Goal: Information Seeking & Learning: Learn about a topic

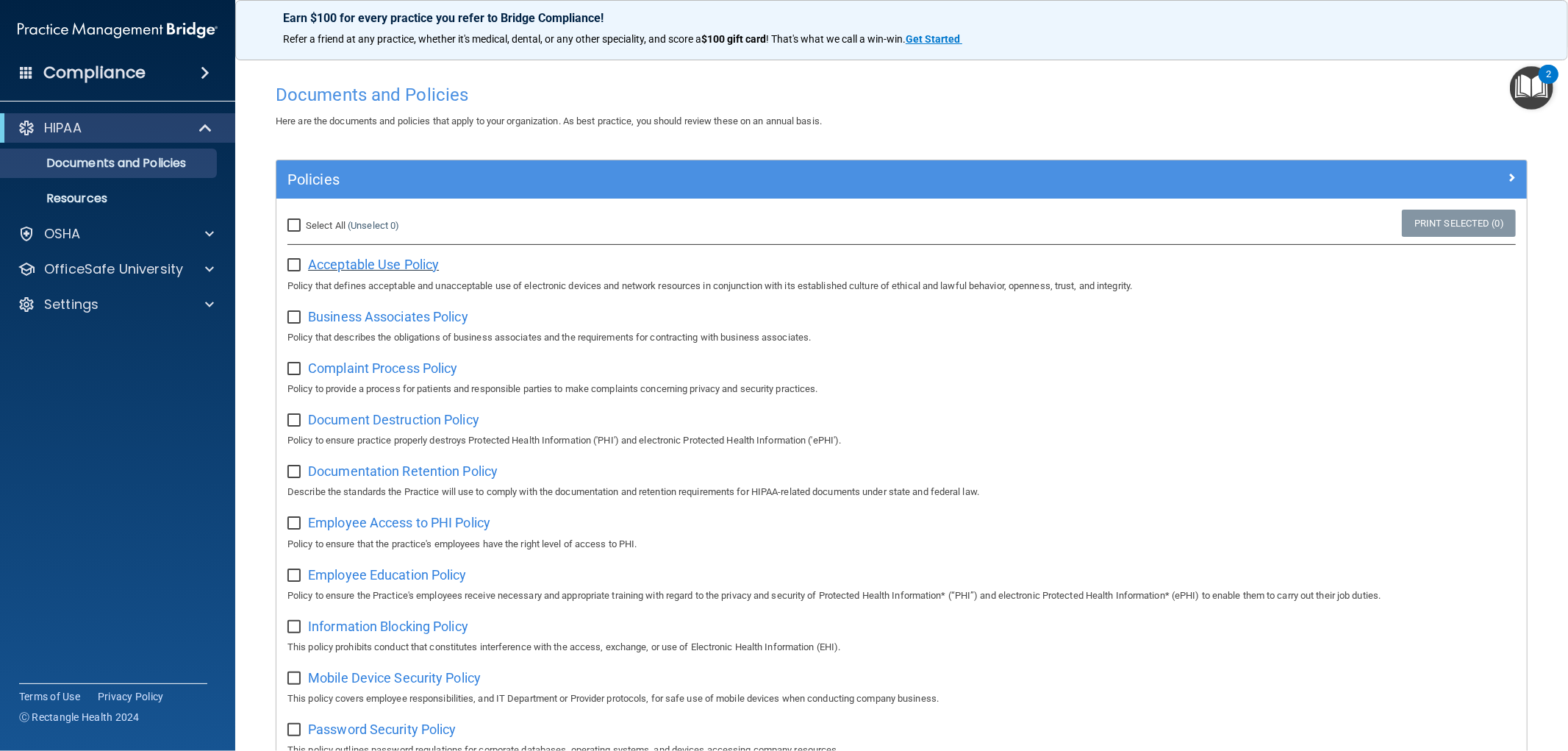
click at [375, 266] on span "Acceptable Use Policy" at bounding box center [373, 265] width 131 height 16
click at [126, 131] on div "HIPAA" at bounding box center [98, 128] width 182 height 18
click at [133, 129] on div "HIPAA" at bounding box center [98, 128] width 182 height 18
click at [403, 266] on span "Acceptable Use Policy" at bounding box center [373, 265] width 131 height 16
click at [302, 229] on input "Select All (Unselect 0) Unselect All" at bounding box center [296, 226] width 17 height 12
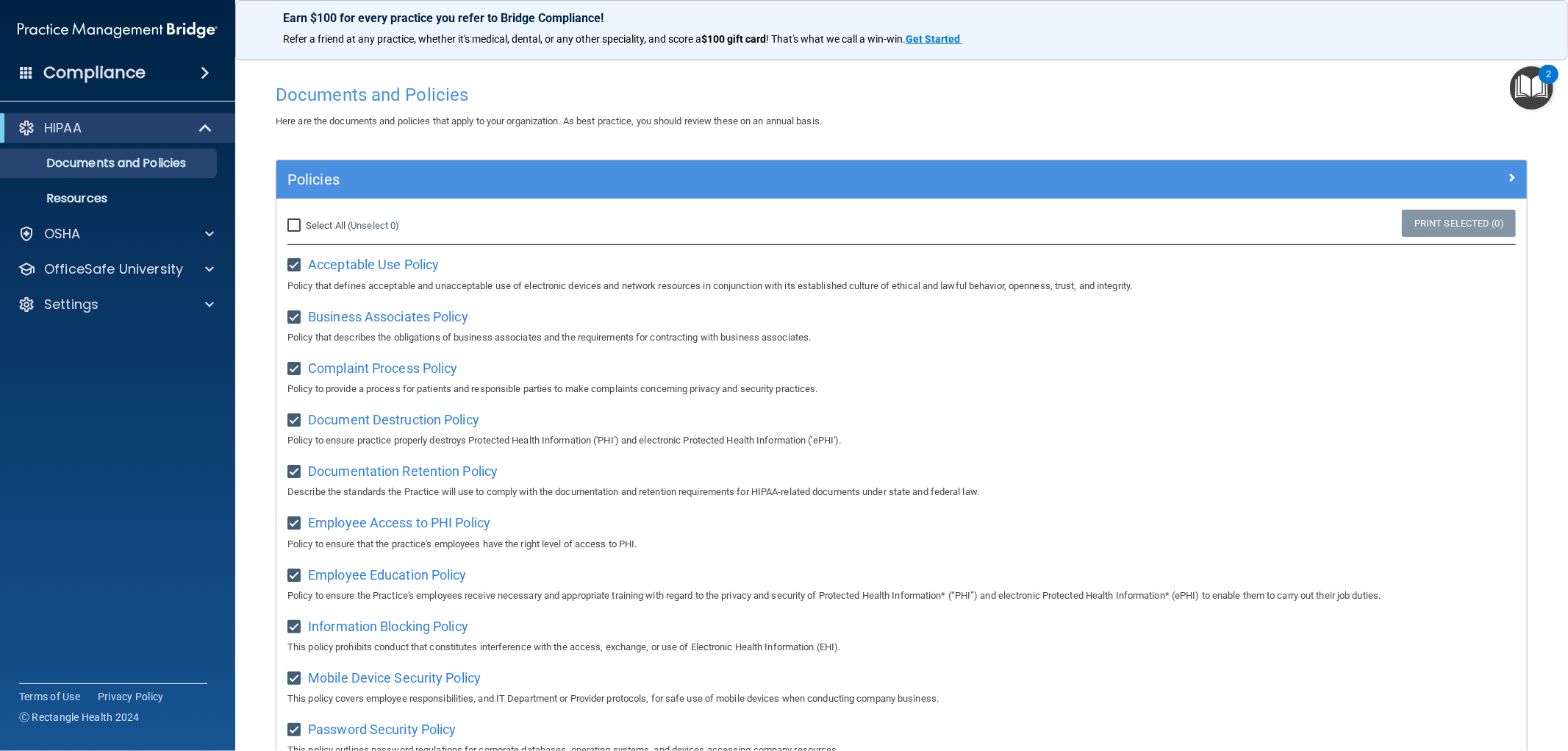
checkbox input "true"
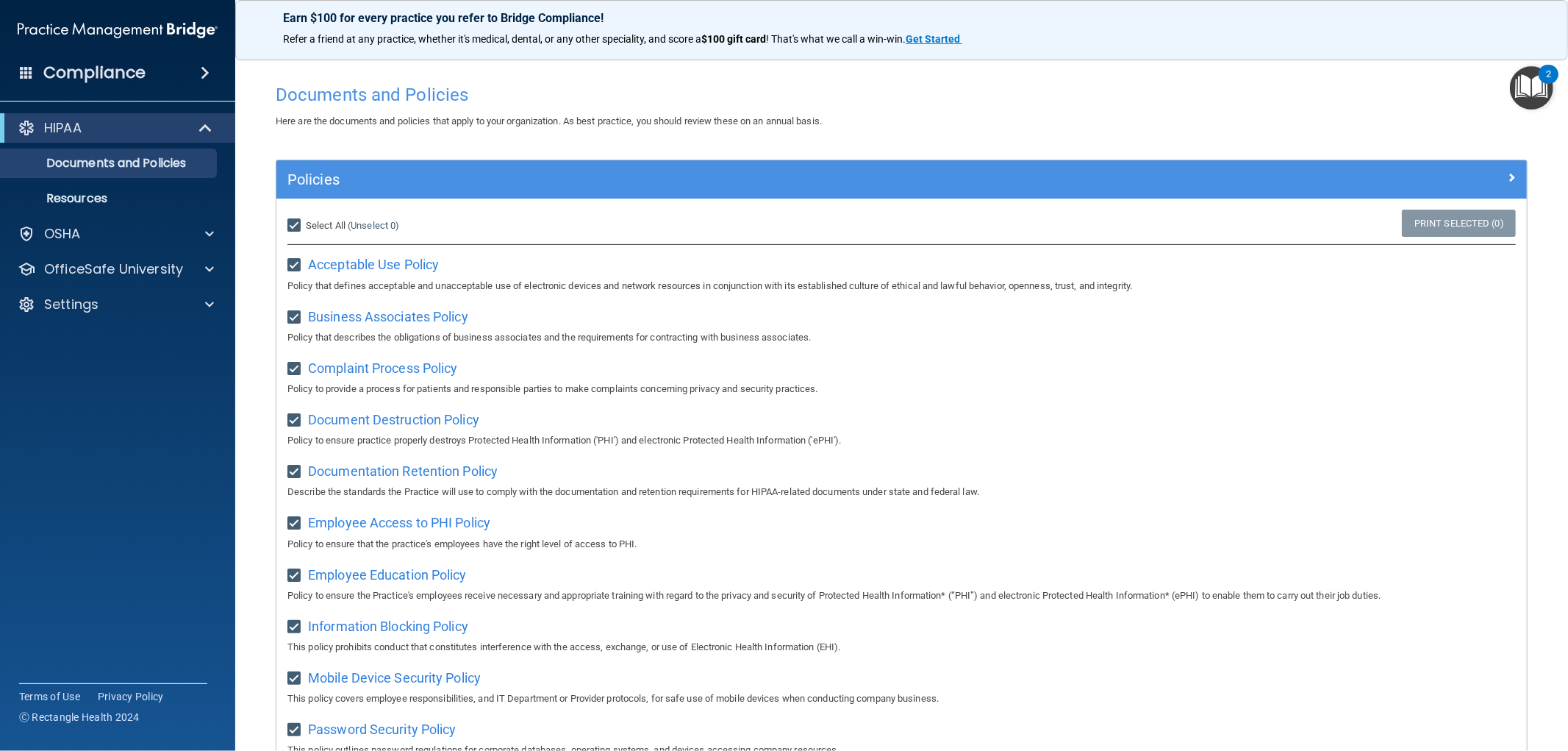
checkbox input "true"
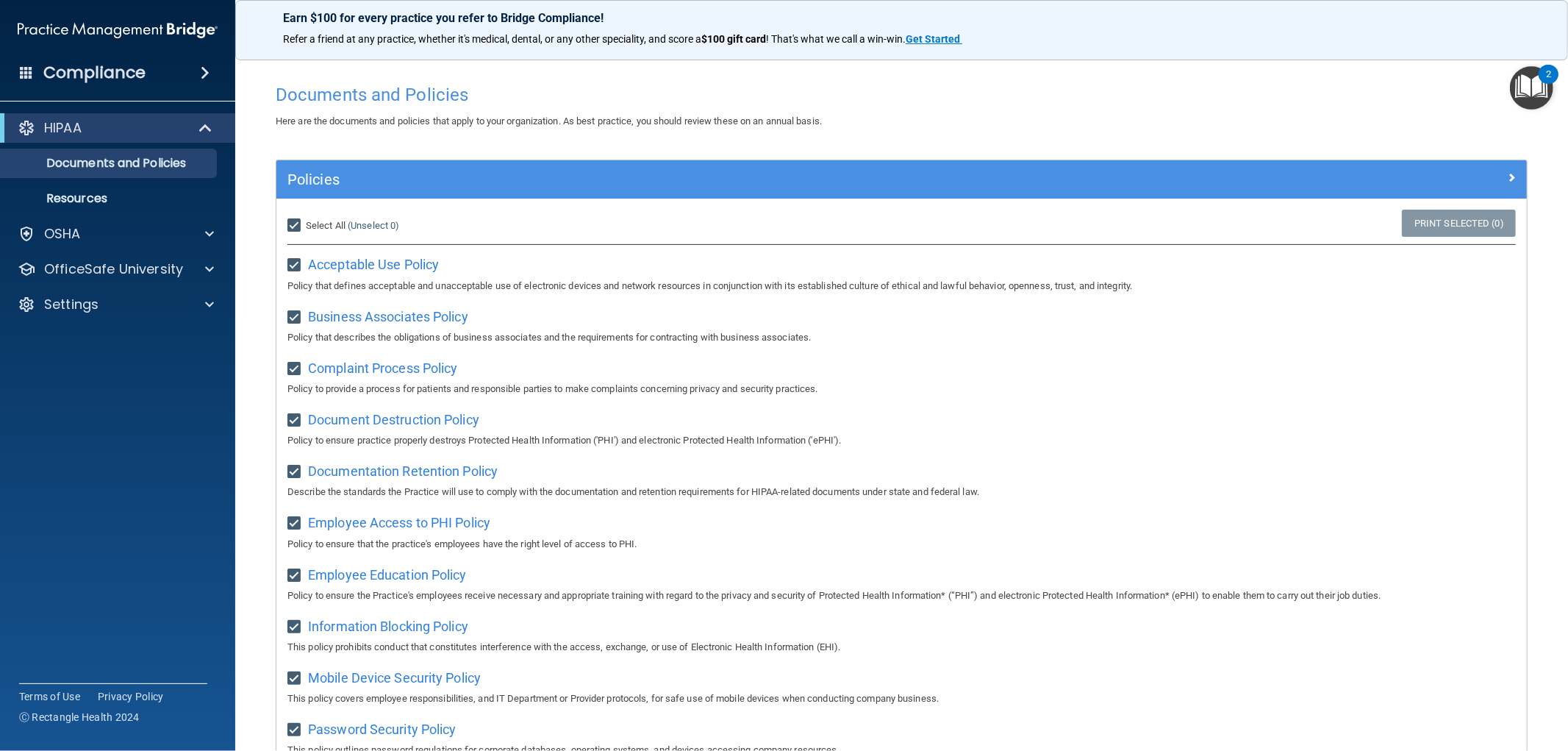
checkbox input "true"
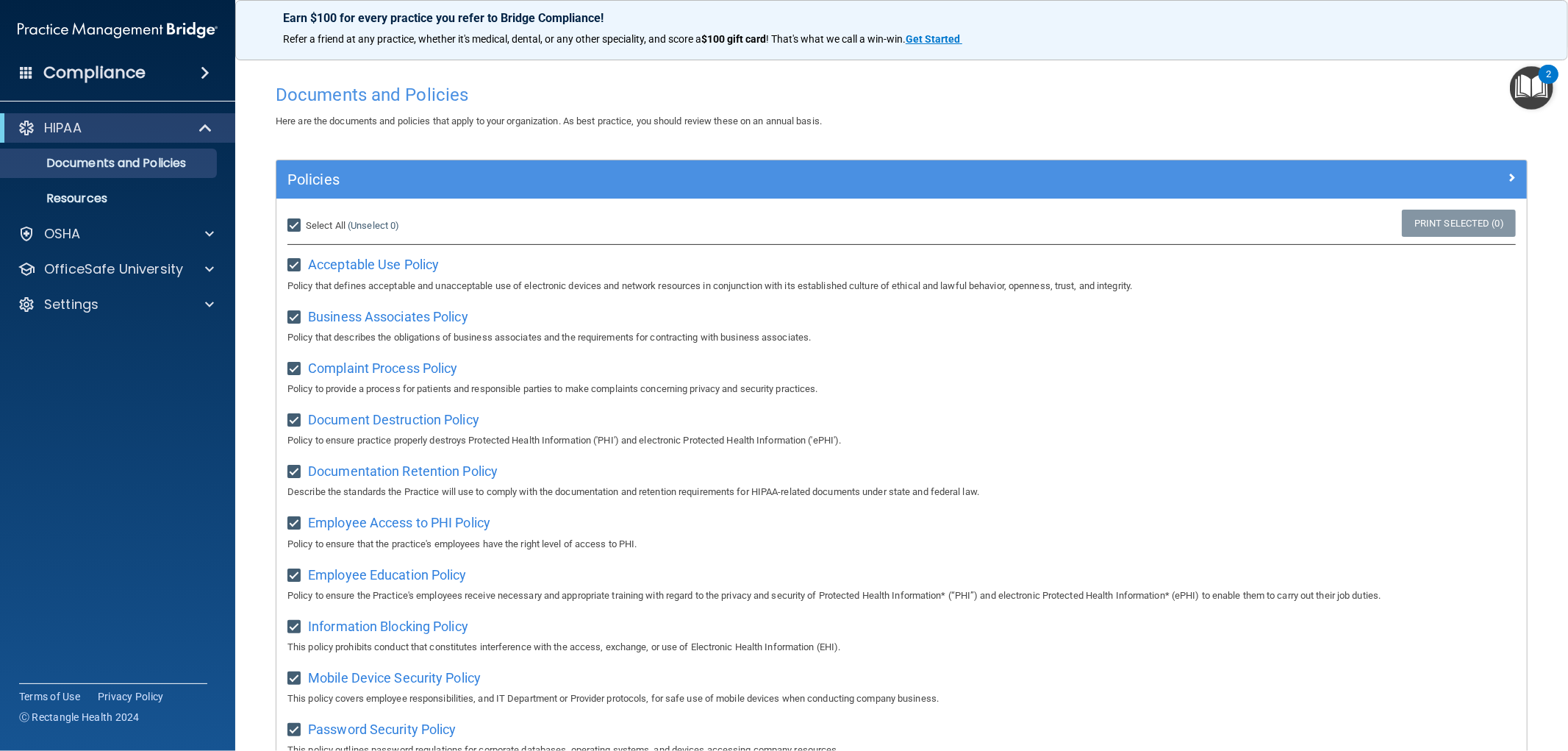
checkbox input "true"
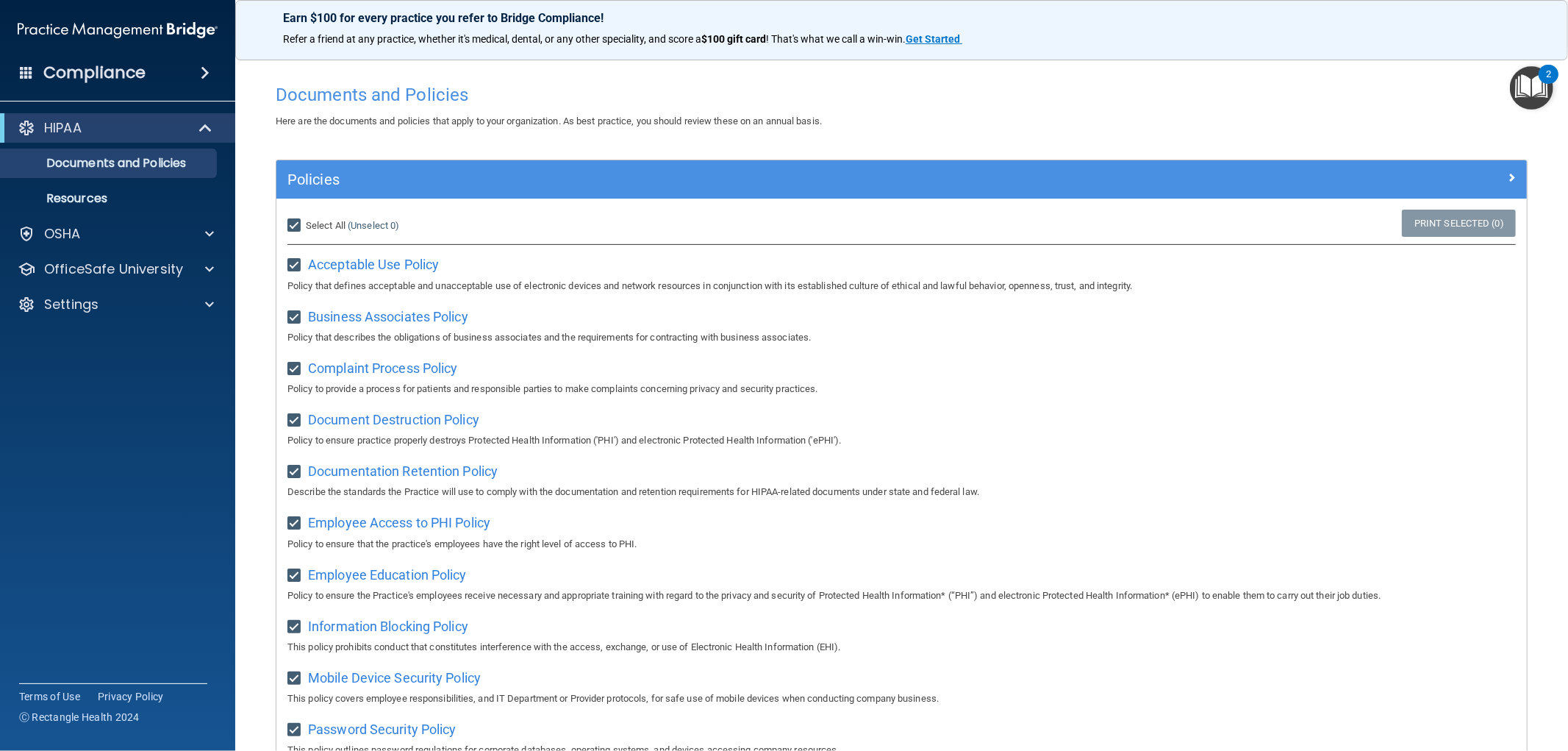
checkbox input "true"
click at [1471, 219] on link "Print Selected (21)" at bounding box center [1456, 223] width 119 height 28
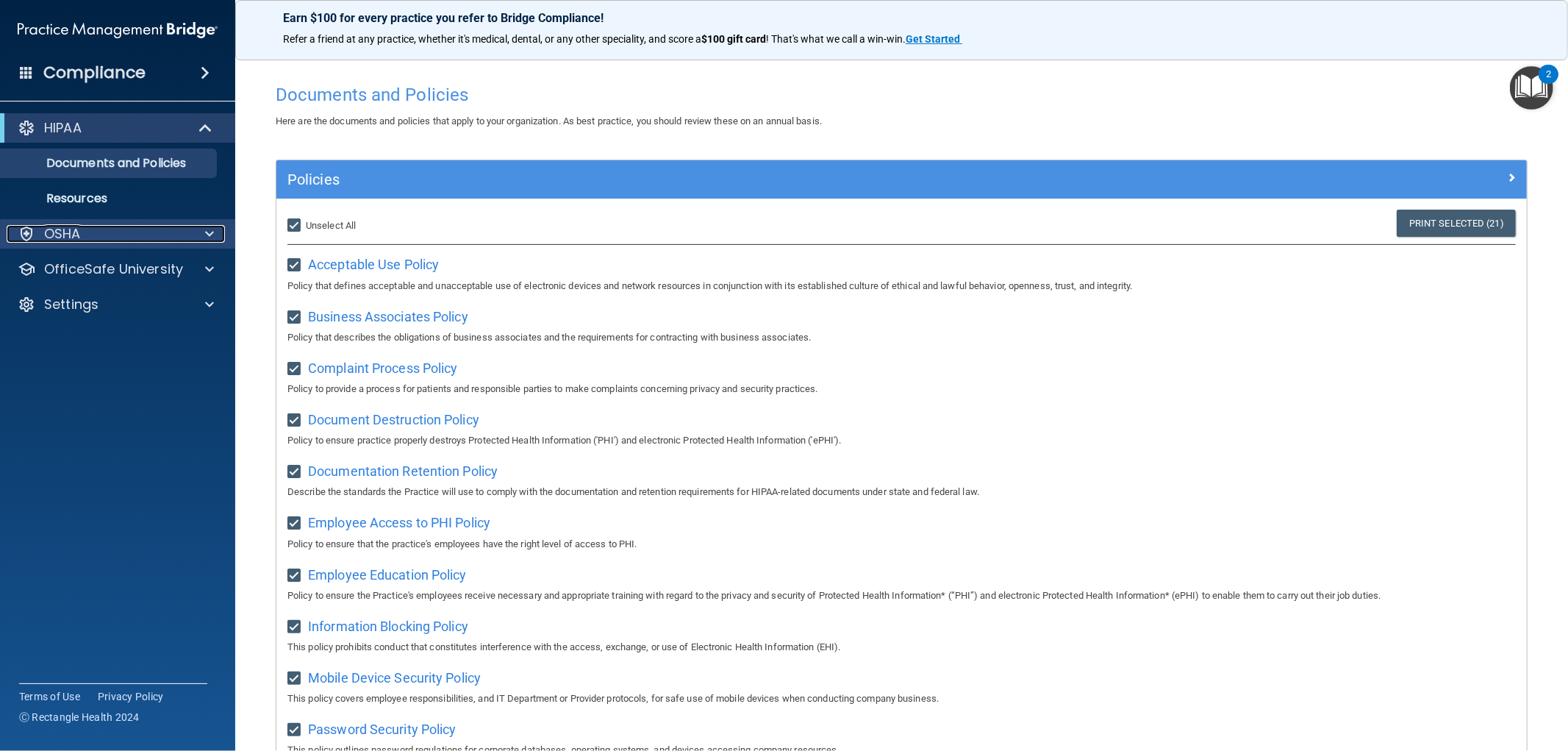
click at [106, 233] on div "OSHA" at bounding box center [98, 234] width 183 height 18
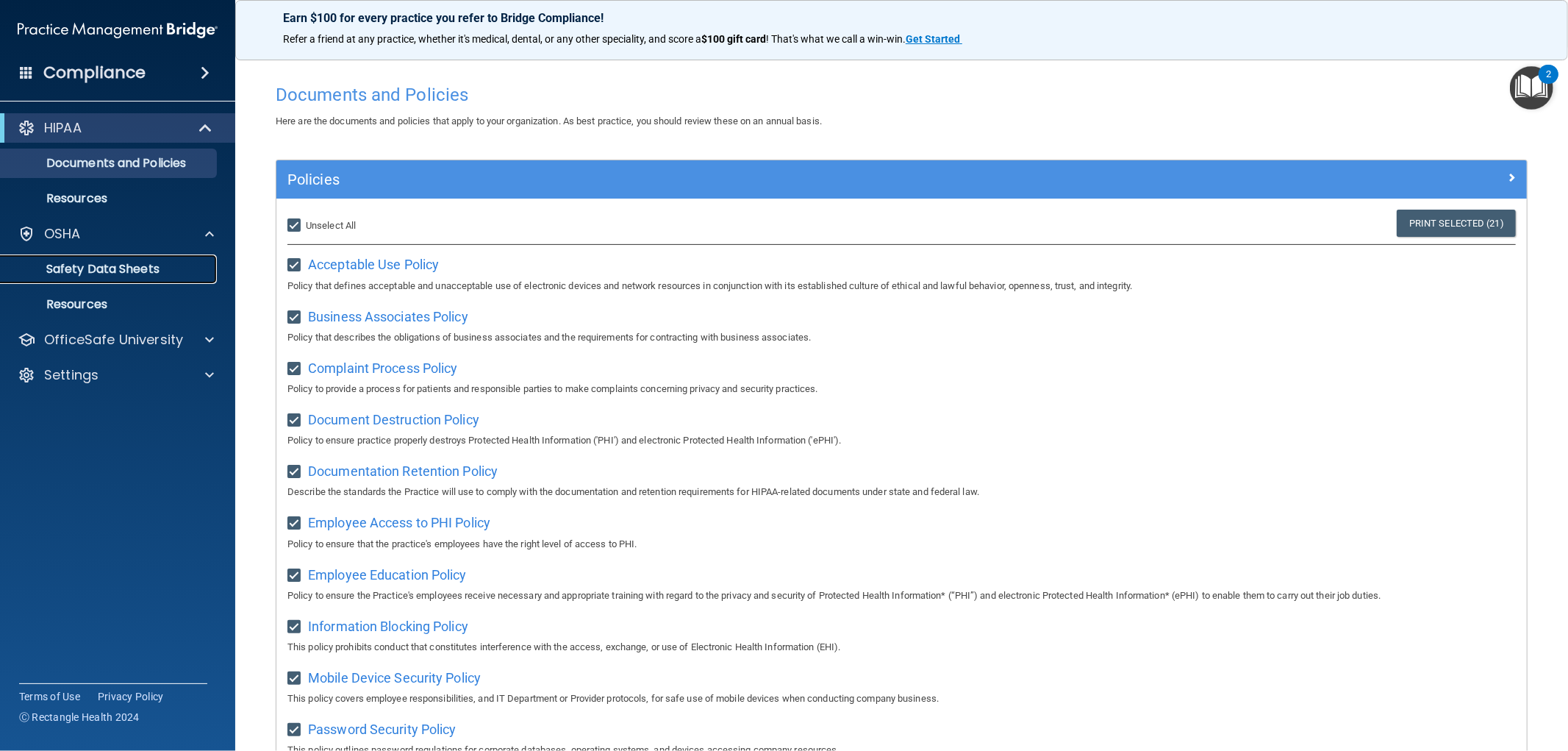
click at [175, 263] on p "Safety Data Sheets" at bounding box center [109, 270] width 201 height 15
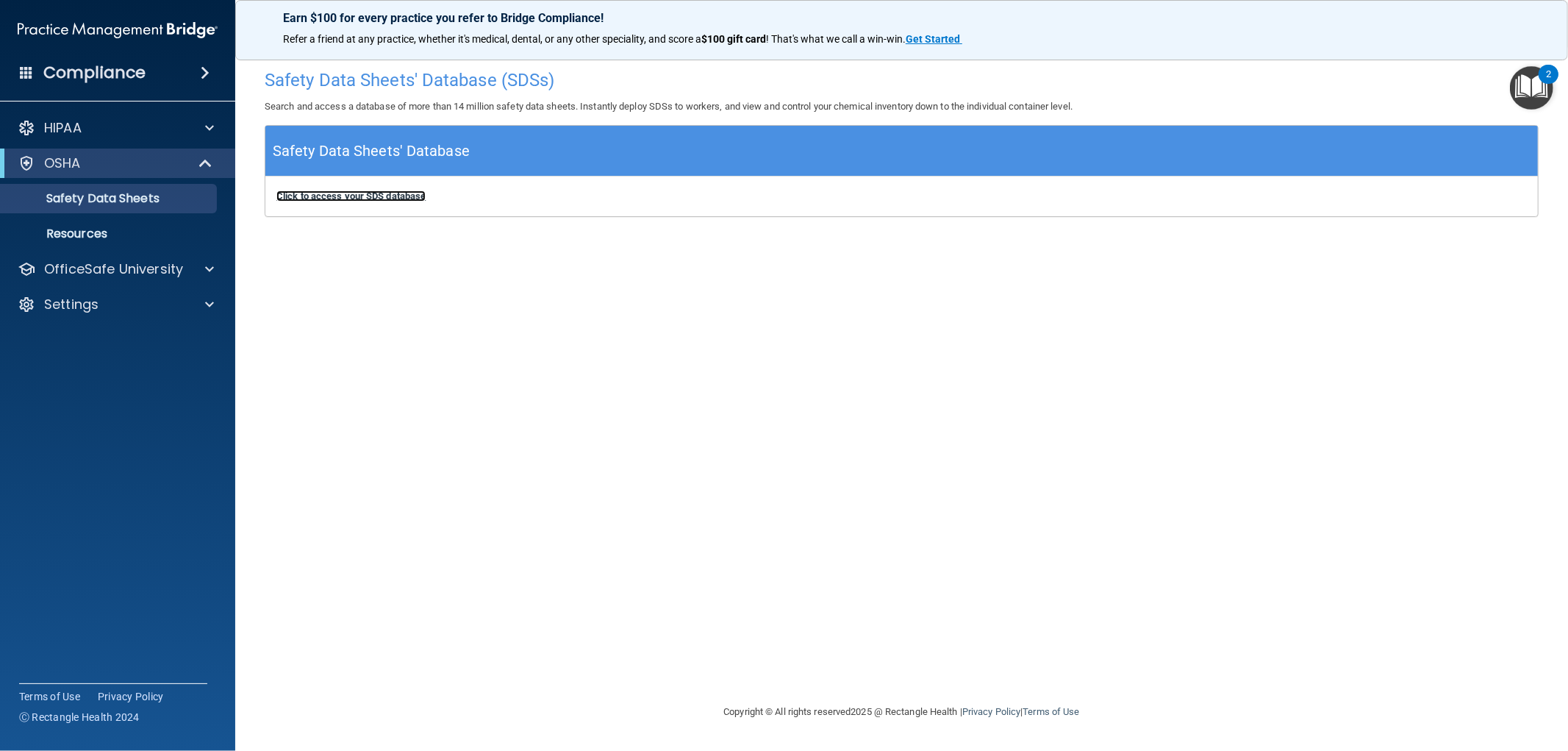
click at [370, 199] on b "Click to access your SDS database" at bounding box center [350, 195] width 149 height 11
click at [89, 127] on div "HIPAA" at bounding box center [98, 128] width 183 height 18
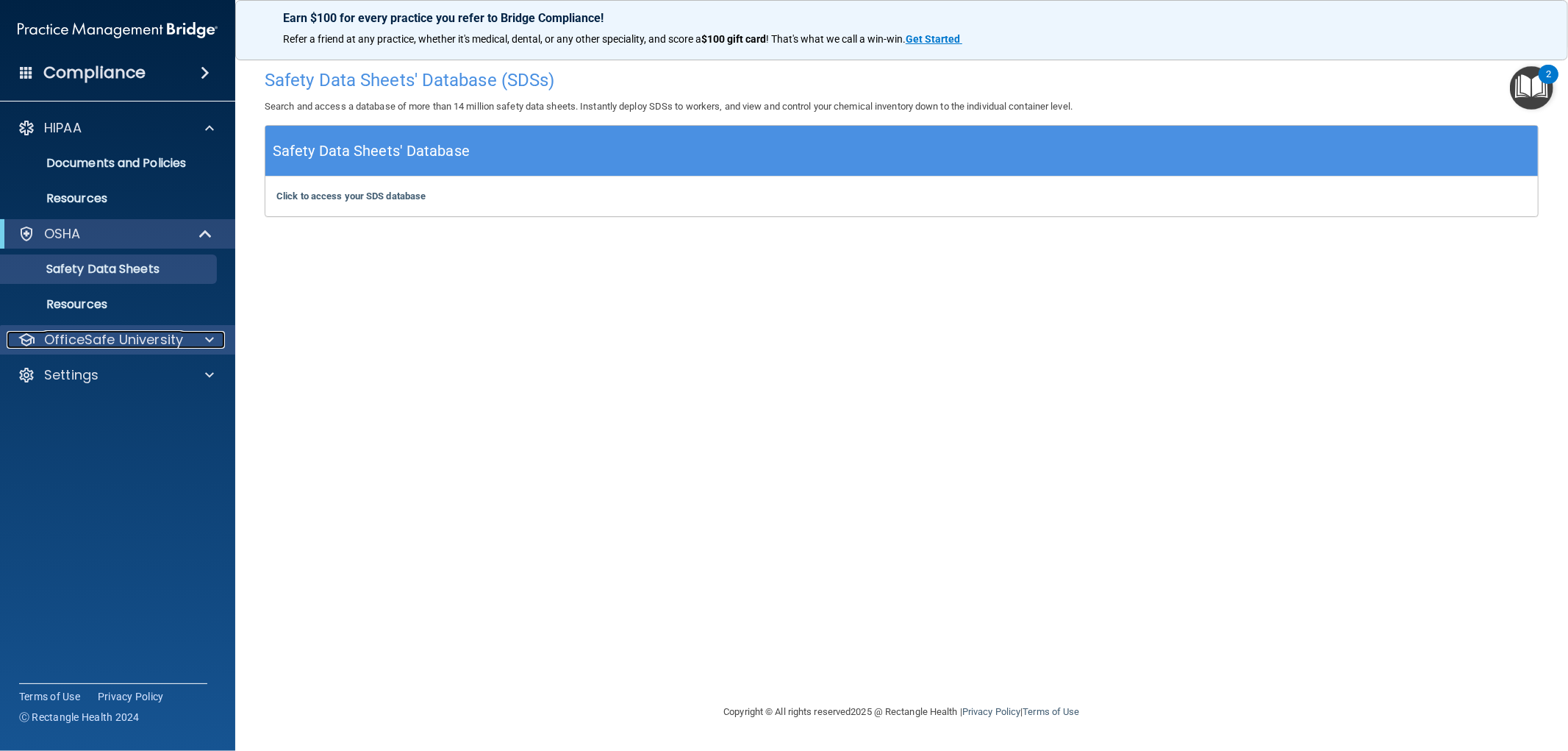
click at [214, 340] on div at bounding box center [208, 340] width 37 height 18
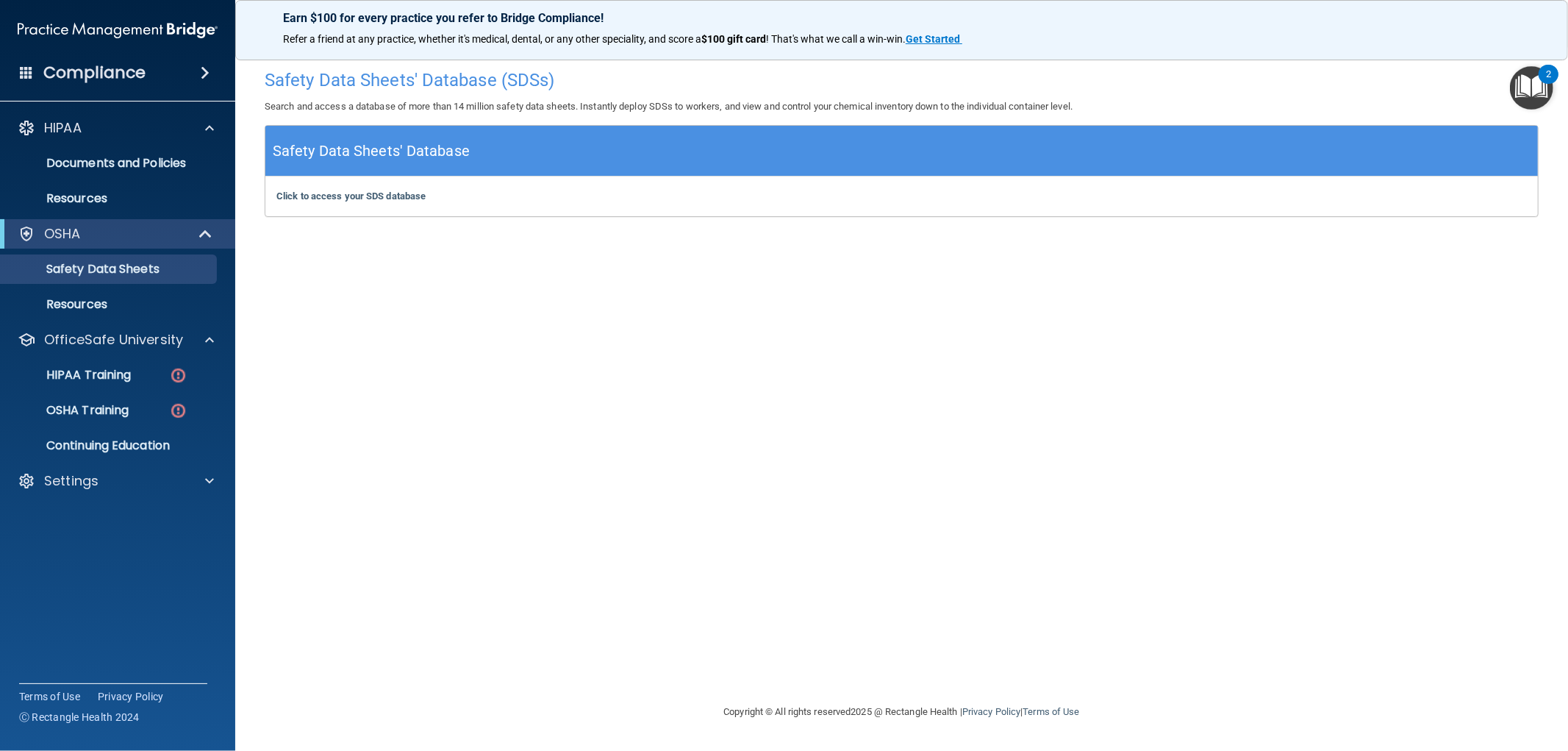
click at [209, 73] on span at bounding box center [205, 73] width 9 height 18
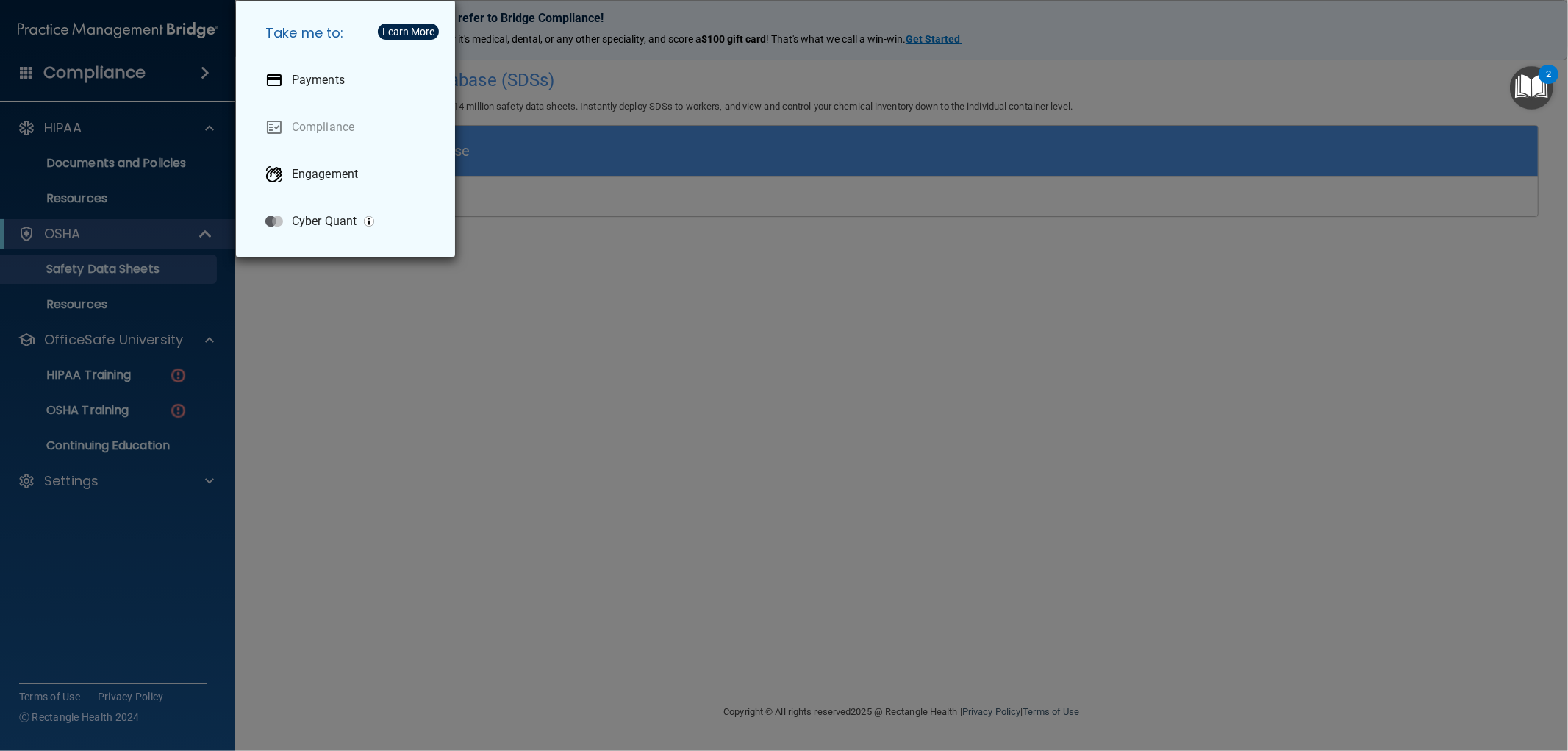
click at [1053, 56] on div "Take me to: Payments Compliance Engagement Cyber Quant" at bounding box center [784, 376] width 1568 height 751
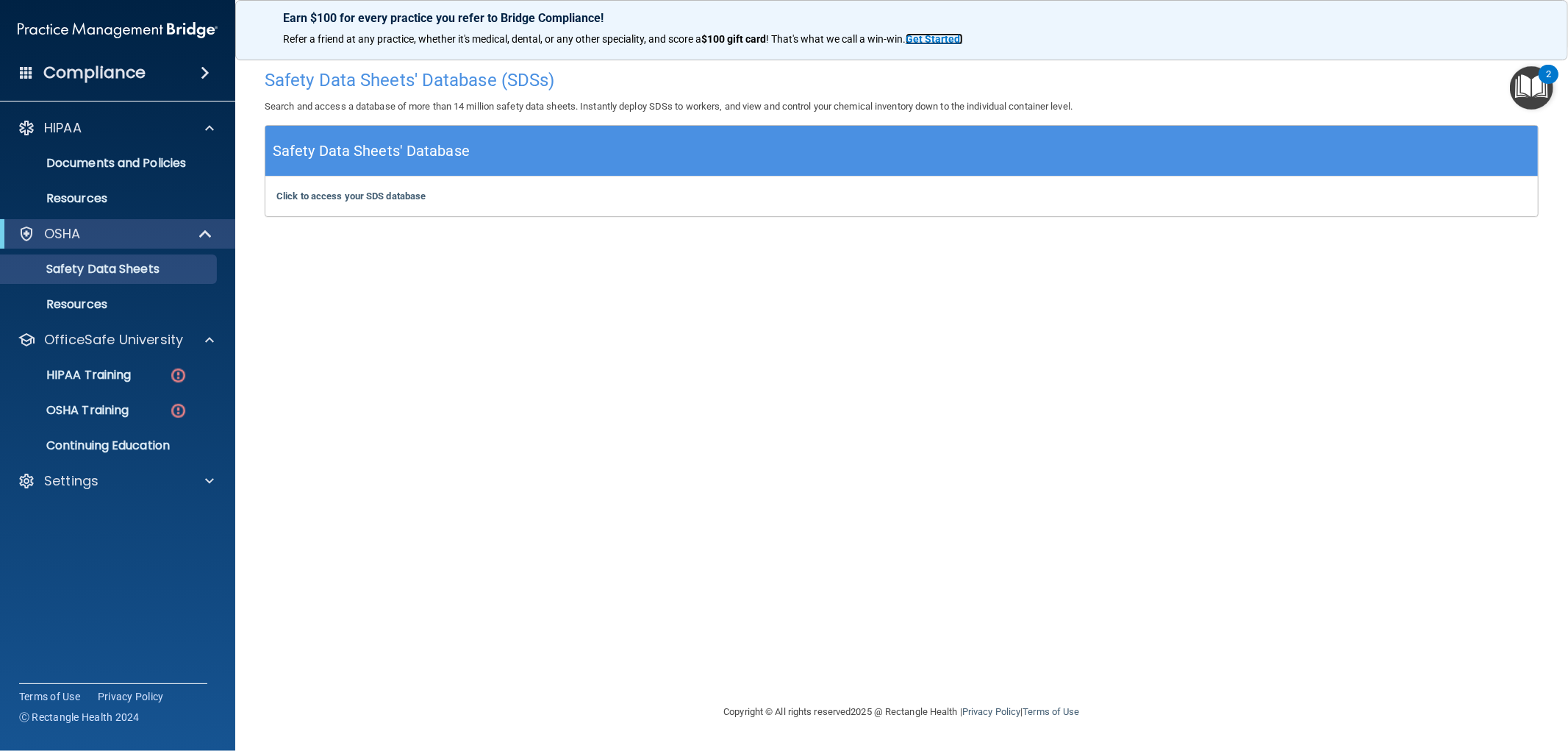
click at [927, 34] on strong "Get Started" at bounding box center [932, 39] width 54 height 12
click at [137, 371] on div "HIPAA Training" at bounding box center [109, 376] width 201 height 15
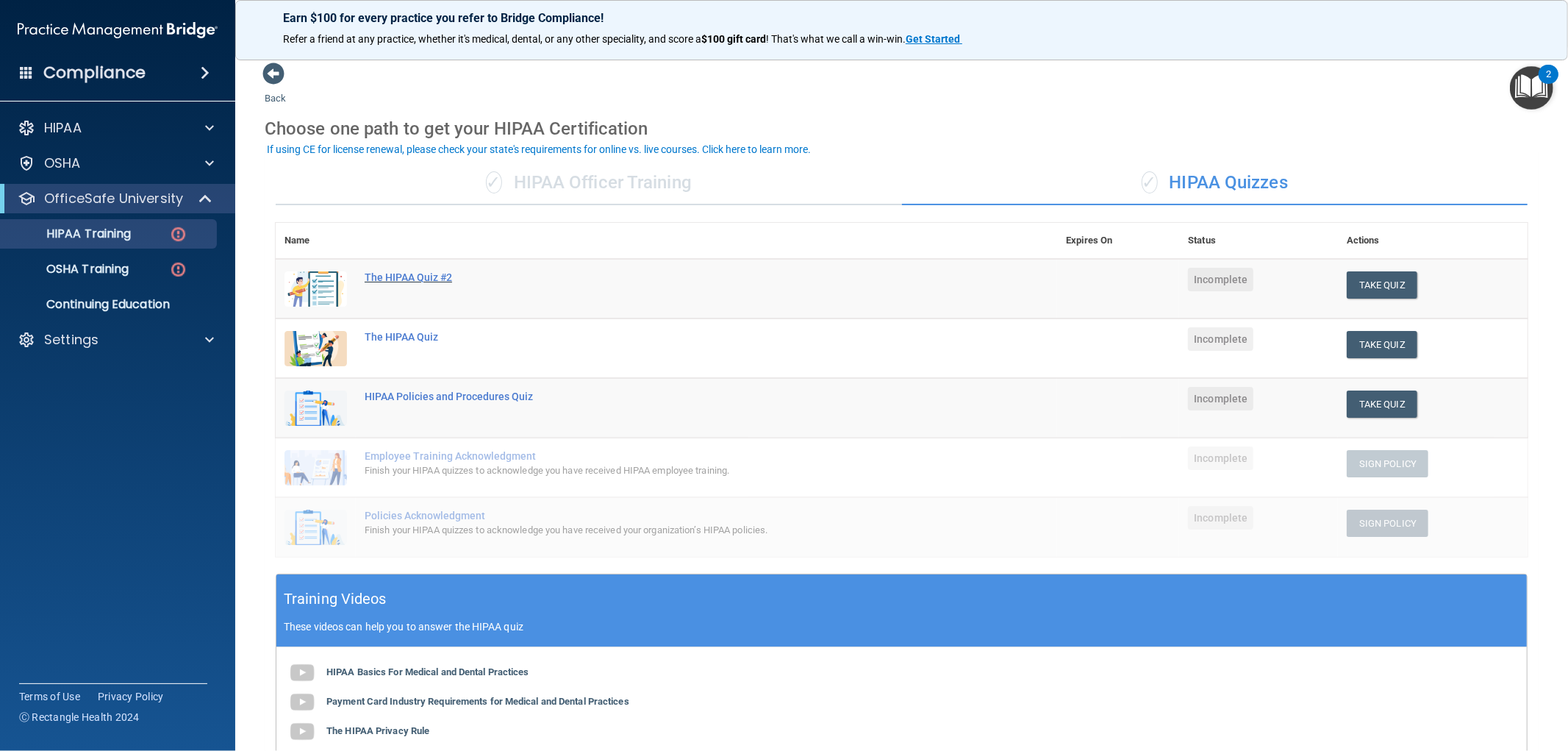
click at [408, 275] on div "The HIPAA Quiz #2" at bounding box center [674, 277] width 619 height 12
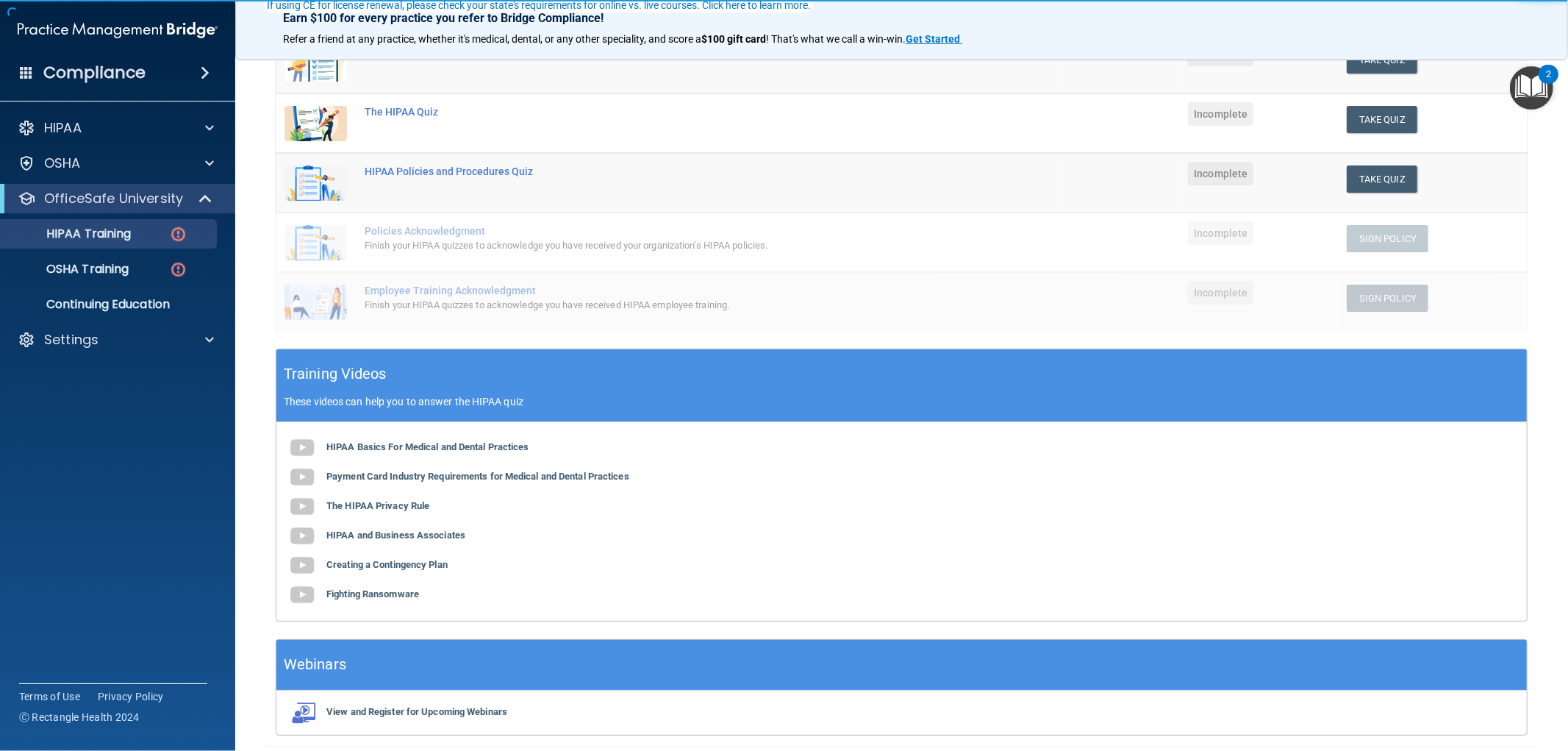
scroll to position [244, 0]
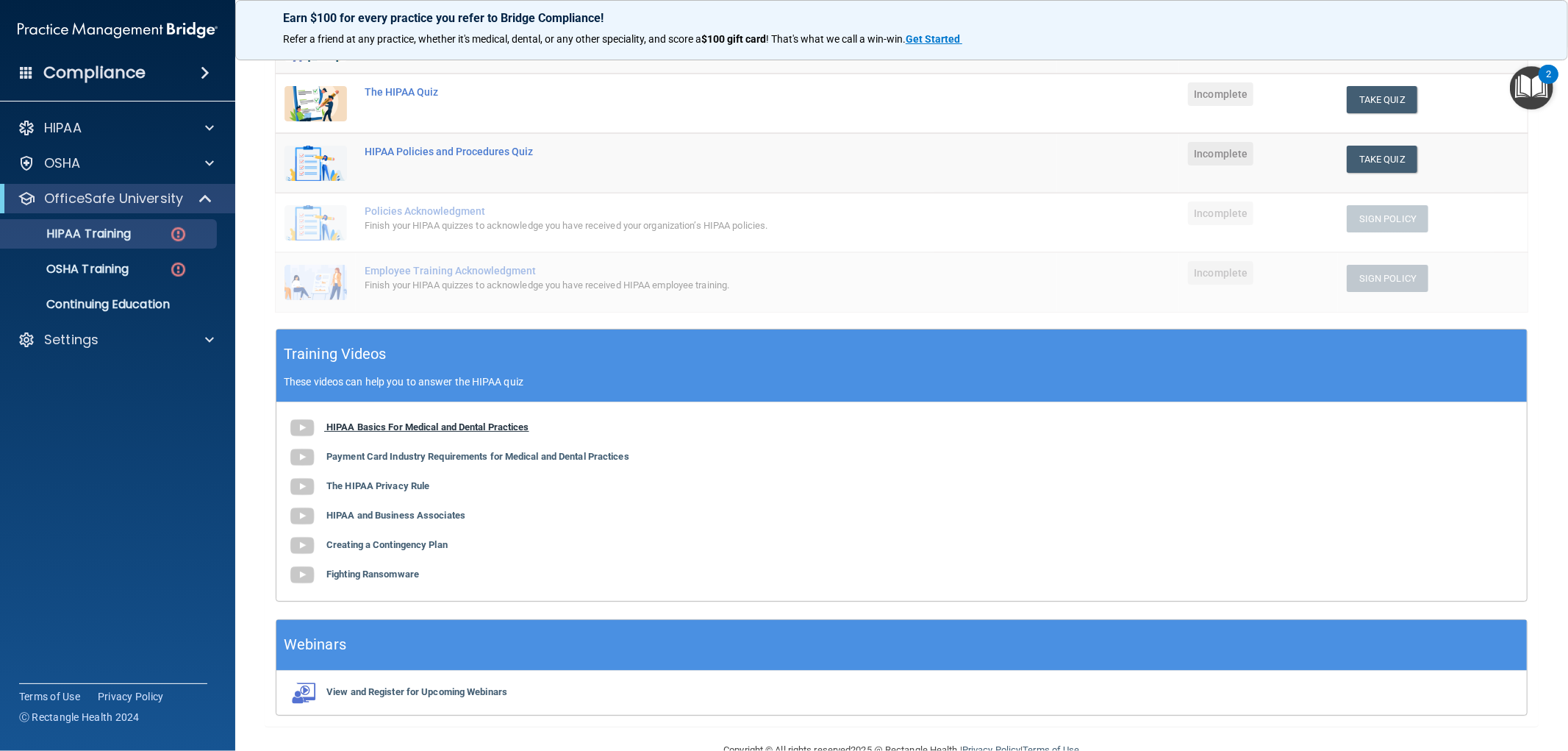
click at [369, 426] on b "HIPAA Basics For Medical and Dental Practices" at bounding box center [427, 426] width 203 height 11
click at [388, 451] on b "Payment Card Industry Requirements for Medical and Dental Practices" at bounding box center [477, 456] width 303 height 11
click at [366, 484] on b "The HIPAA Privacy Rule" at bounding box center [377, 486] width 103 height 11
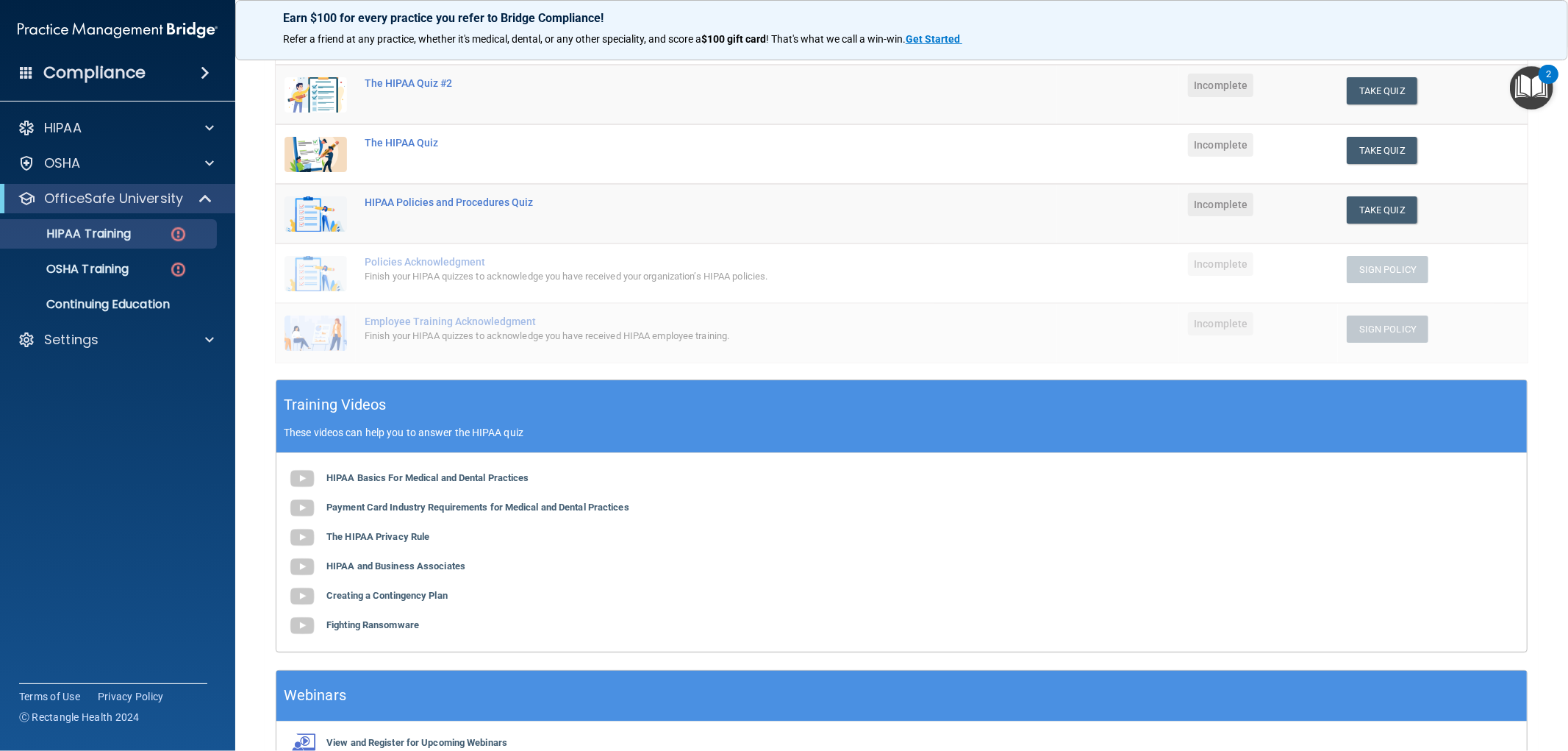
scroll to position [114, 0]
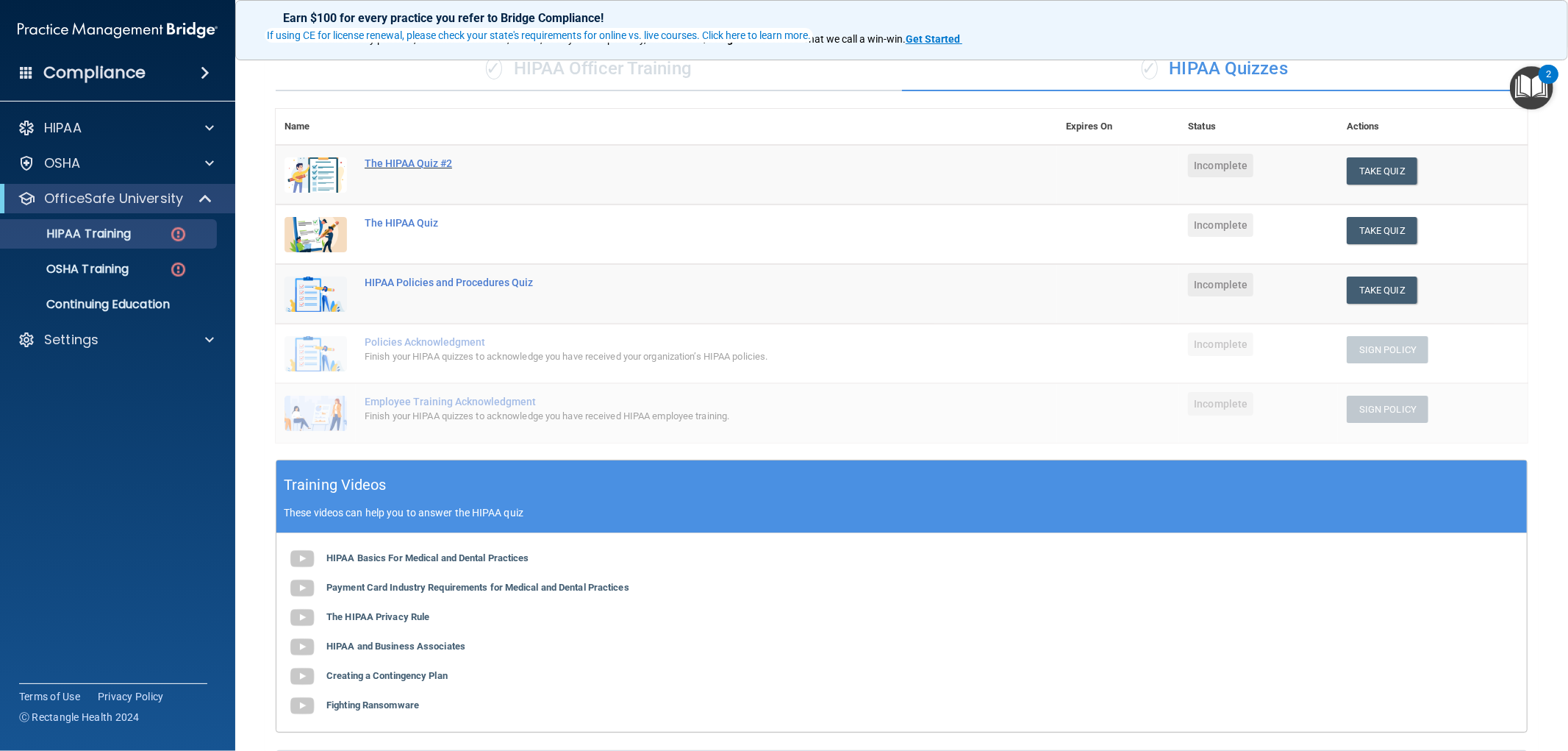
click at [430, 163] on div "The HIPAA Quiz #2" at bounding box center [674, 164] width 619 height 12
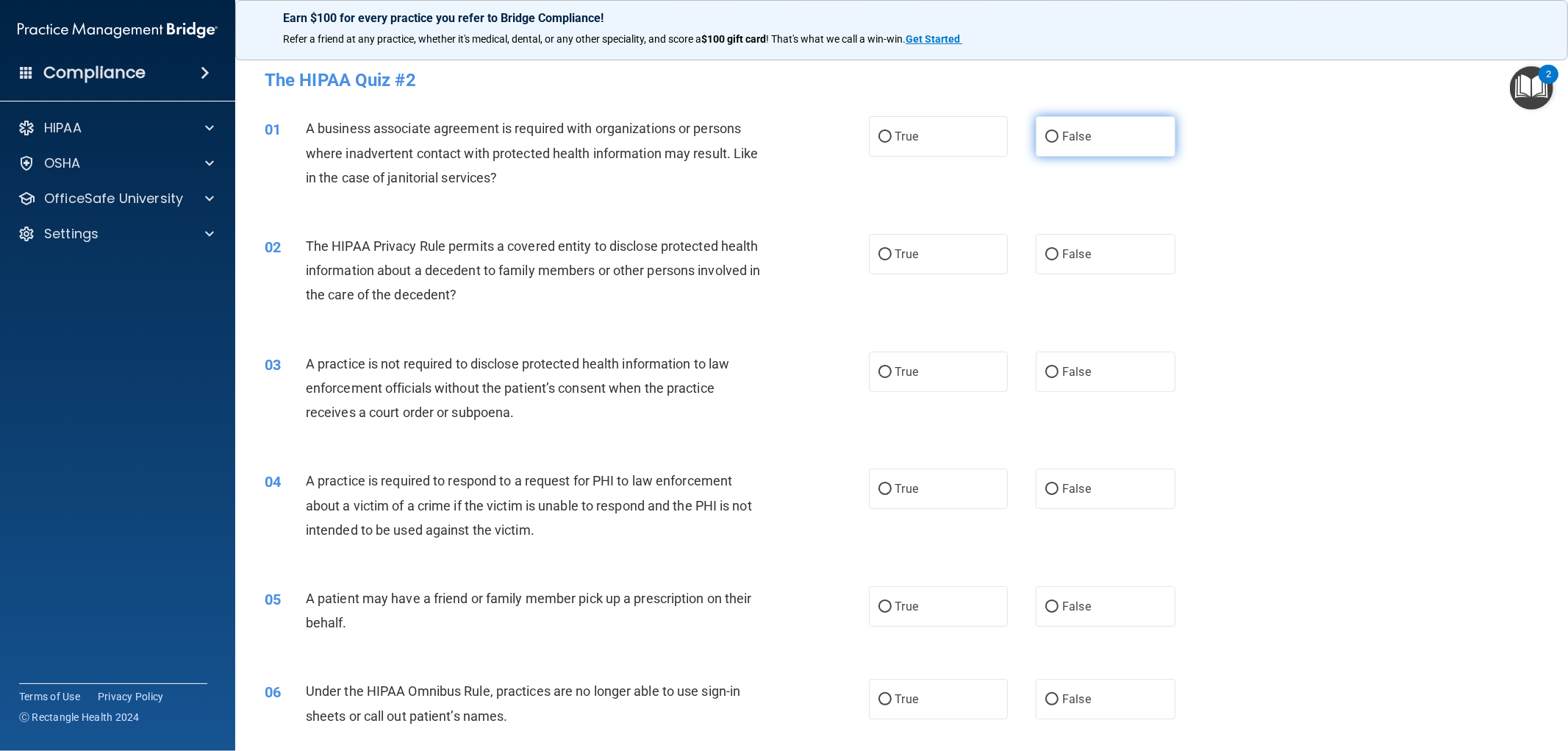
click at [1051, 151] on label "False" at bounding box center [1105, 136] width 139 height 40
click at [1051, 143] on input "False" at bounding box center [1052, 137] width 13 height 11
radio input "true"
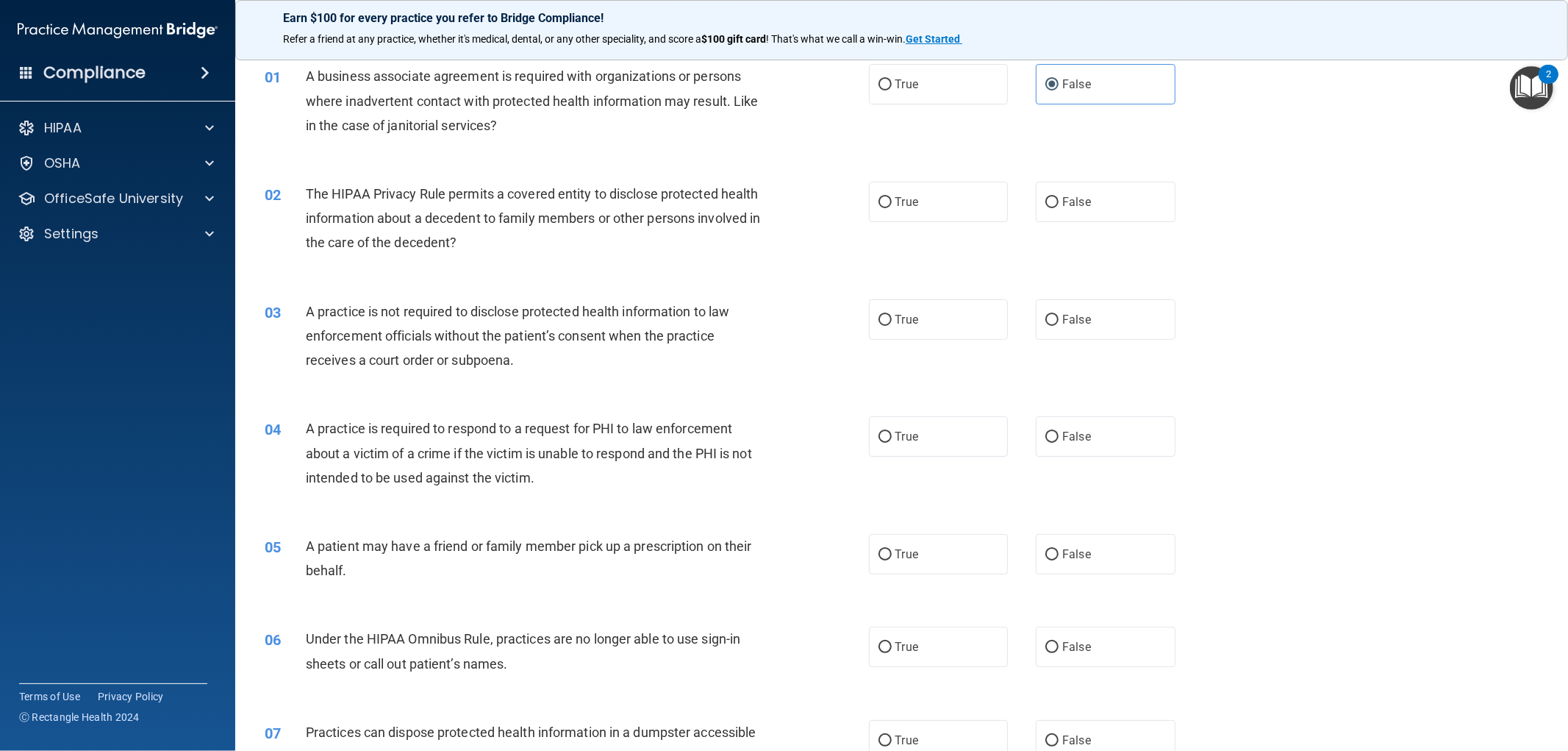
scroll to position [82, 0]
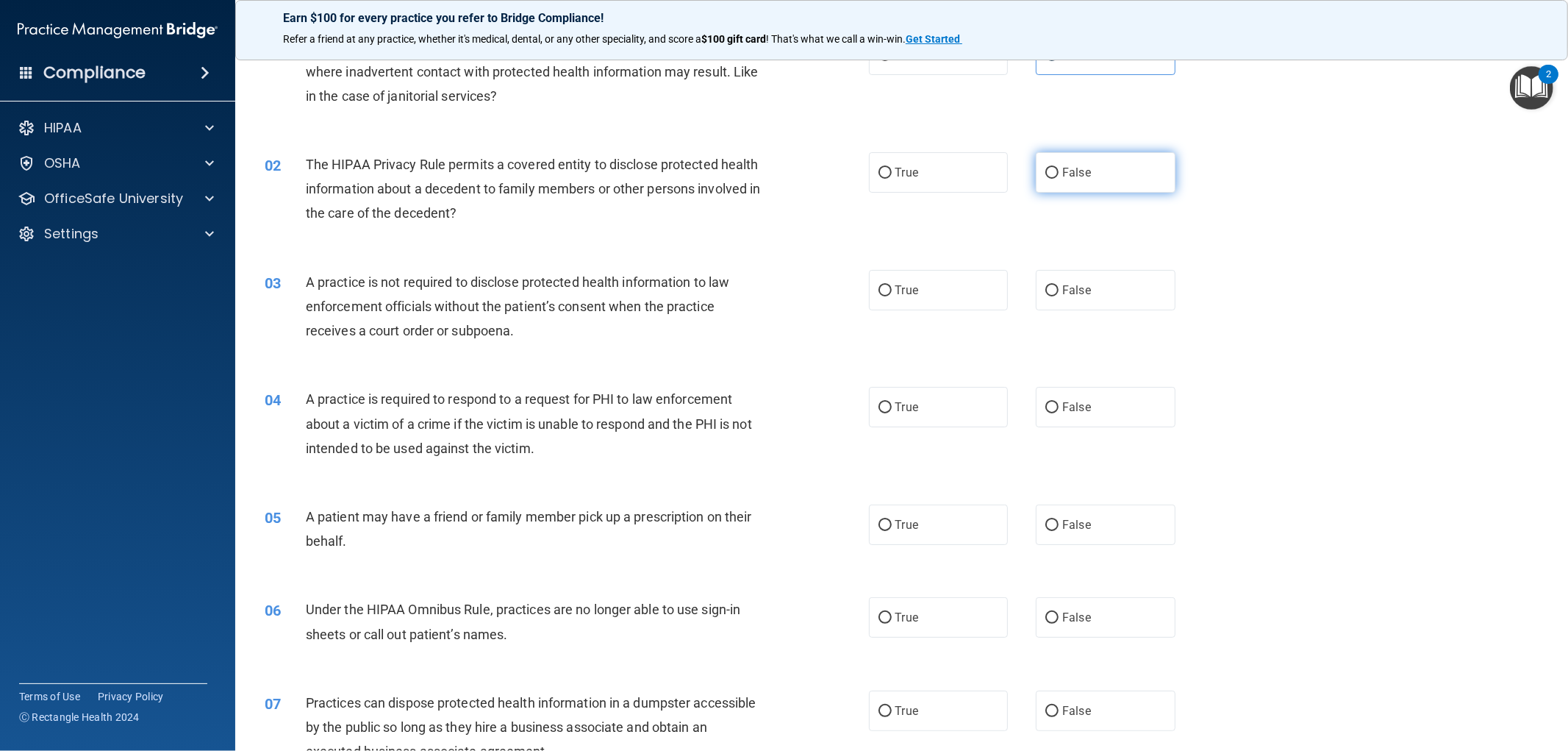
click at [1106, 171] on label "False" at bounding box center [1105, 172] width 139 height 40
click at [1058, 171] on input "False" at bounding box center [1052, 173] width 13 height 11
radio input "true"
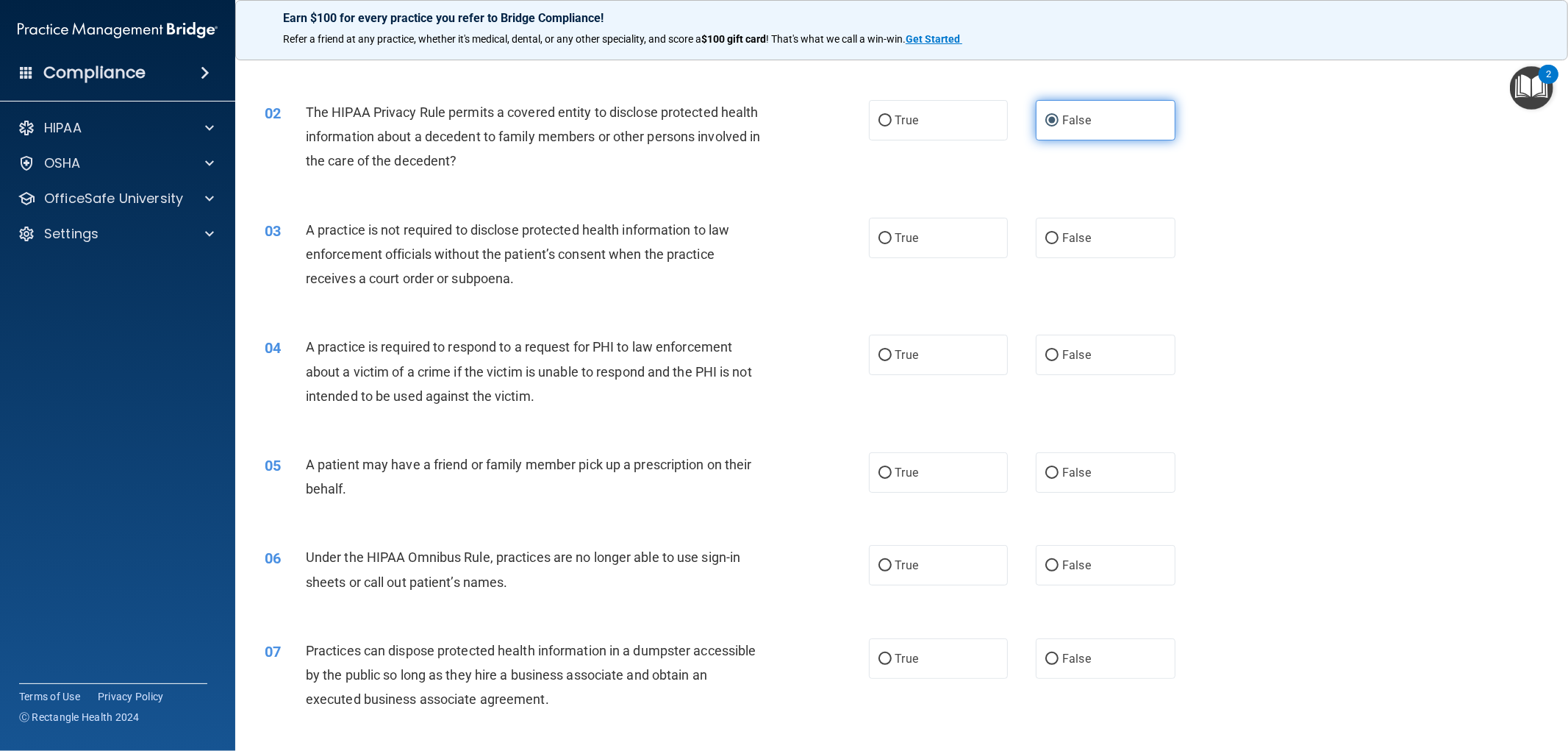
scroll to position [164, 0]
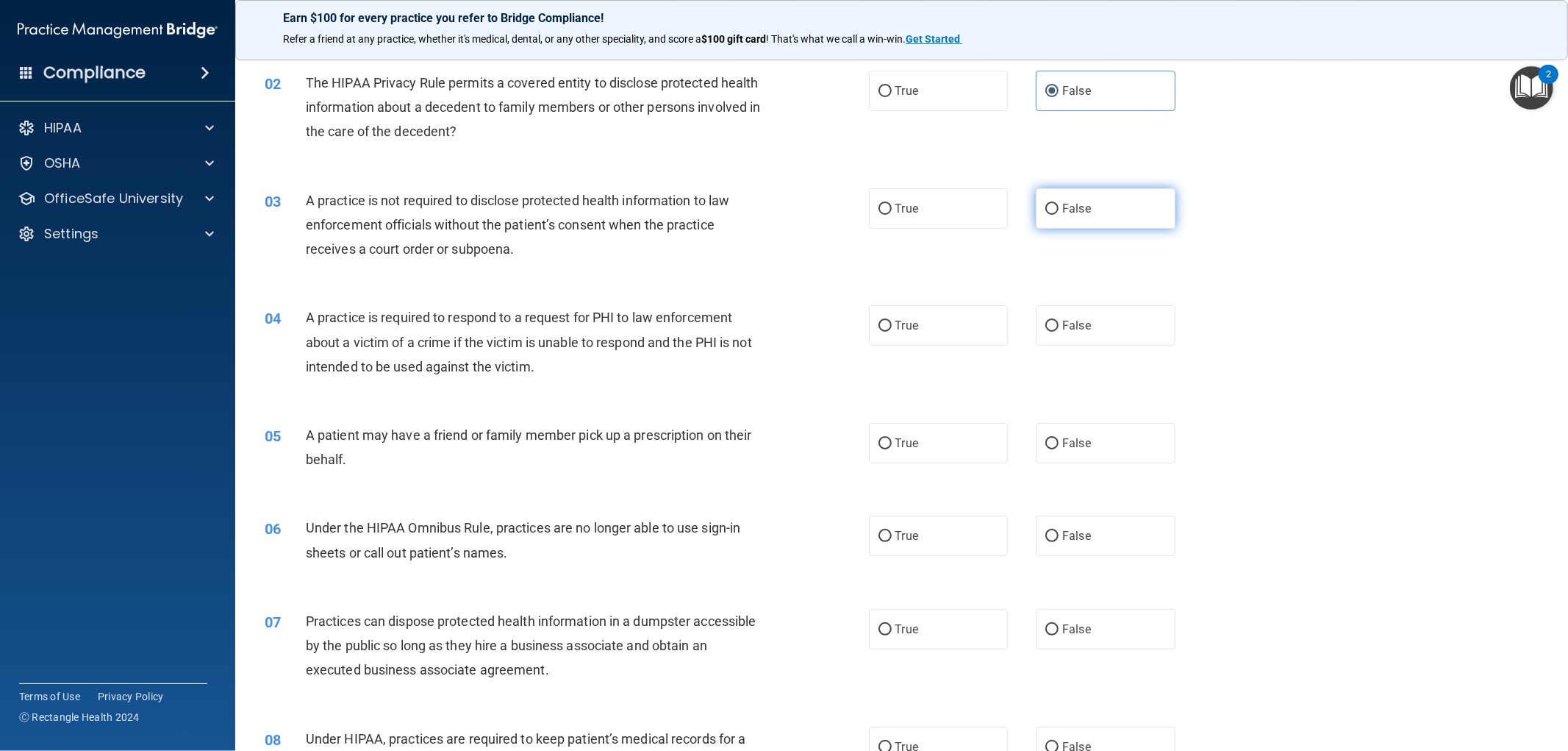
click at [1093, 209] on label "False" at bounding box center [1105, 209] width 139 height 40
click at [1058, 209] on input "False" at bounding box center [1052, 209] width 13 height 11
radio input "true"
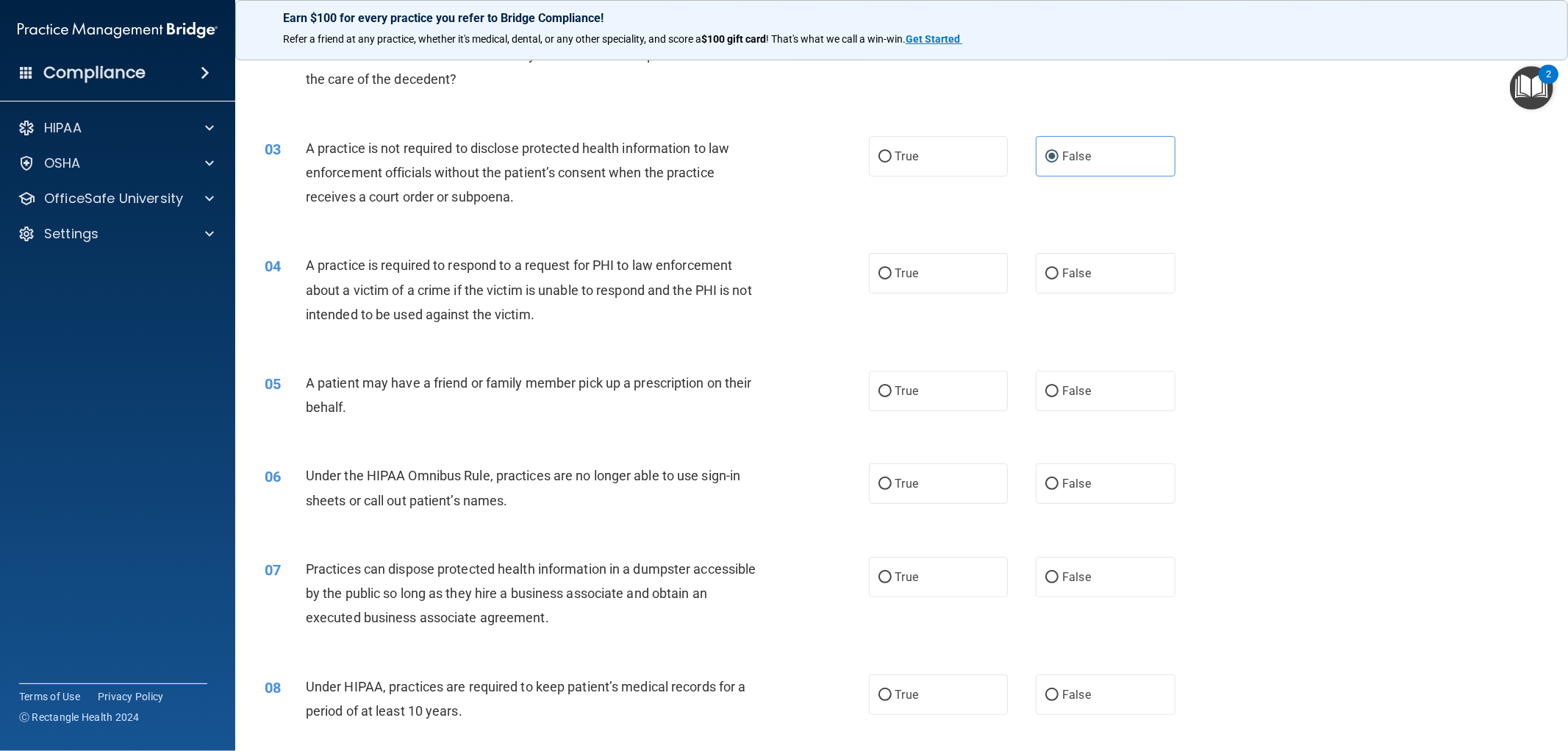
scroll to position [244, 0]
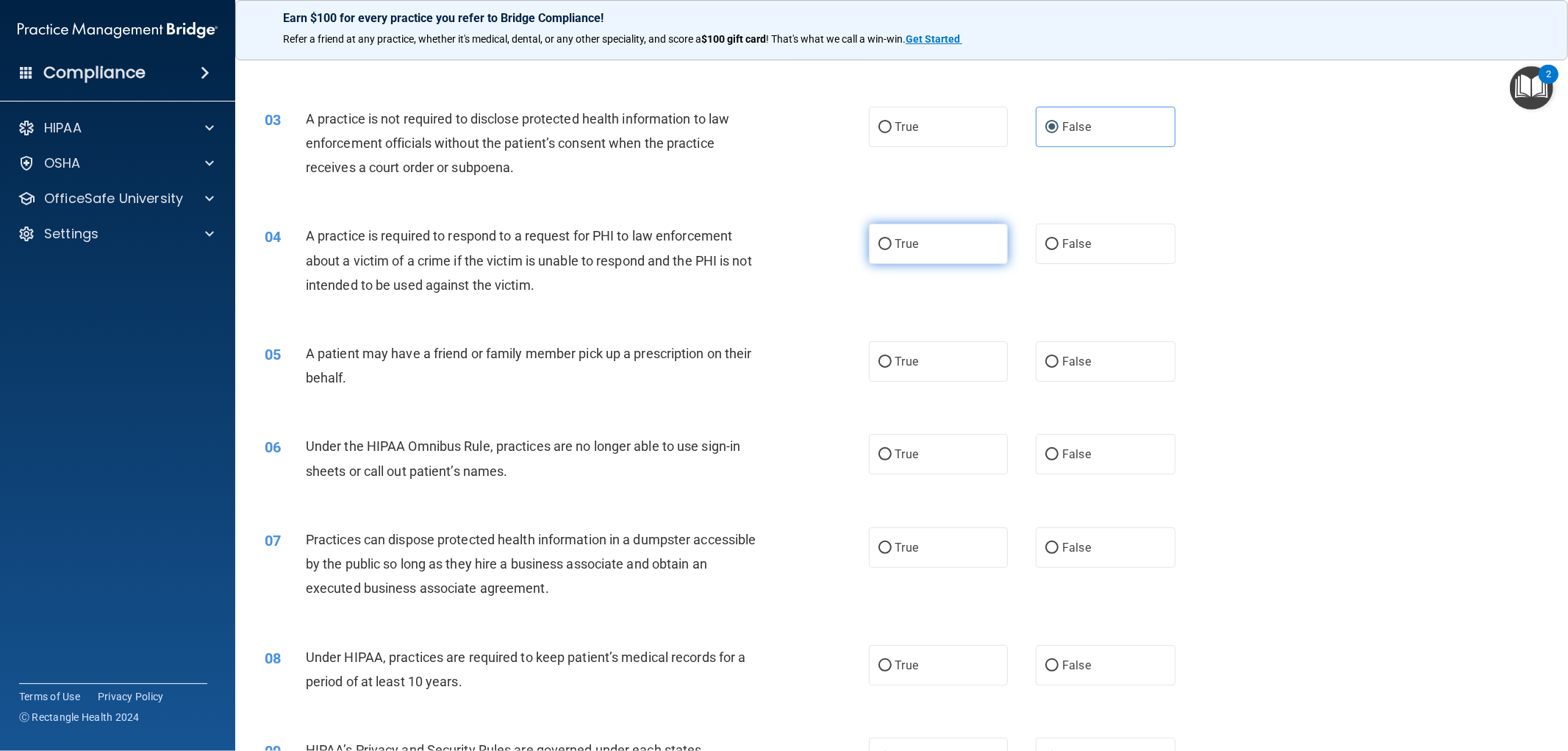
click at [905, 247] on span "True" at bounding box center [907, 244] width 23 height 14
click at [892, 247] on input "True" at bounding box center [885, 244] width 13 height 11
radio input "true"
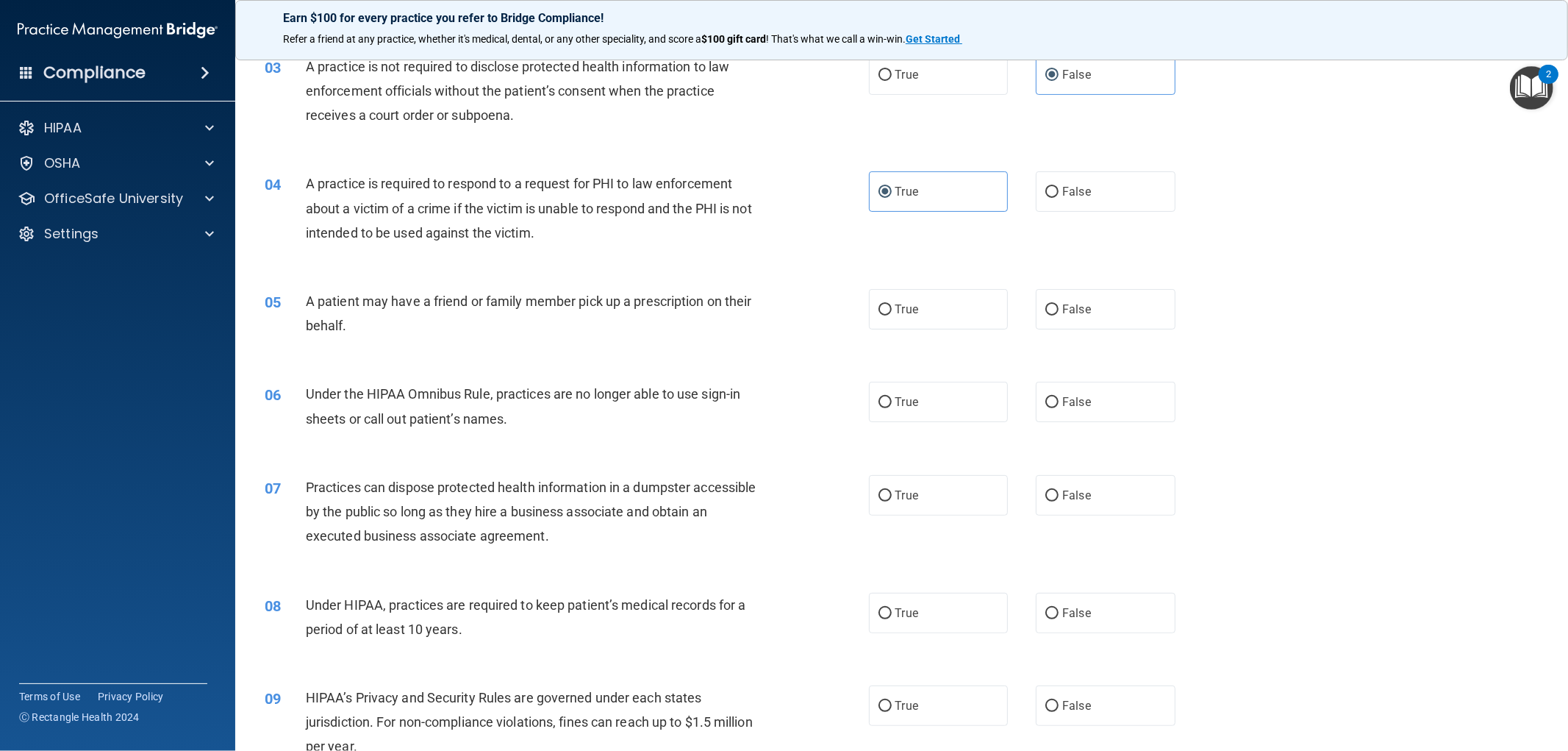
scroll to position [326, 0]
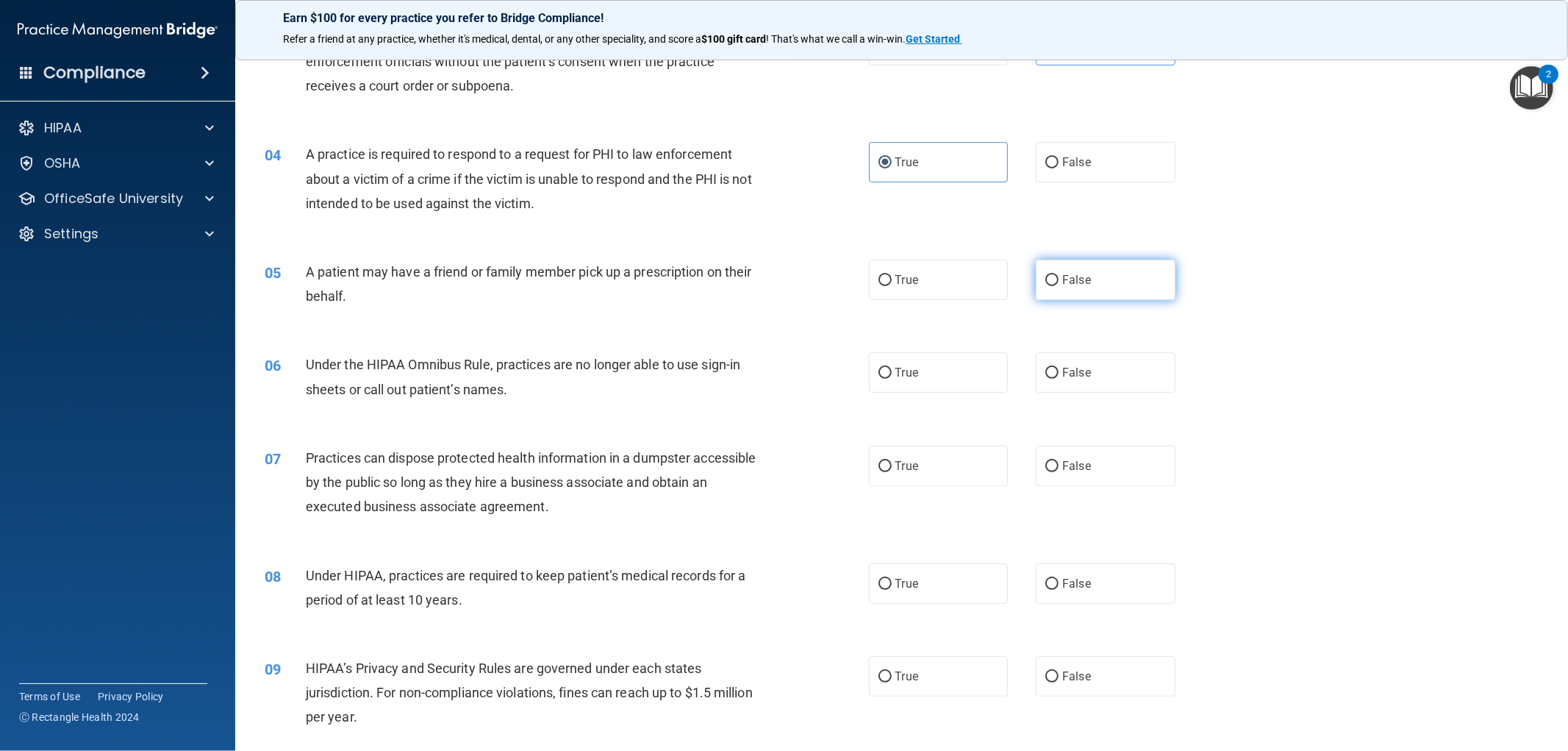
click at [1036, 278] on label "False" at bounding box center [1105, 280] width 139 height 40
click at [1045, 278] on input "False" at bounding box center [1052, 280] width 13 height 11
radio input "true"
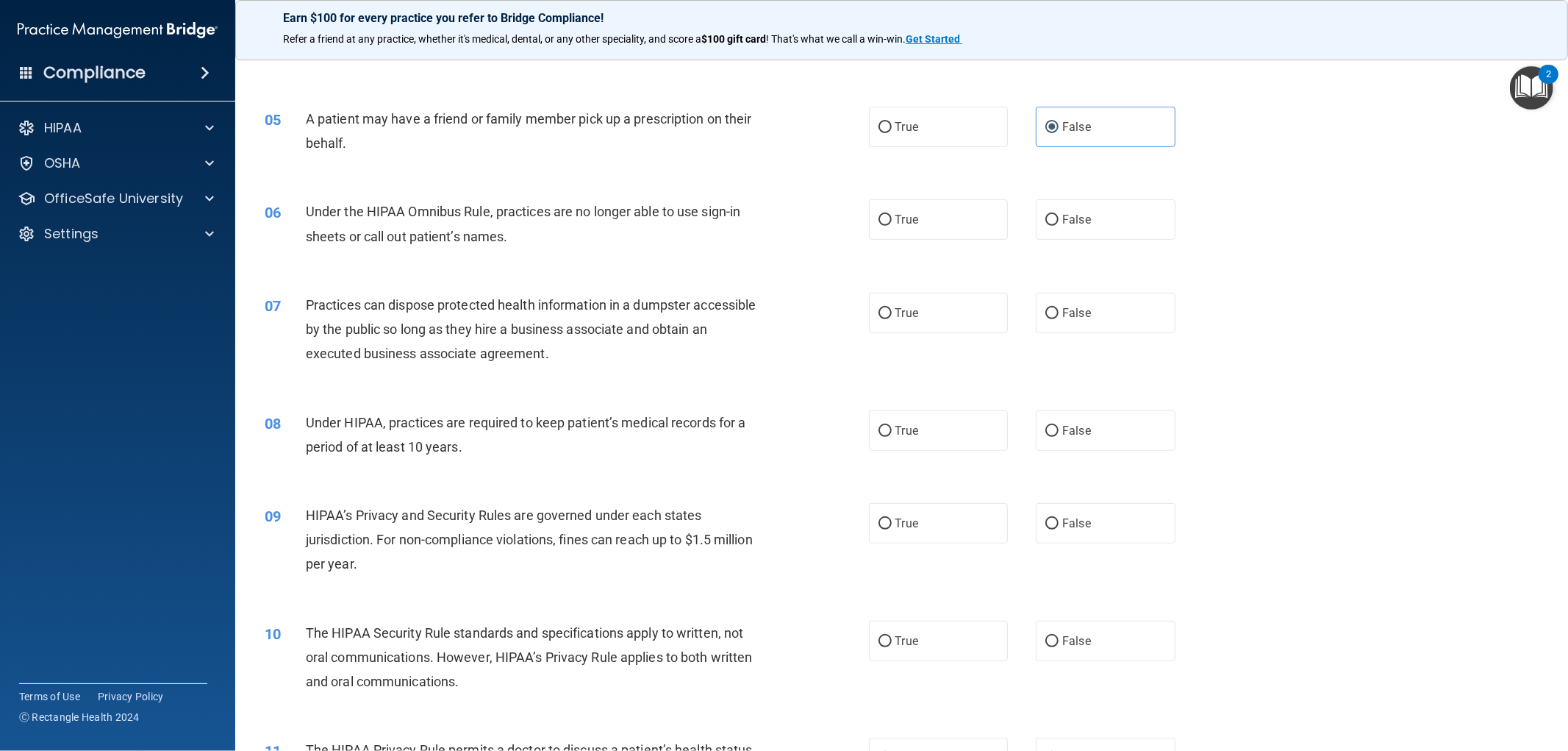
scroll to position [490, 0]
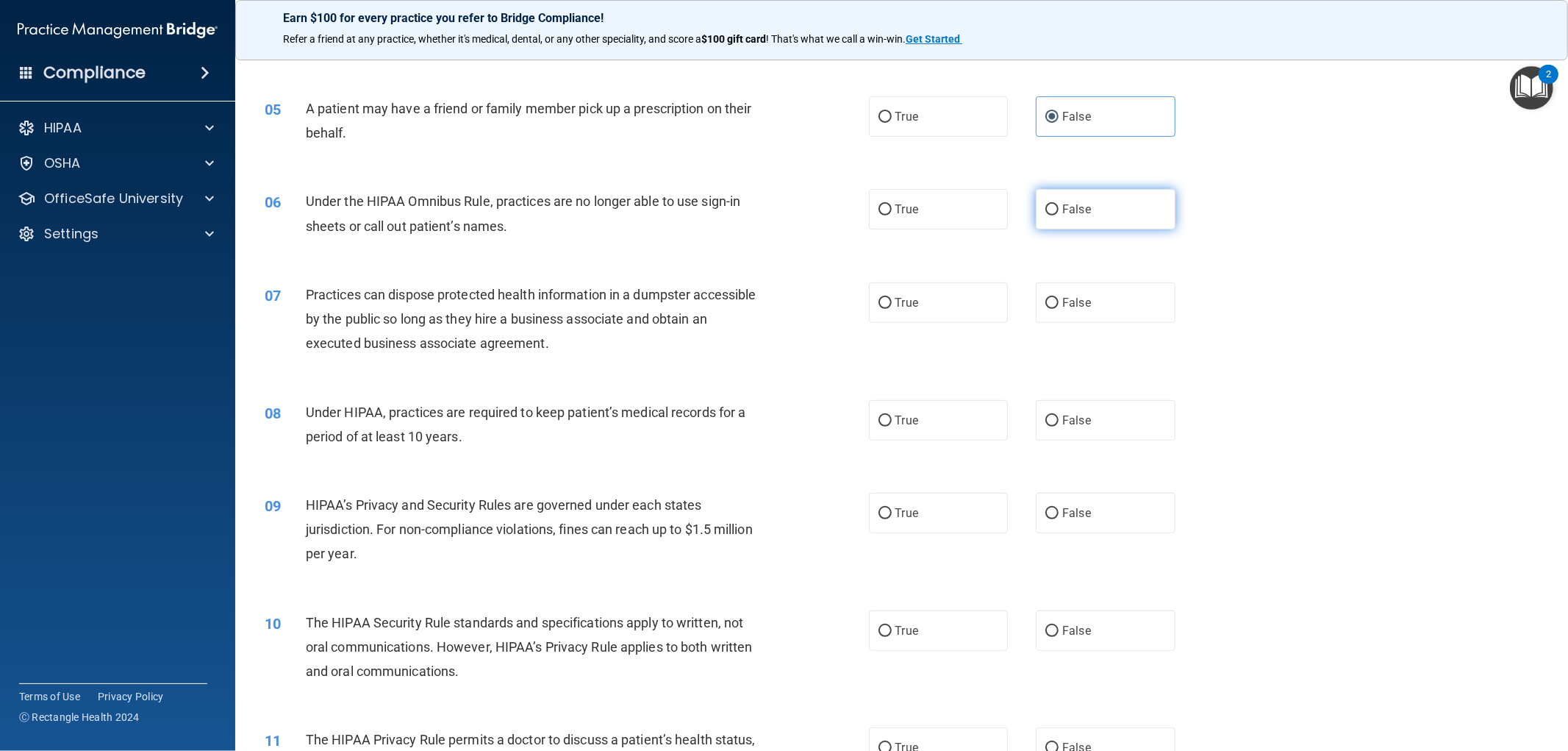
click at [1037, 212] on label "False" at bounding box center [1105, 209] width 139 height 40
click at [1045, 212] on input "False" at bounding box center [1052, 209] width 13 height 11
radio input "true"
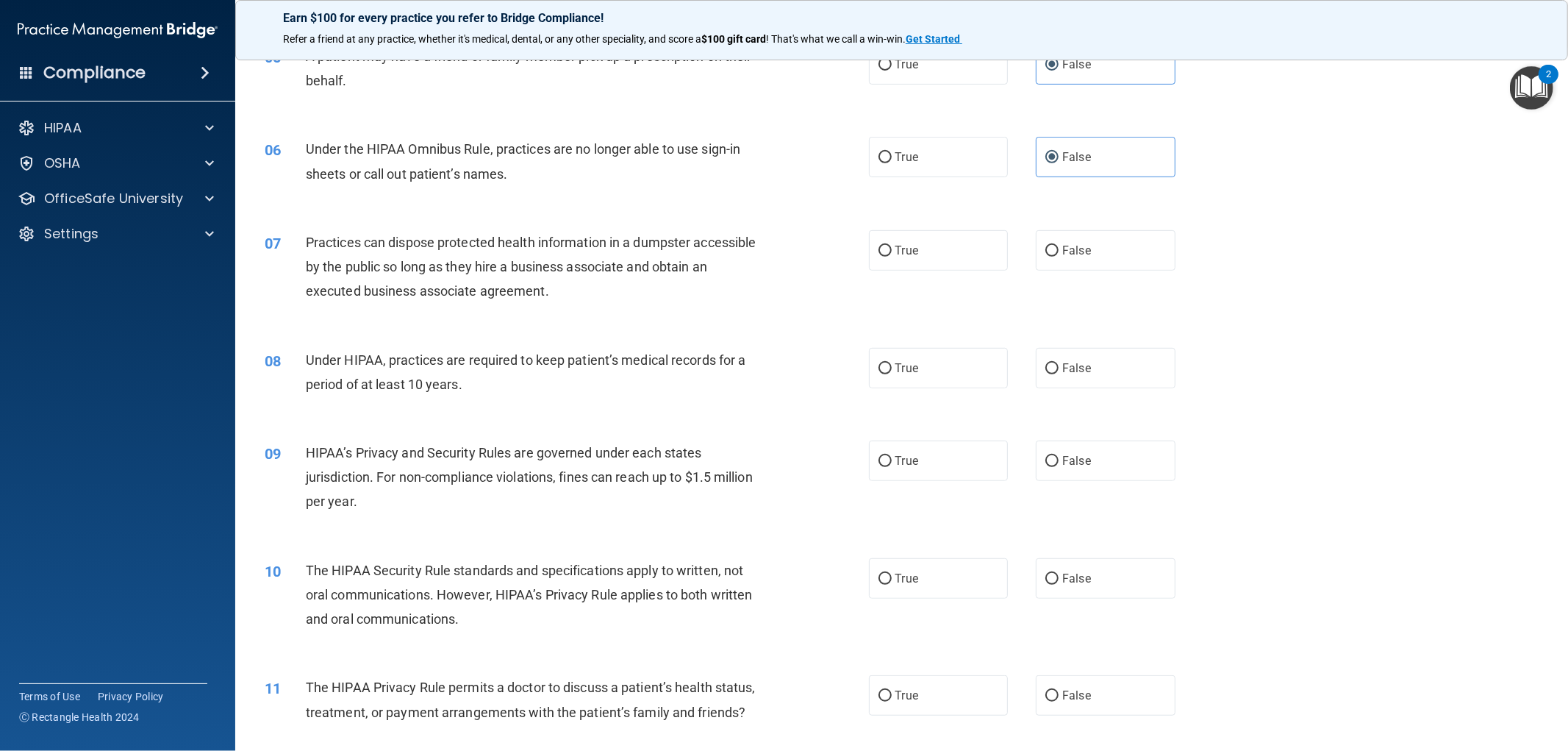
scroll to position [572, 0]
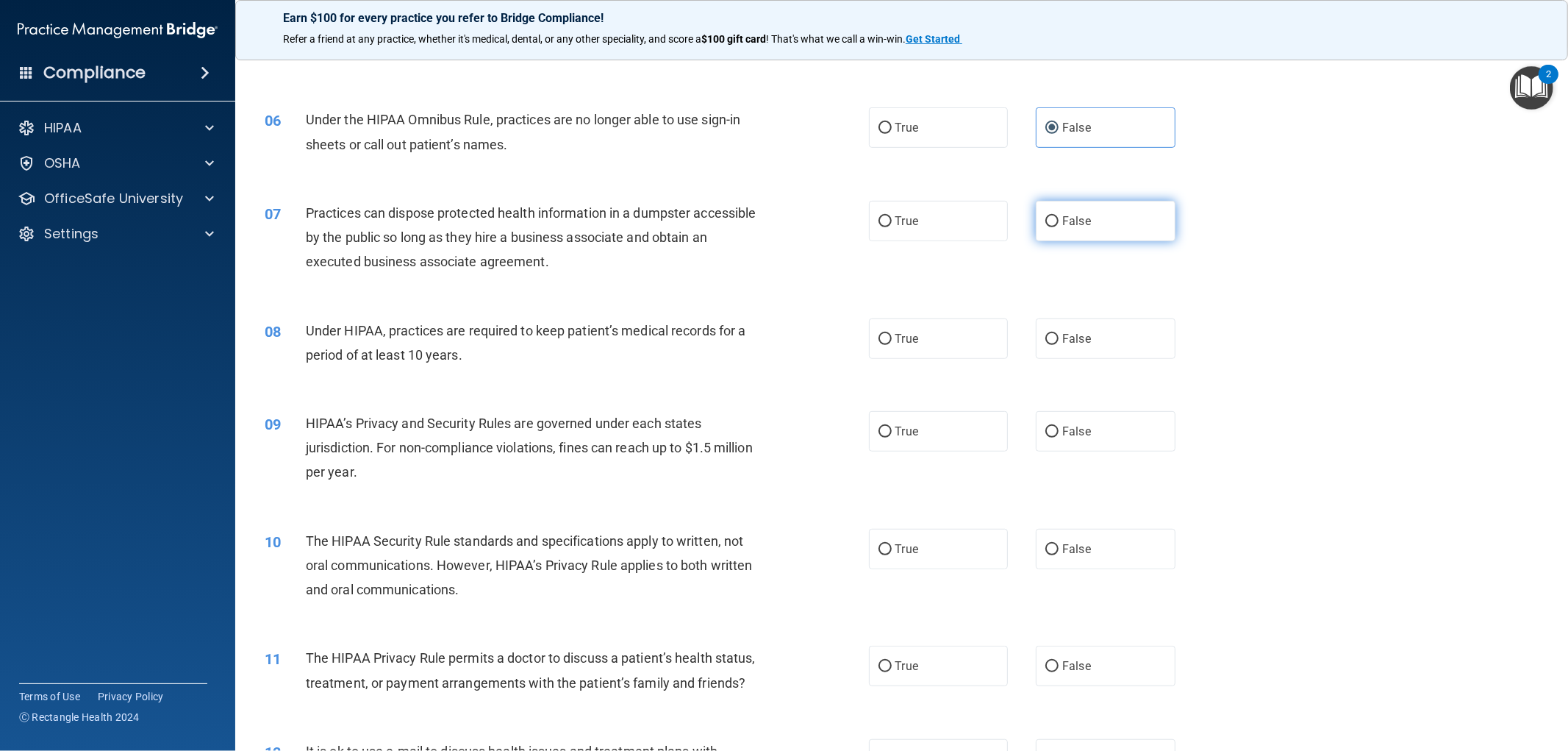
click at [1050, 224] on input "False" at bounding box center [1052, 221] width 13 height 11
radio input "true"
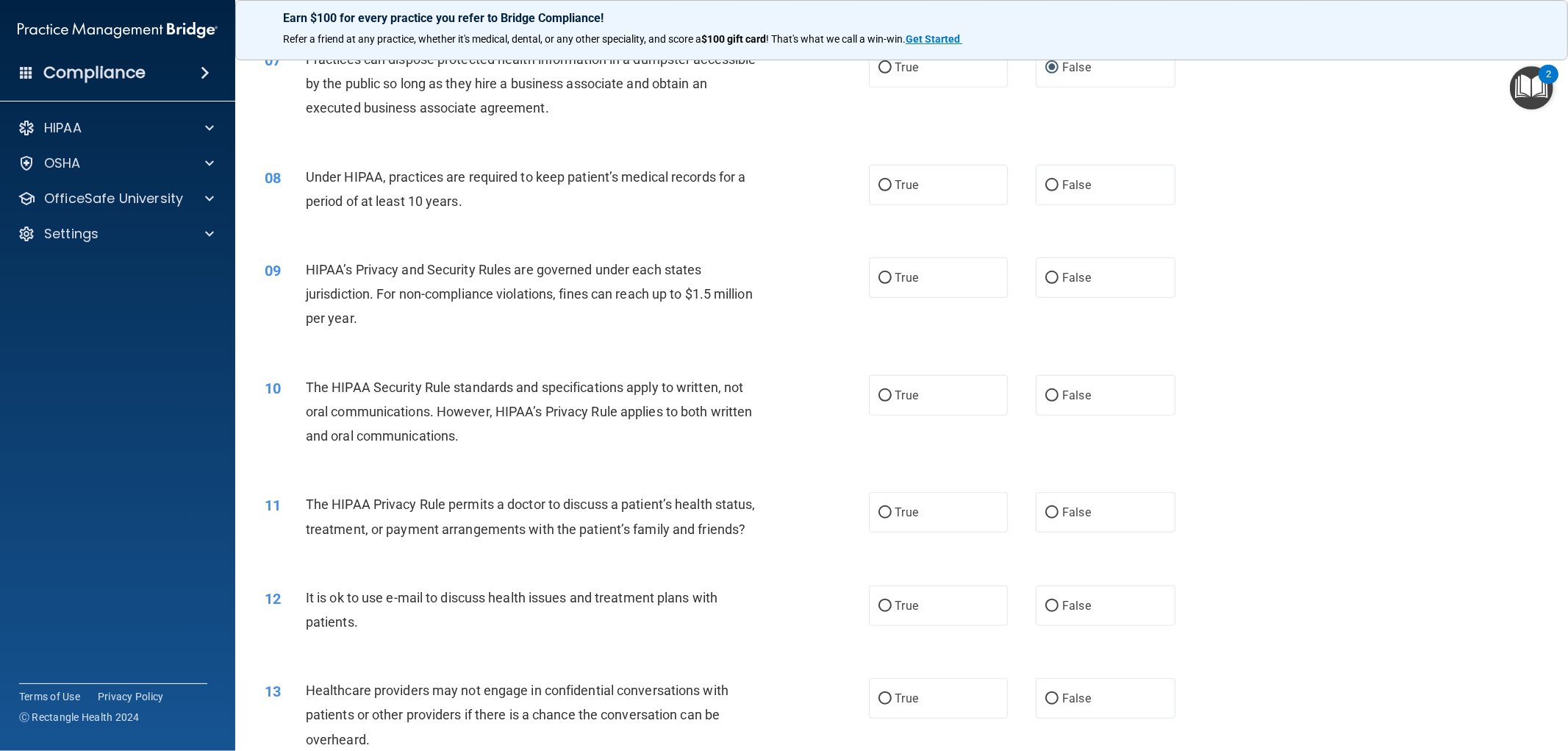
scroll to position [735, 0]
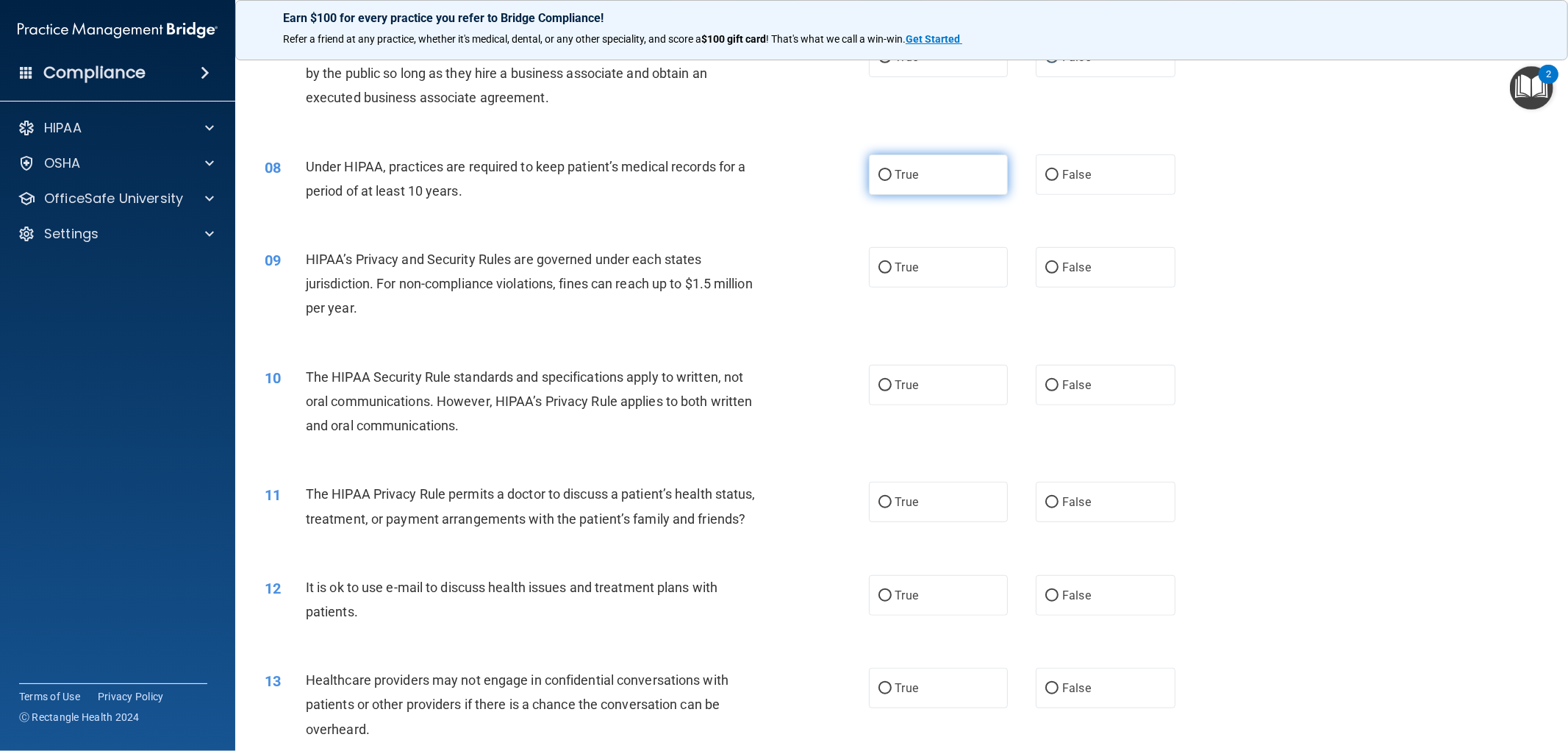
click at [941, 174] on label "True" at bounding box center [938, 174] width 139 height 40
click at [892, 174] on input "True" at bounding box center [885, 175] width 13 height 11
radio input "true"
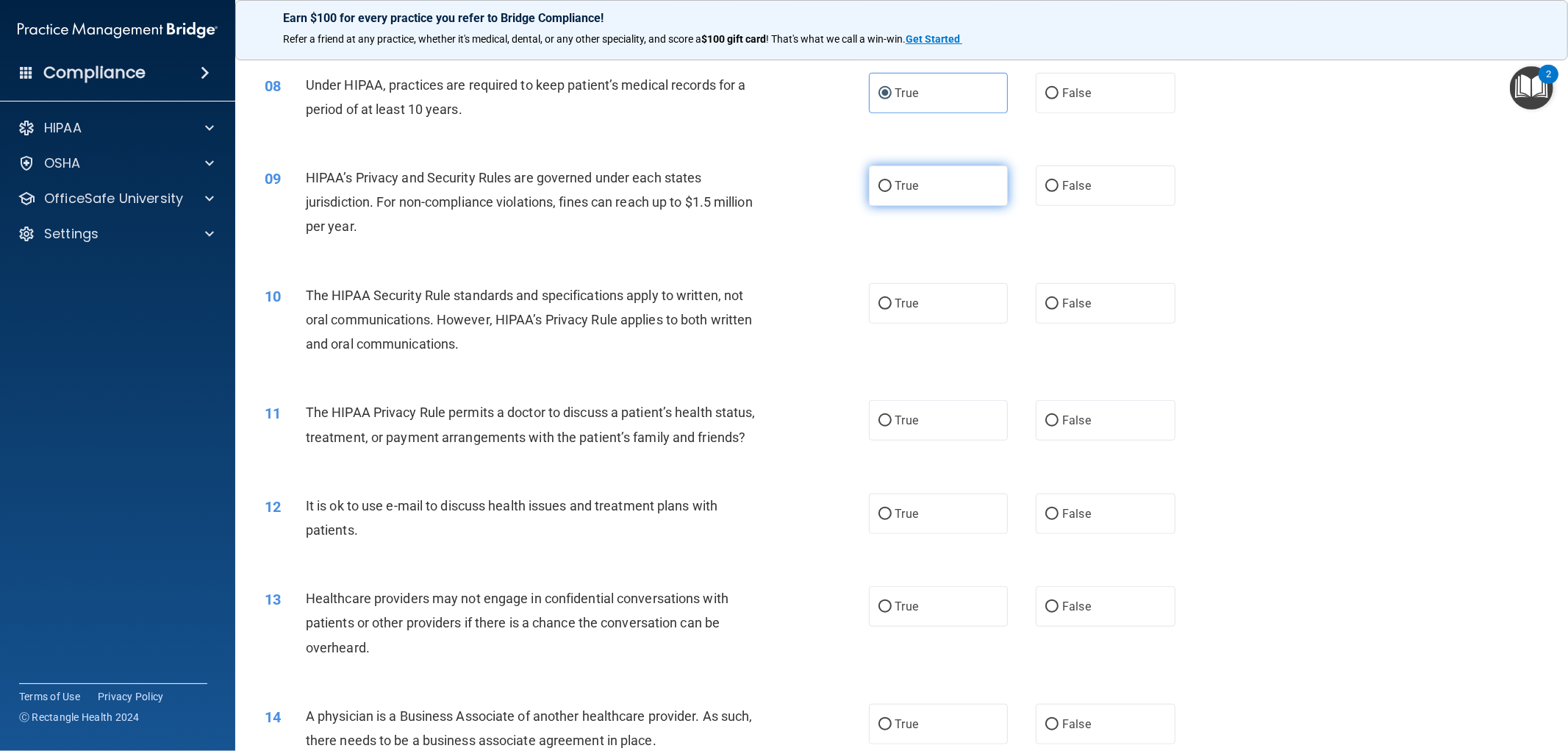
click at [954, 201] on label "True" at bounding box center [938, 185] width 139 height 40
click at [892, 192] on input "True" at bounding box center [885, 186] width 13 height 11
radio input "true"
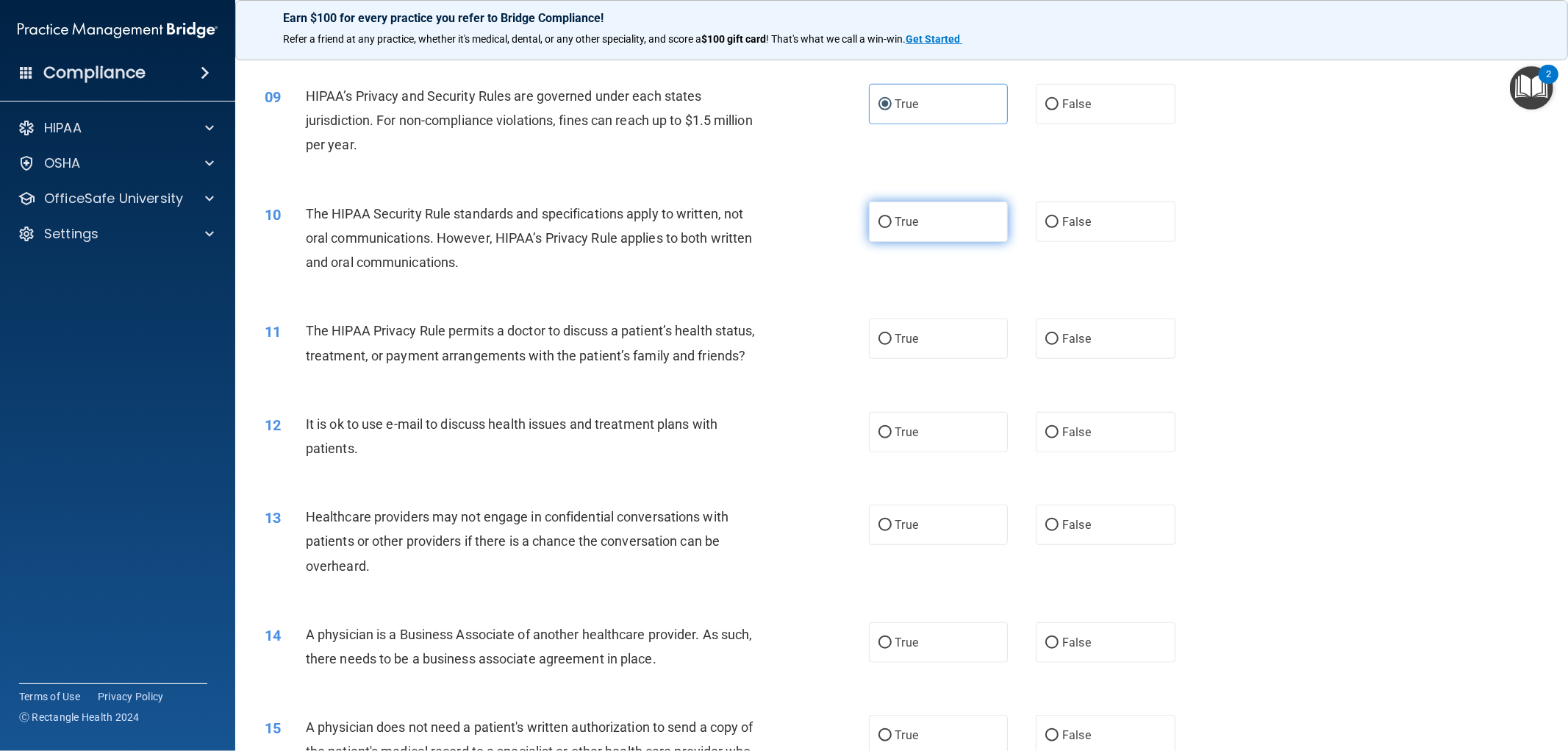
click at [907, 233] on label "True" at bounding box center [938, 221] width 139 height 40
click at [892, 228] on input "True" at bounding box center [885, 222] width 13 height 11
radio input "true"
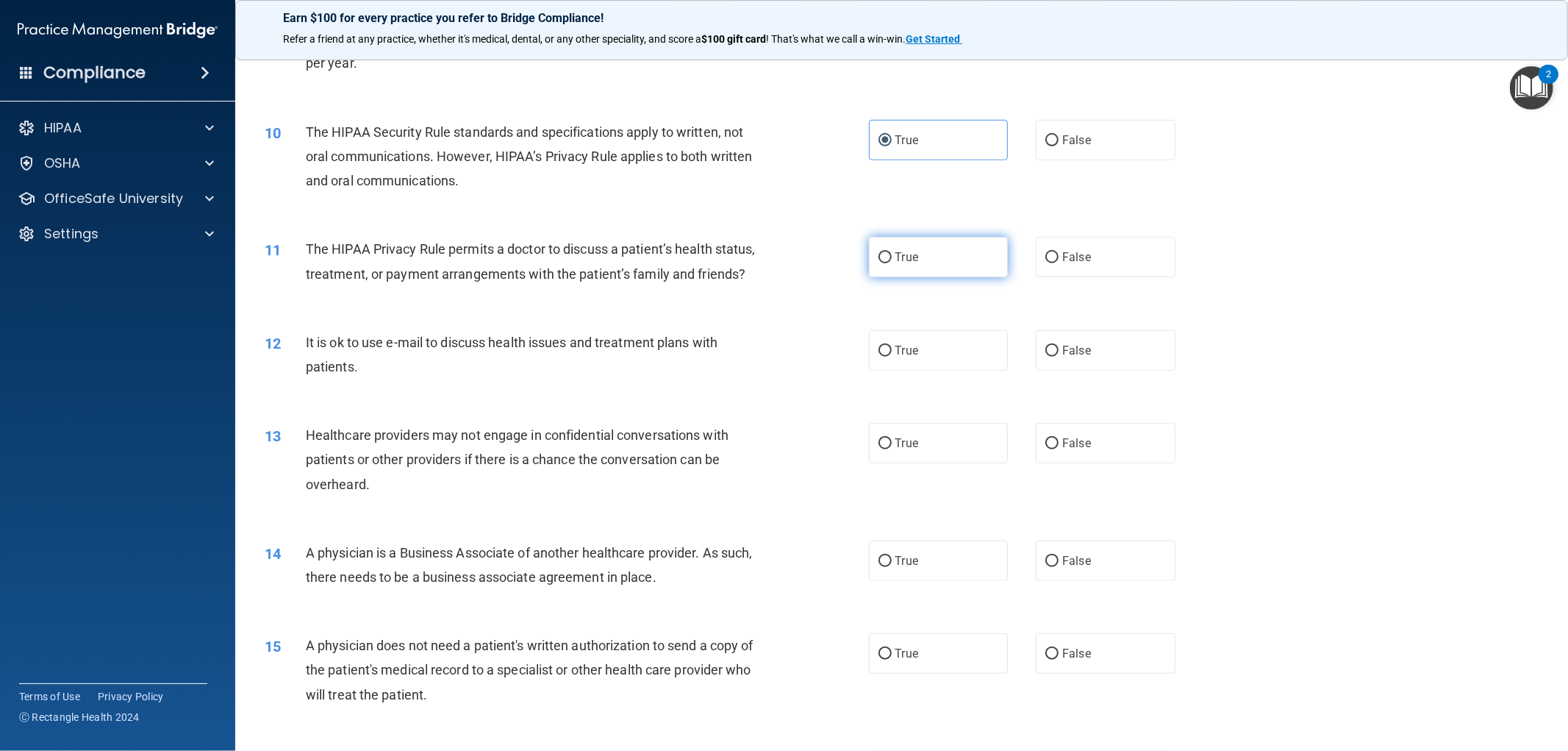
click at [917, 269] on label "True" at bounding box center [938, 257] width 139 height 40
click at [892, 264] on input "True" at bounding box center [885, 257] width 13 height 11
radio input "true"
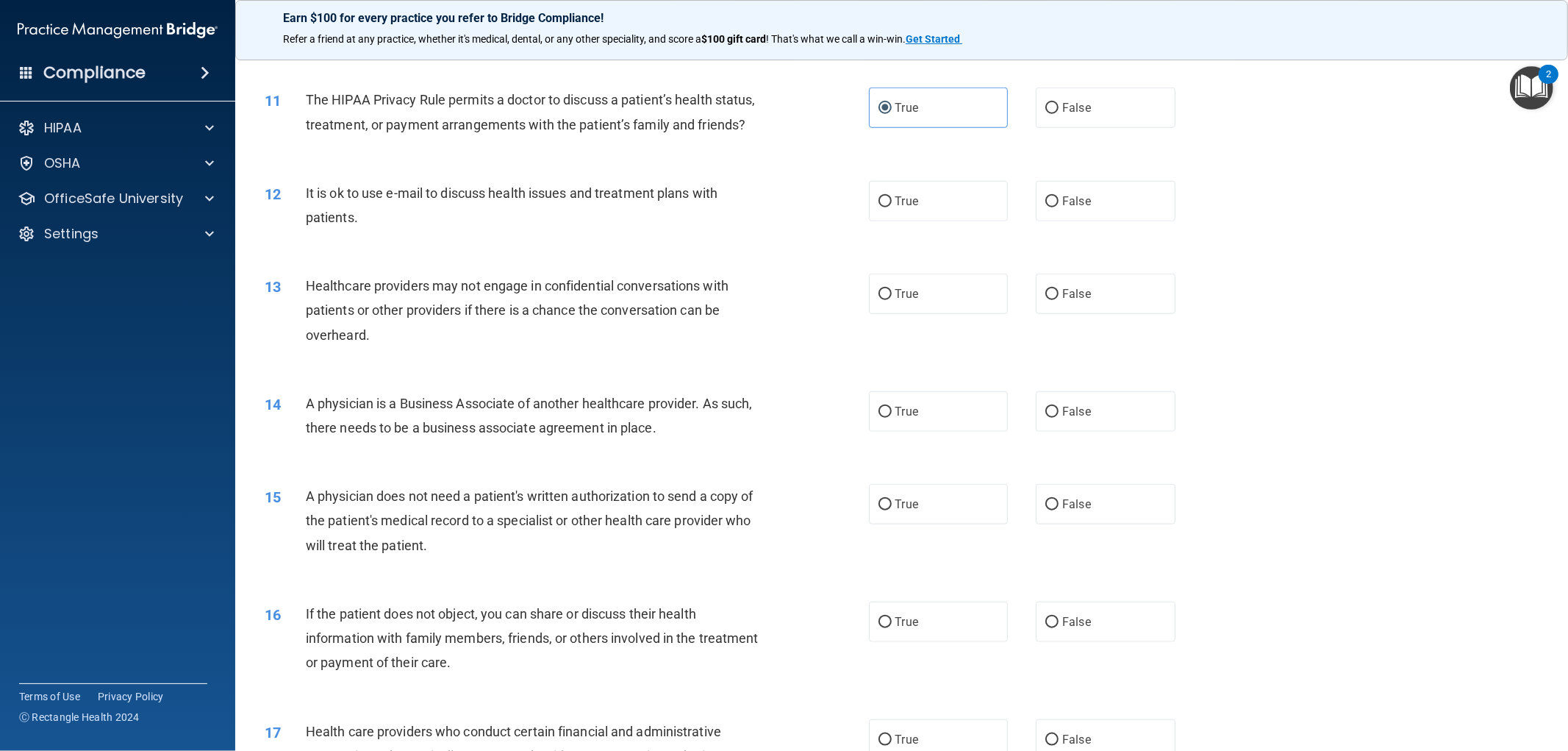
scroll to position [1144, 0]
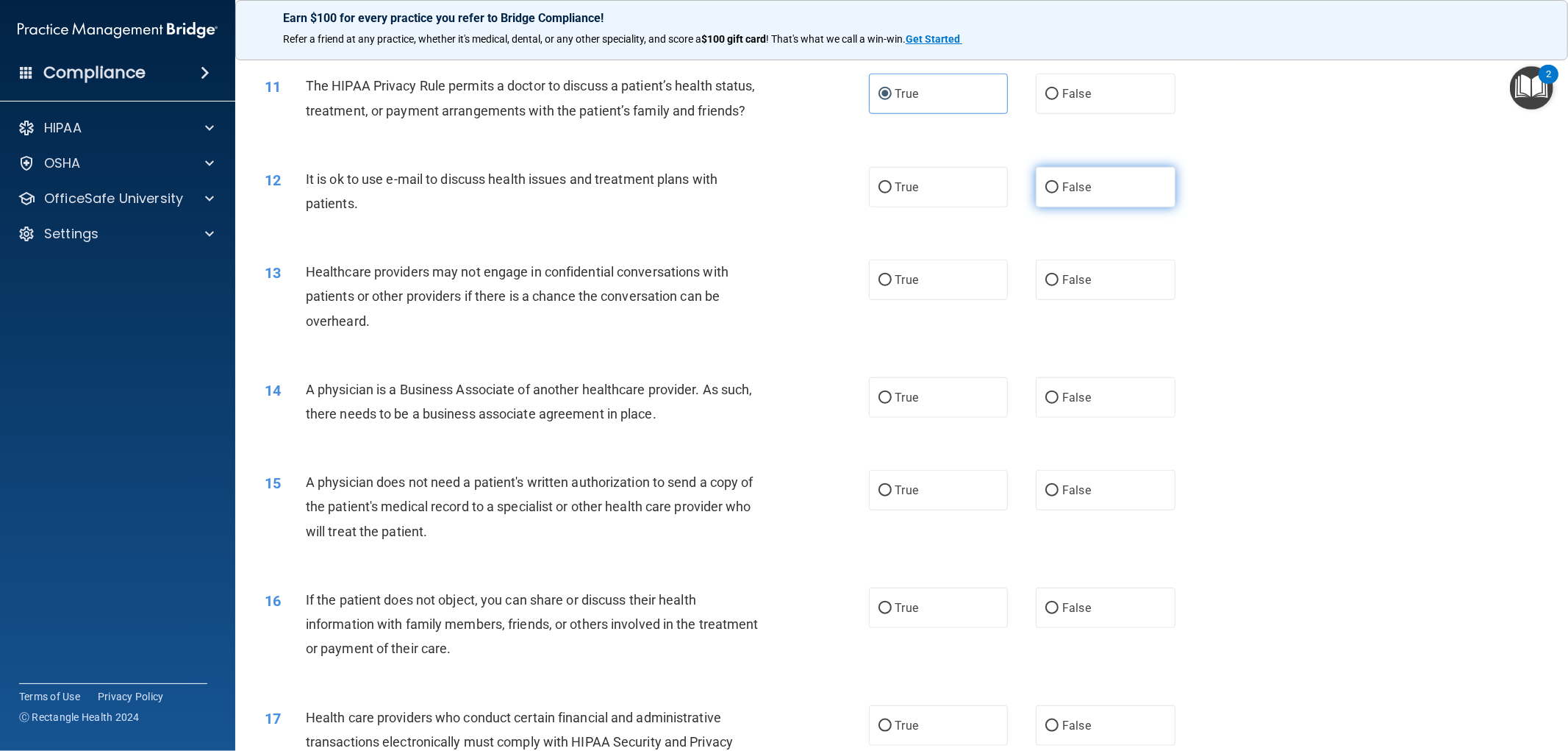
click at [1093, 181] on label "False" at bounding box center [1105, 187] width 139 height 40
click at [1058, 183] on input "False" at bounding box center [1052, 188] width 13 height 11
radio input "true"
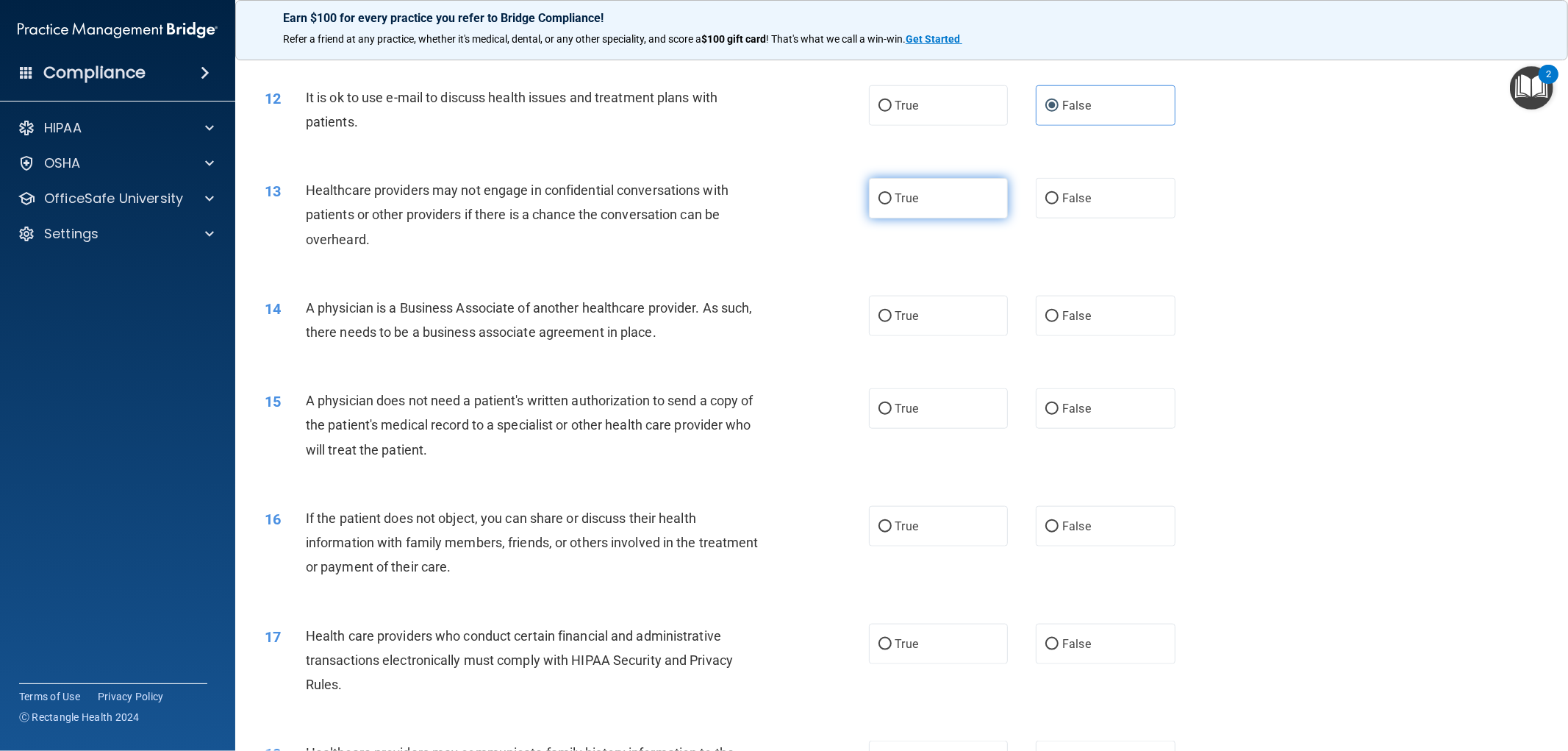
click at [935, 196] on label "True" at bounding box center [938, 198] width 139 height 40
click at [892, 196] on input "True" at bounding box center [885, 199] width 13 height 11
radio input "true"
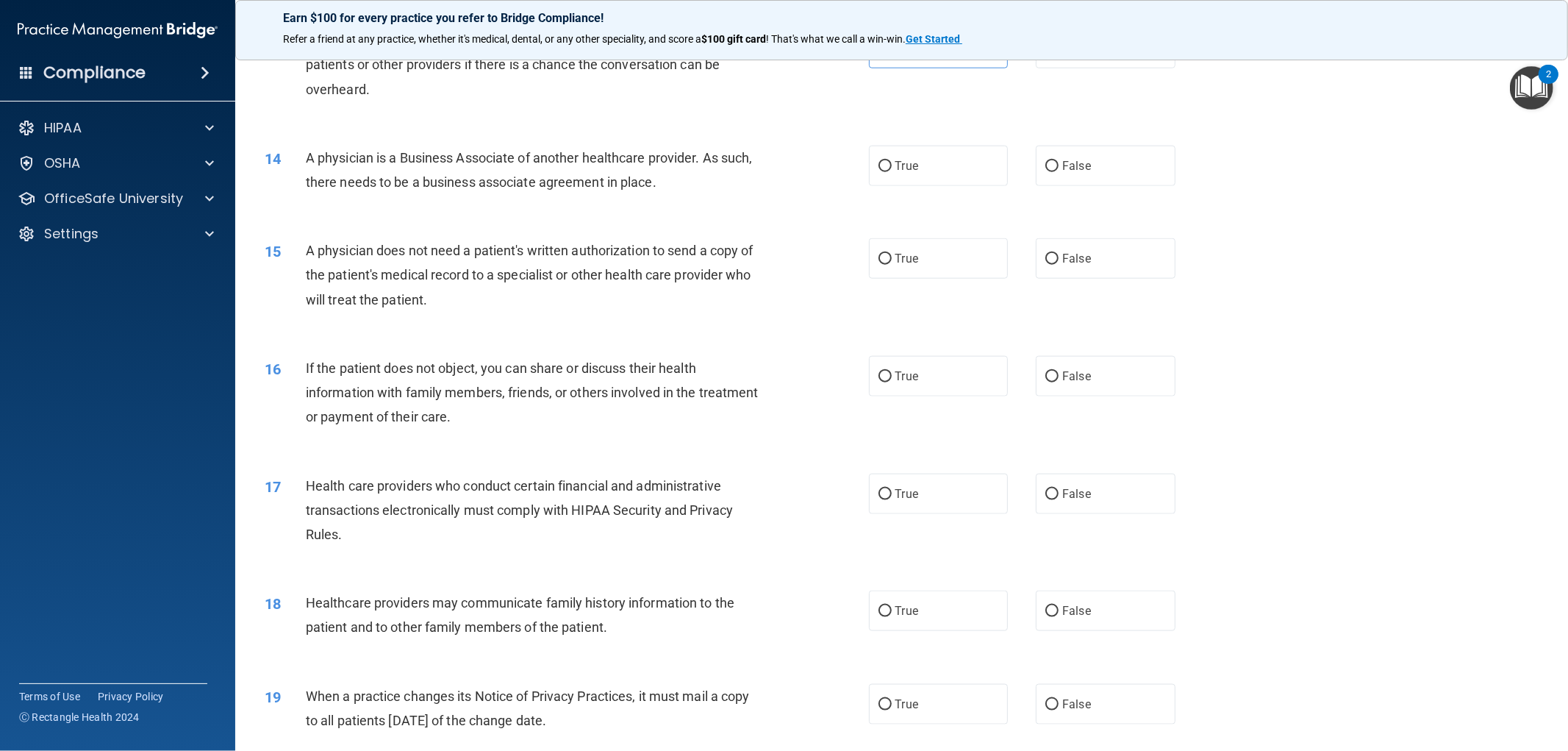
scroll to position [1389, 0]
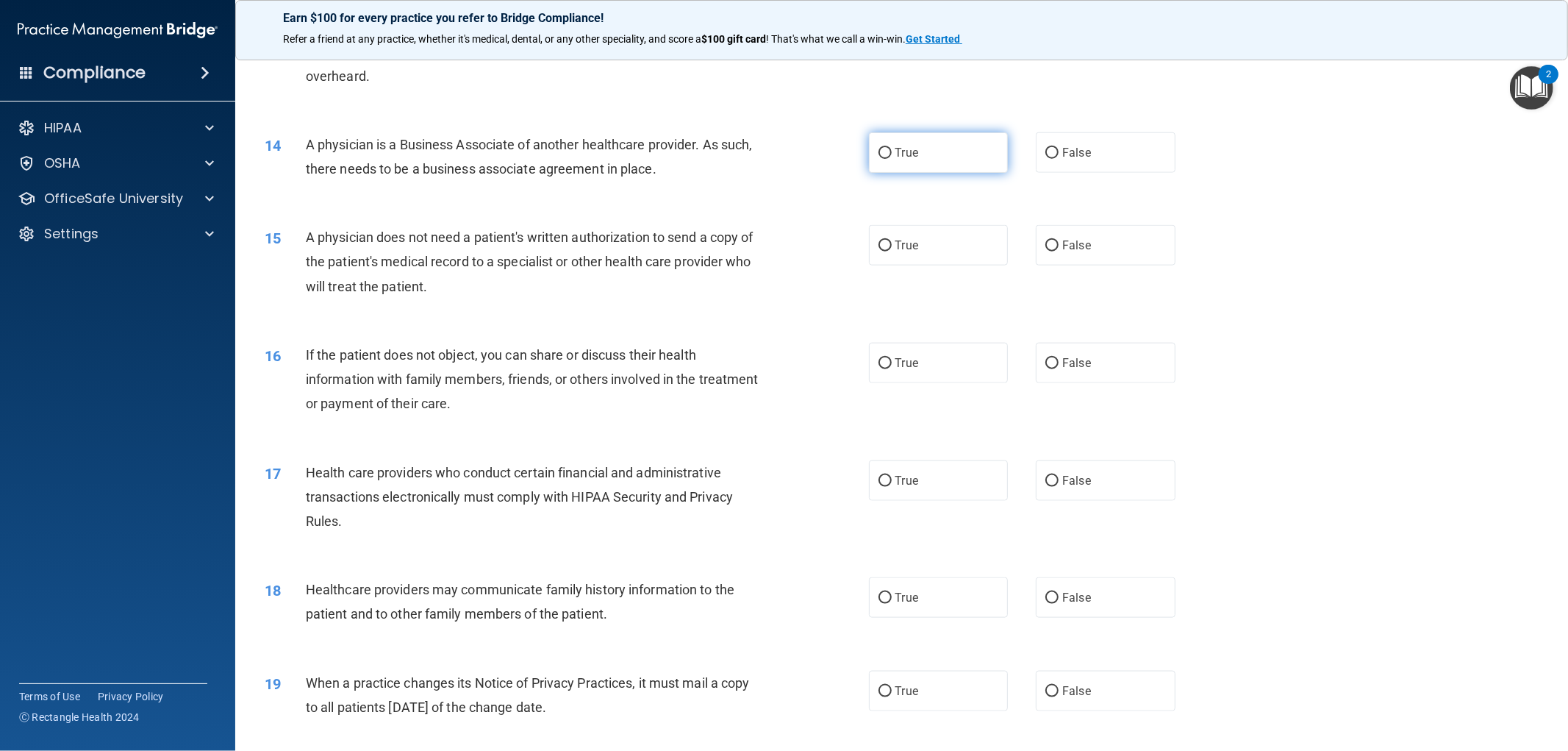
click at [920, 153] on label "True" at bounding box center [938, 153] width 139 height 40
click at [892, 153] on input "True" at bounding box center [885, 153] width 13 height 11
radio input "true"
click at [1048, 251] on input "False" at bounding box center [1052, 245] width 13 height 11
radio input "true"
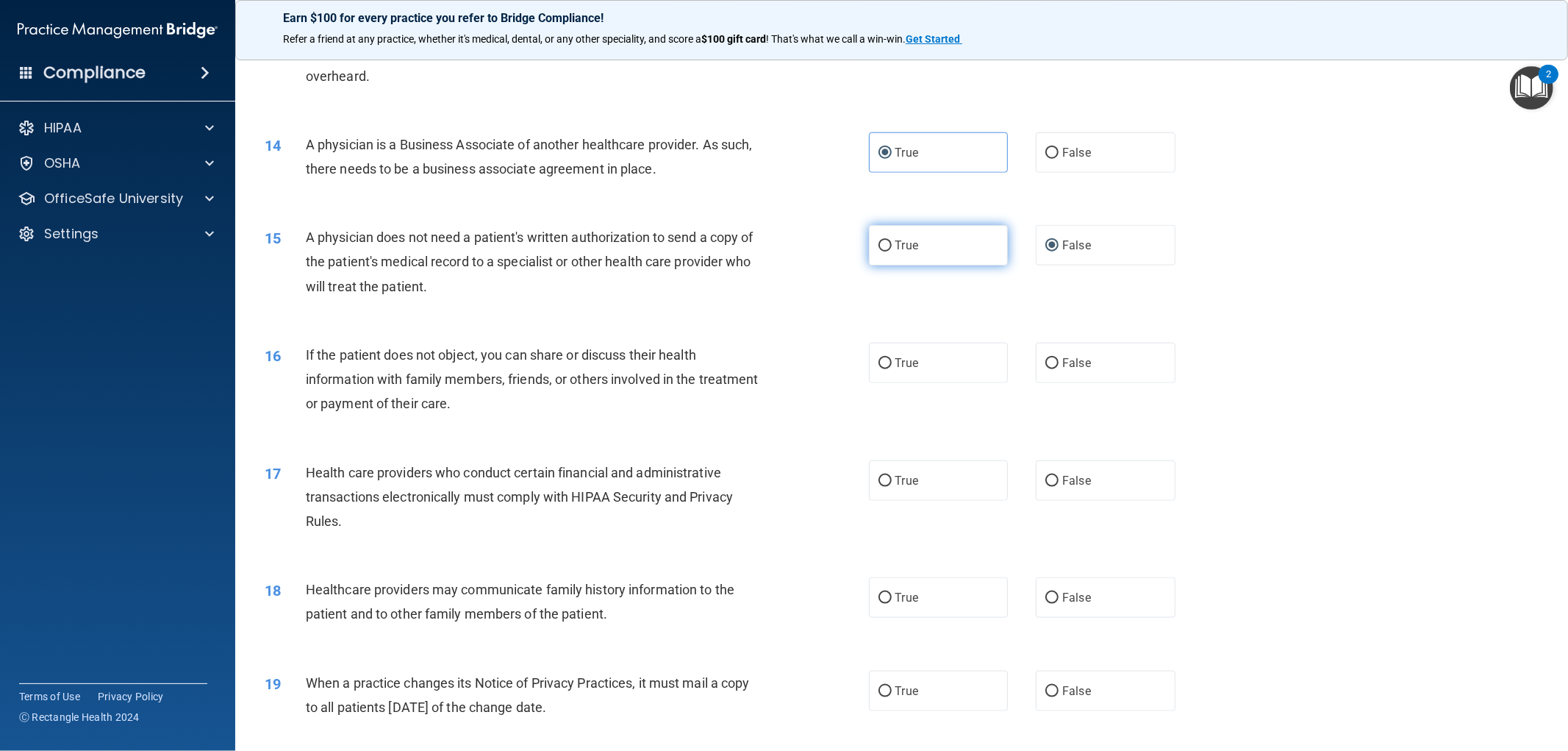
click at [907, 255] on label "True" at bounding box center [938, 245] width 139 height 40
click at [892, 251] on input "True" at bounding box center [885, 245] width 13 height 11
radio input "true"
radio input "false"
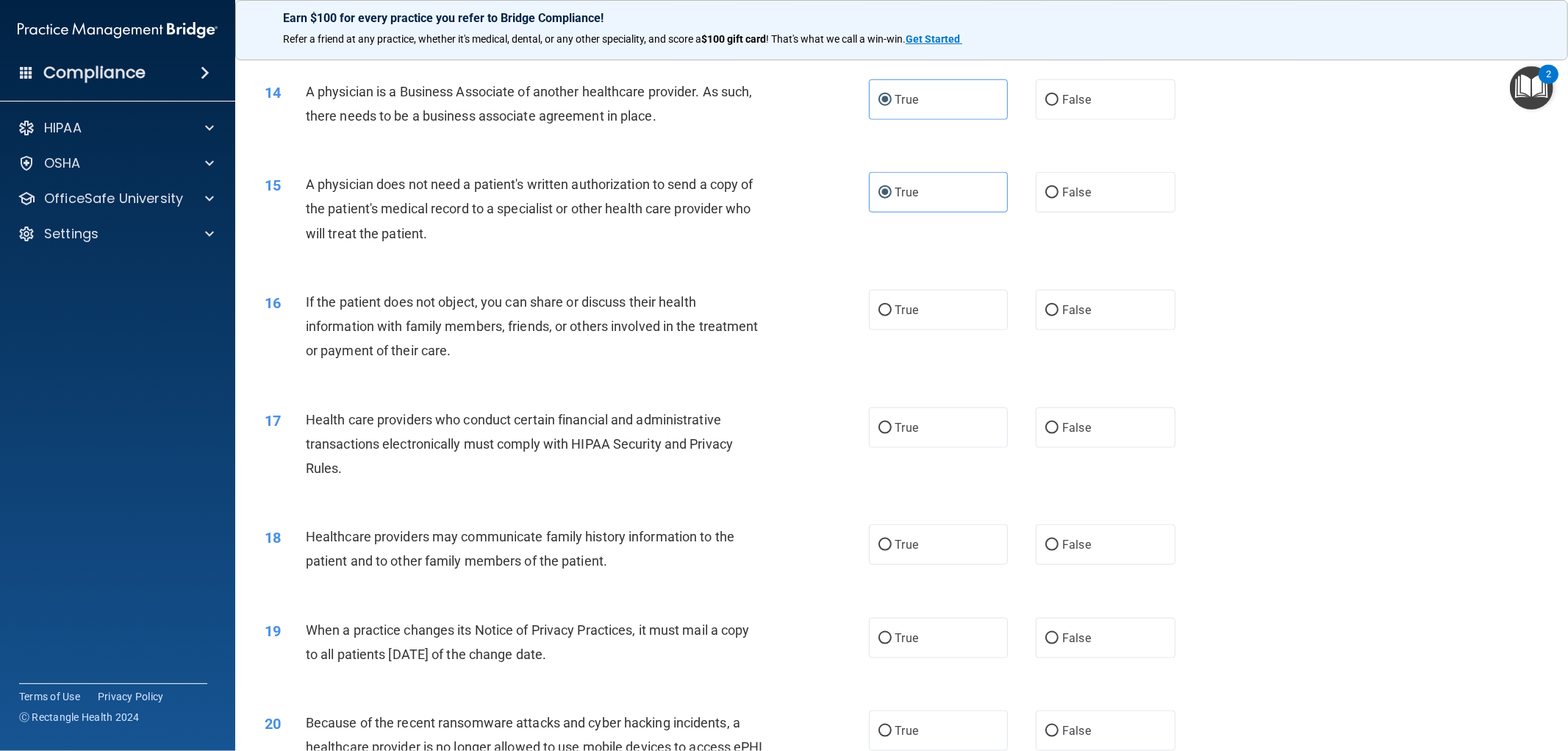
scroll to position [1471, 0]
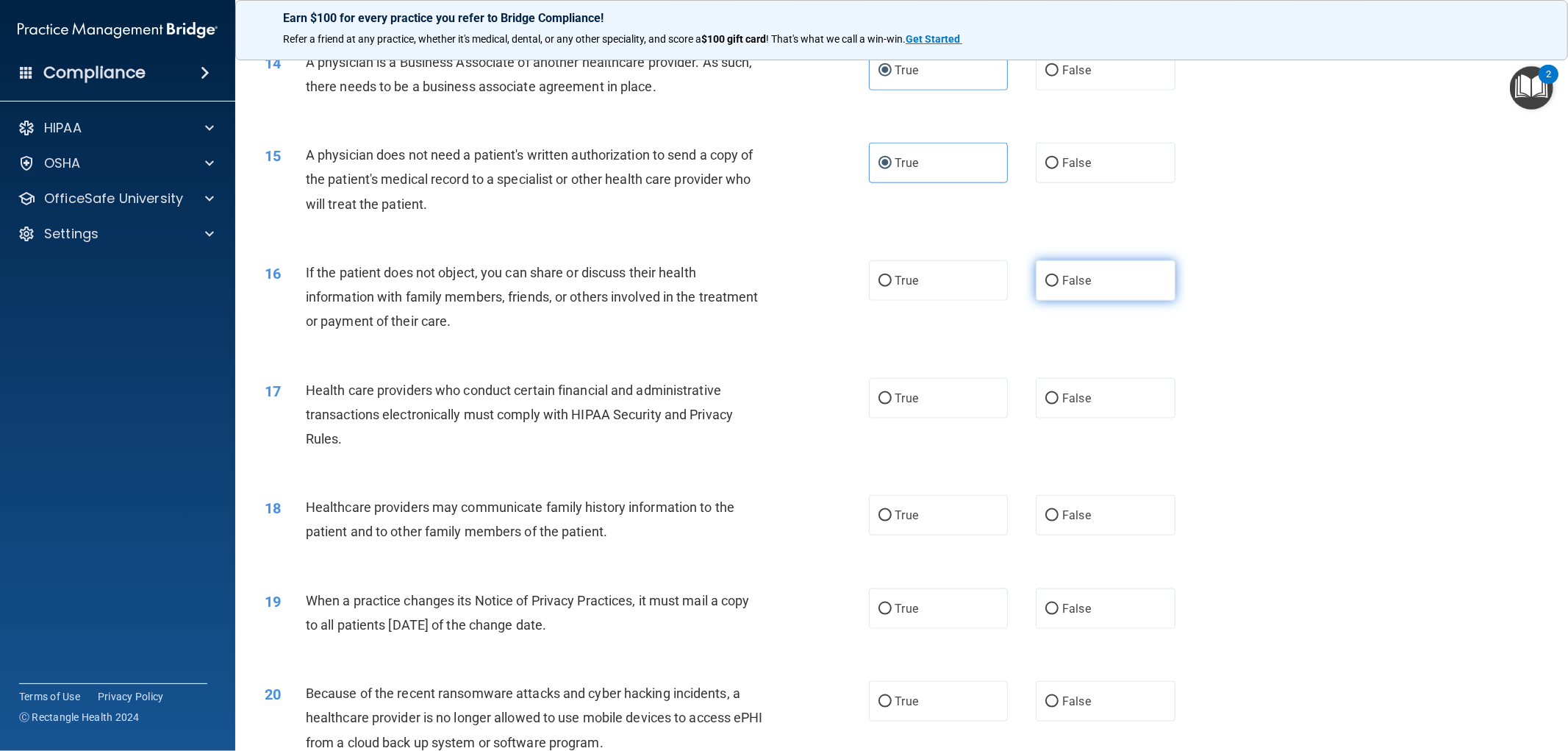
drag, startPoint x: 1013, startPoint y: 295, endPoint x: 1047, endPoint y: 283, distance: 36.1
click at [1014, 295] on div "True False" at bounding box center [1037, 280] width 335 height 40
click at [1047, 283] on input "False" at bounding box center [1052, 281] width 13 height 11
radio input "true"
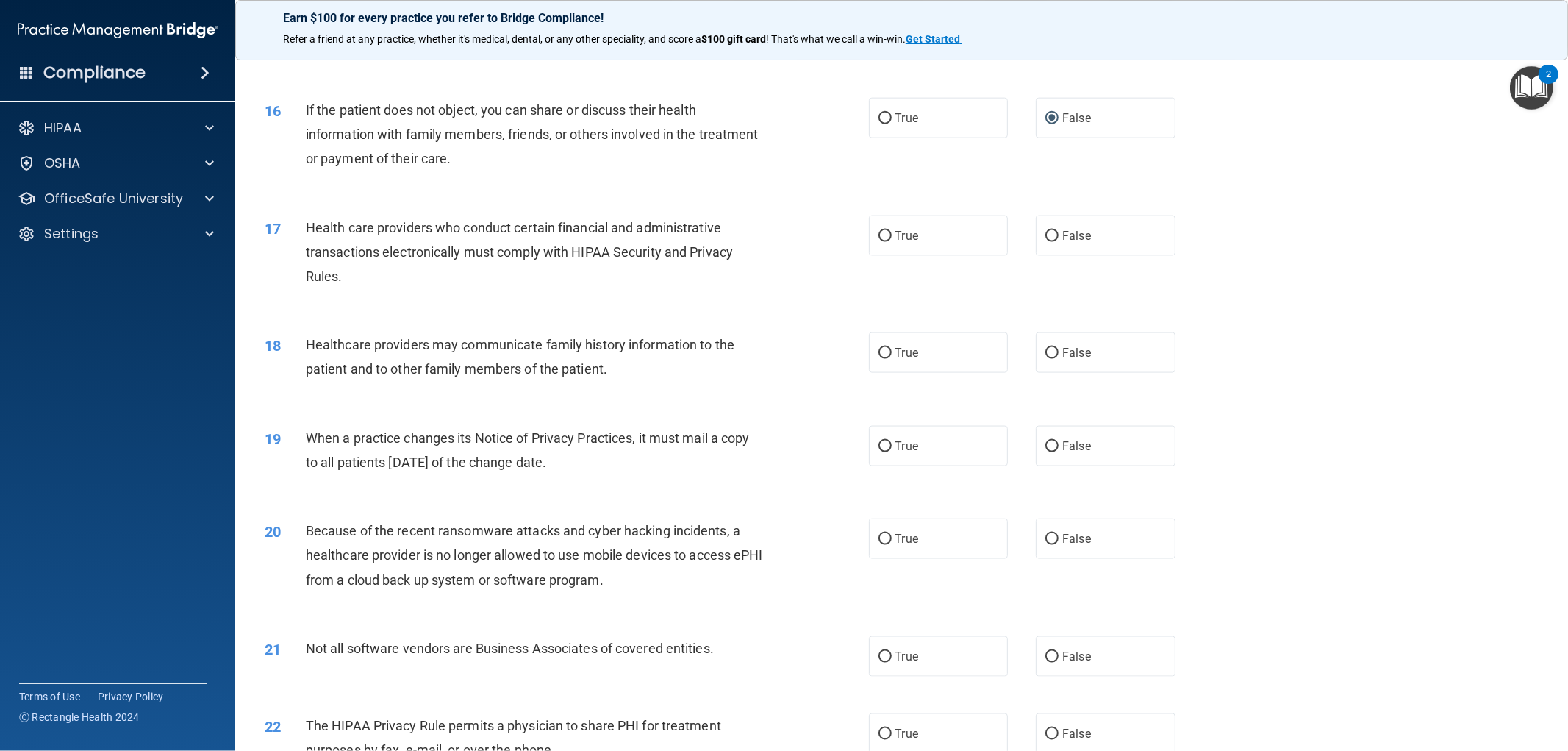
scroll to position [1634, 0]
click at [912, 236] on span "True" at bounding box center [907, 234] width 23 height 14
click at [892, 236] on input "True" at bounding box center [885, 235] width 13 height 11
radio input "true"
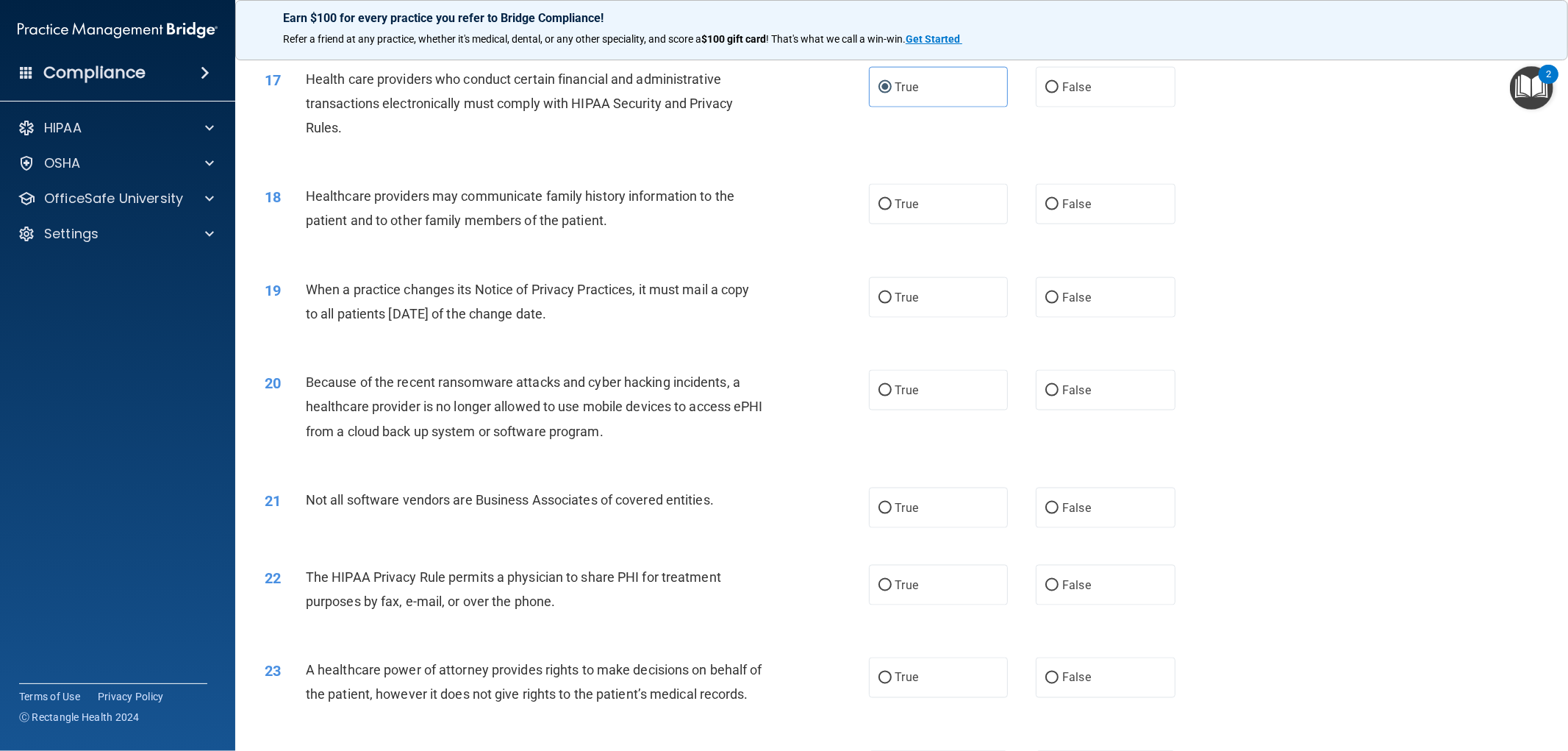
scroll to position [1741, 0]
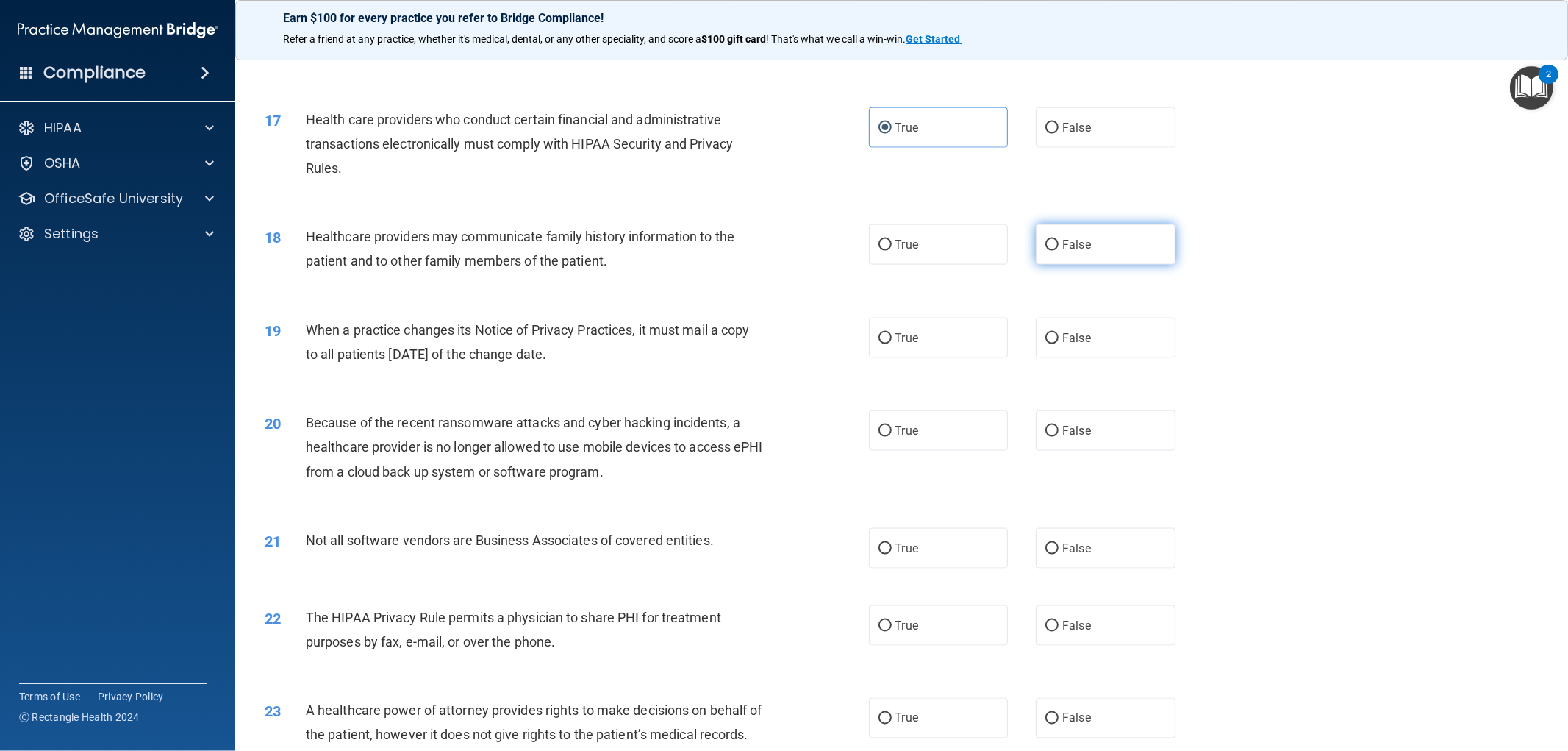
click at [1053, 251] on label "False" at bounding box center [1105, 244] width 139 height 40
click at [1053, 251] on input "False" at bounding box center [1052, 244] width 13 height 11
radio input "true"
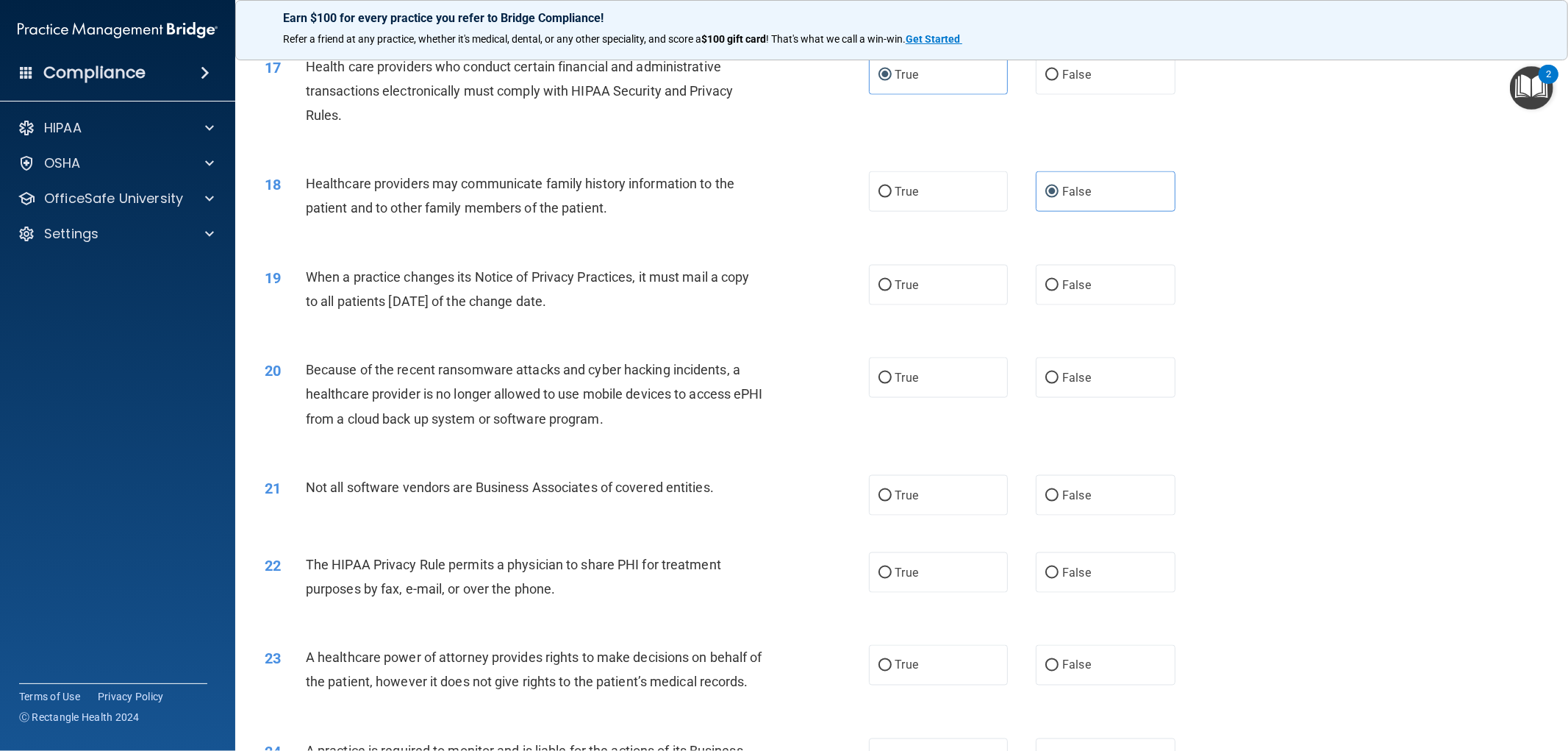
scroll to position [1824, 0]
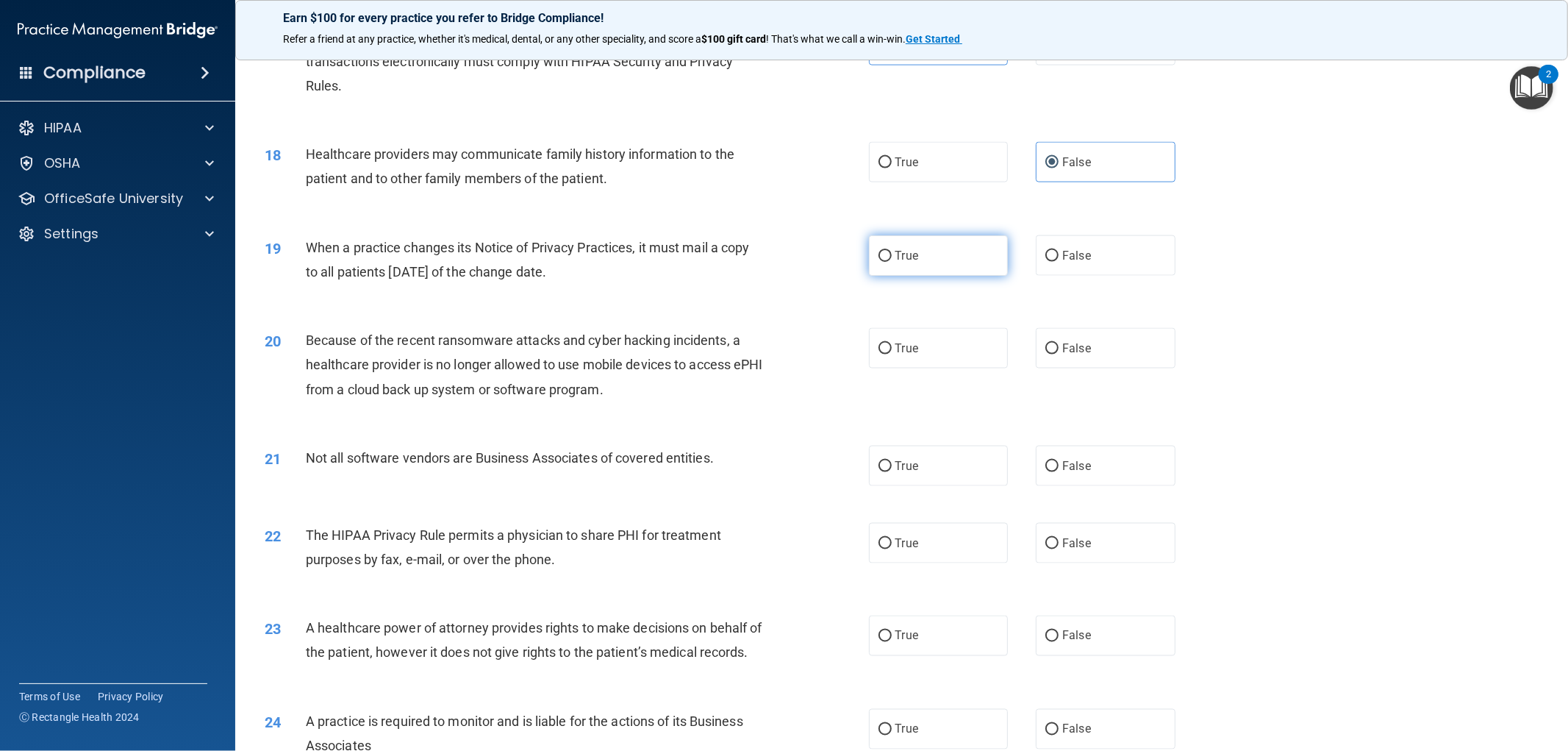
click at [990, 265] on label "True" at bounding box center [938, 255] width 139 height 40
click at [892, 262] on input "True" at bounding box center [885, 256] width 13 height 11
radio input "true"
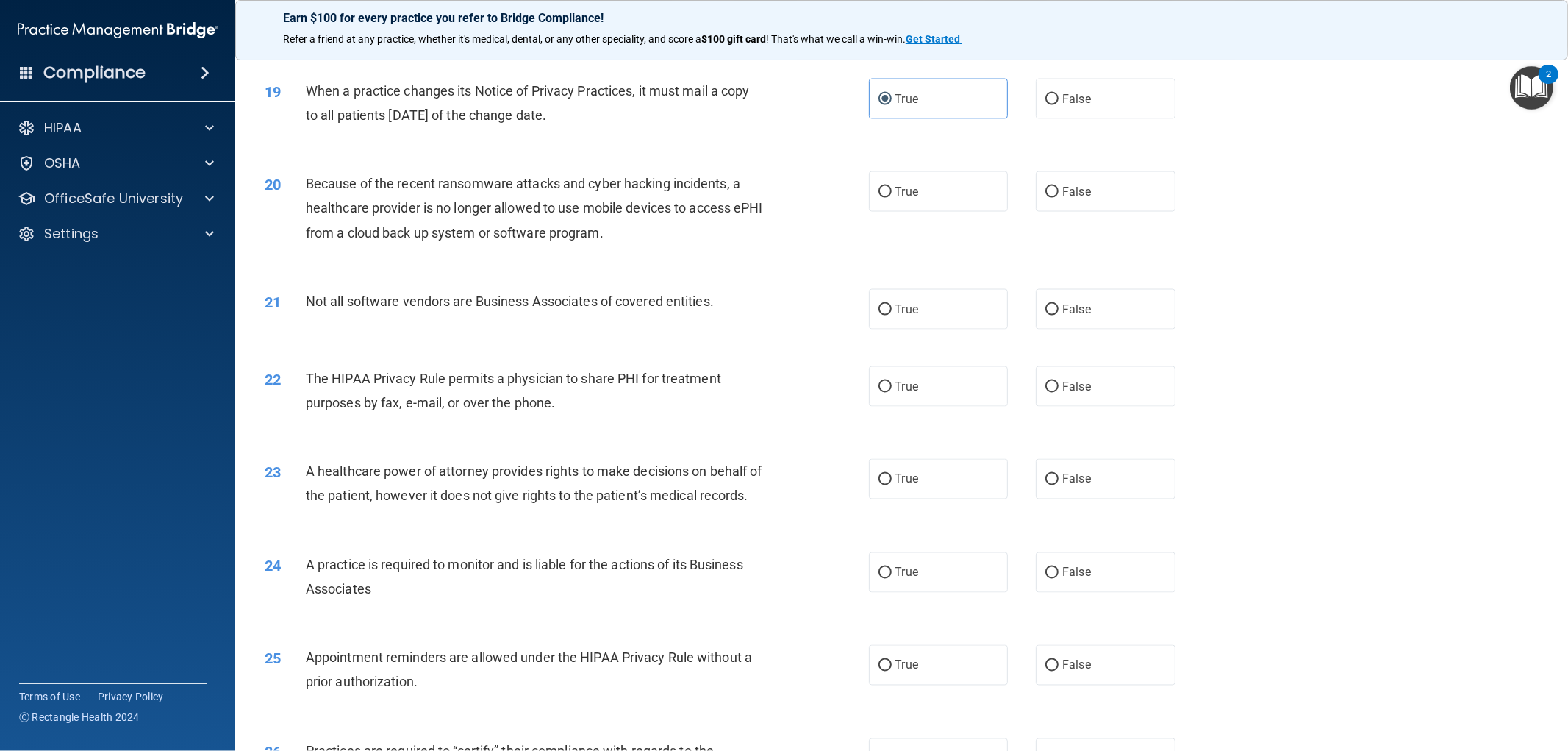
scroll to position [1987, 0]
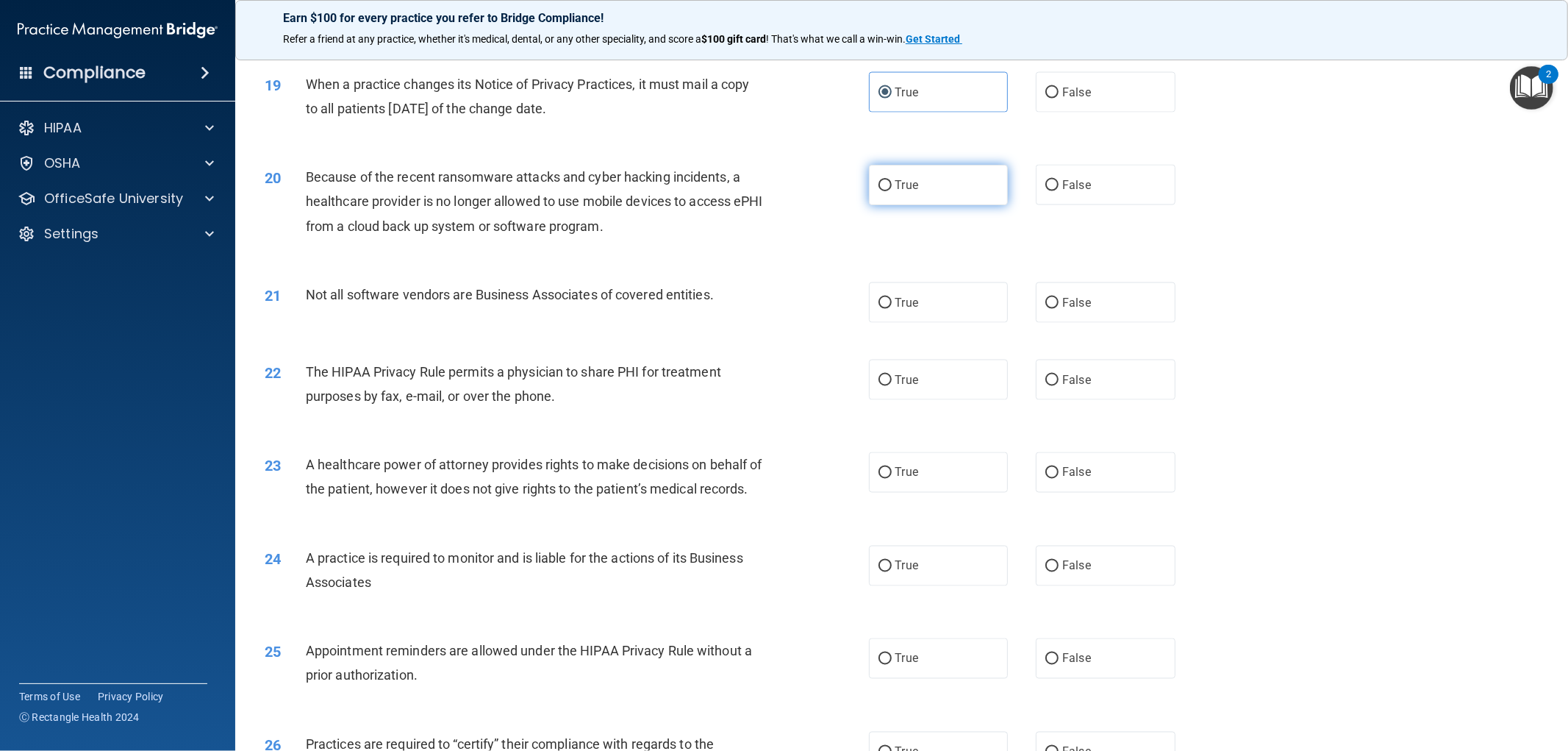
click at [965, 179] on label "True" at bounding box center [938, 184] width 139 height 40
click at [892, 180] on input "True" at bounding box center [885, 185] width 13 height 11
radio input "true"
click at [941, 311] on label "True" at bounding box center [938, 302] width 139 height 40
click at [892, 309] on input "True" at bounding box center [885, 303] width 13 height 11
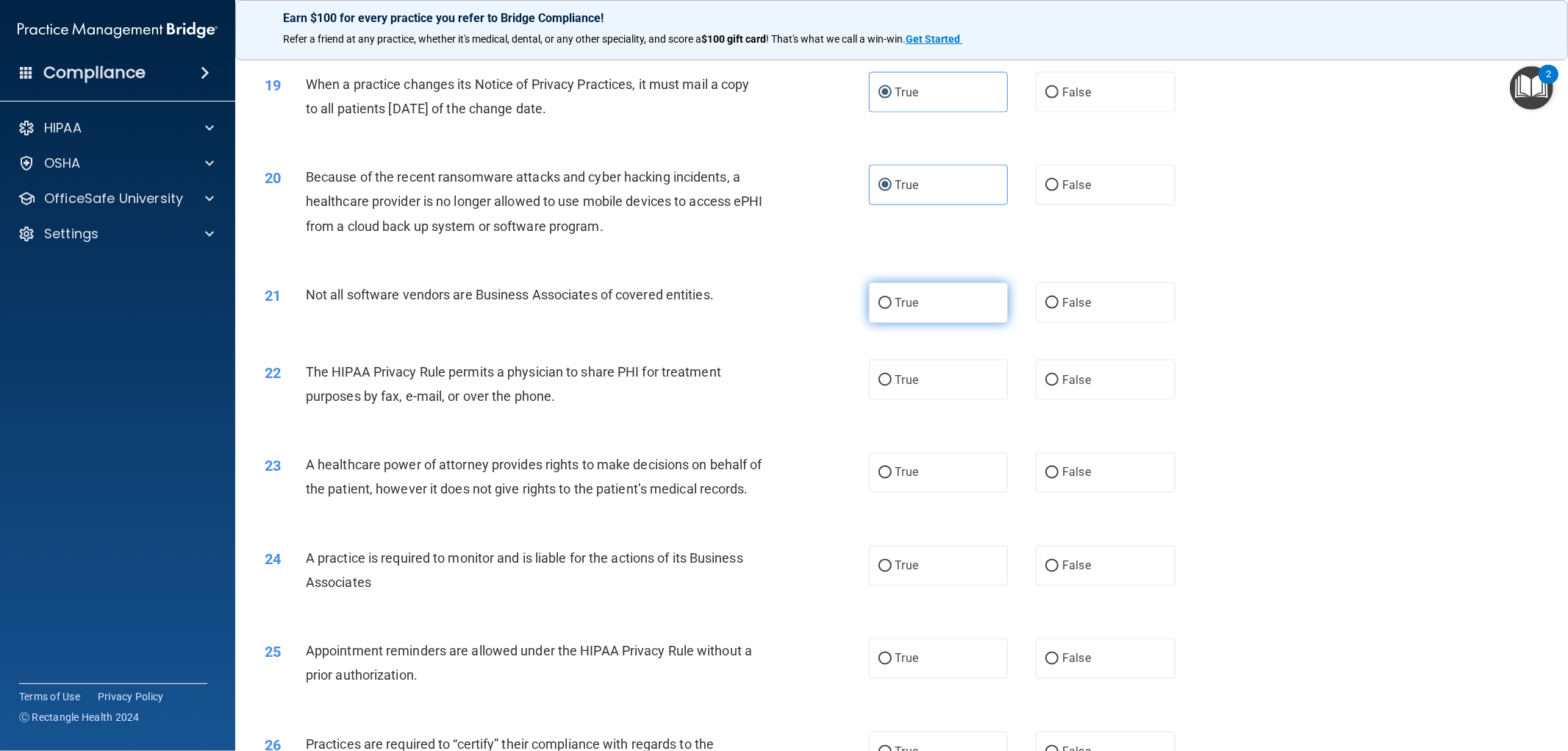
radio input "true"
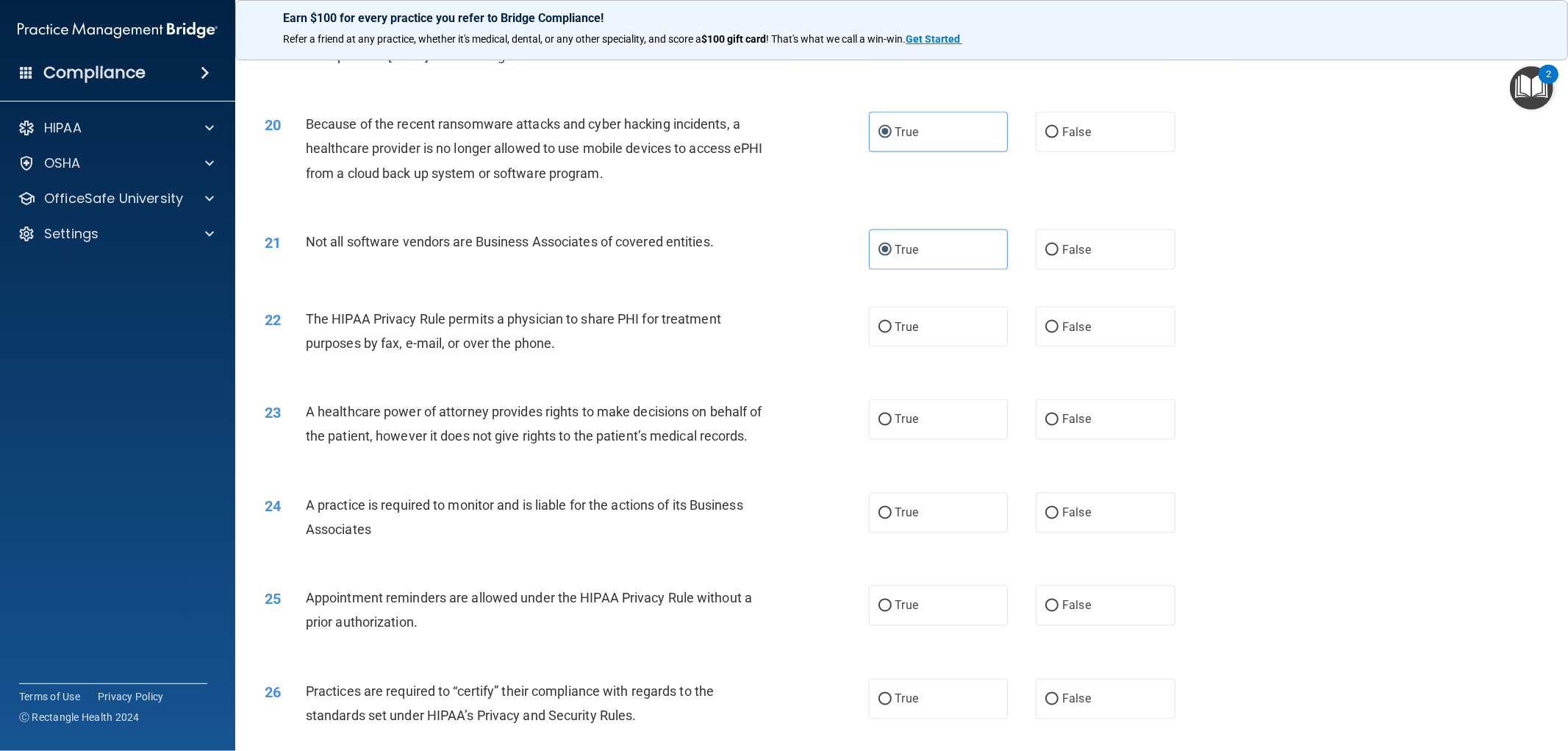
scroll to position [2069, 0]
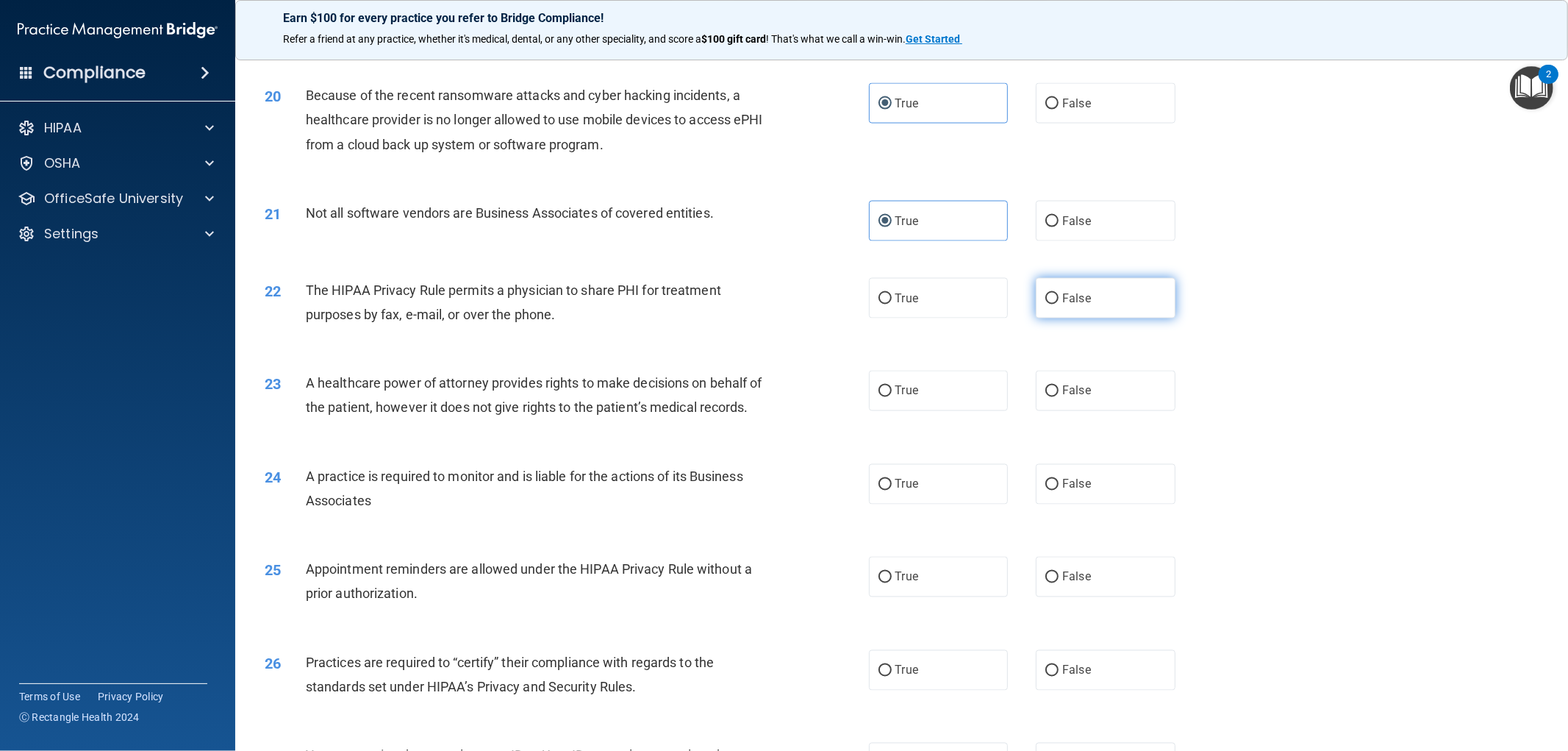
click at [1045, 300] on input "False" at bounding box center [1052, 299] width 13 height 11
radio input "true"
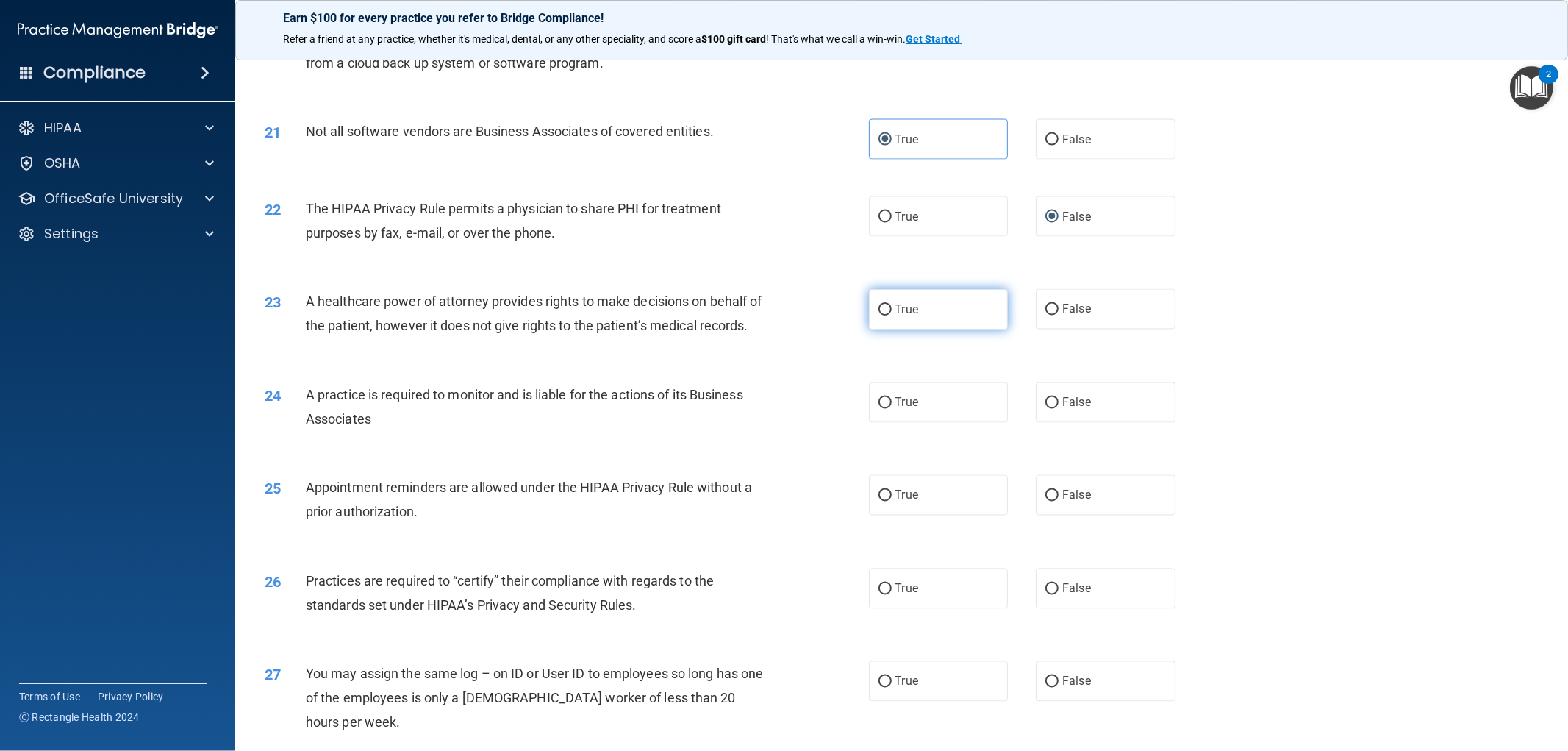
click at [944, 313] on label "True" at bounding box center [938, 309] width 139 height 40
click at [892, 313] on input "True" at bounding box center [885, 310] width 13 height 11
radio input "true"
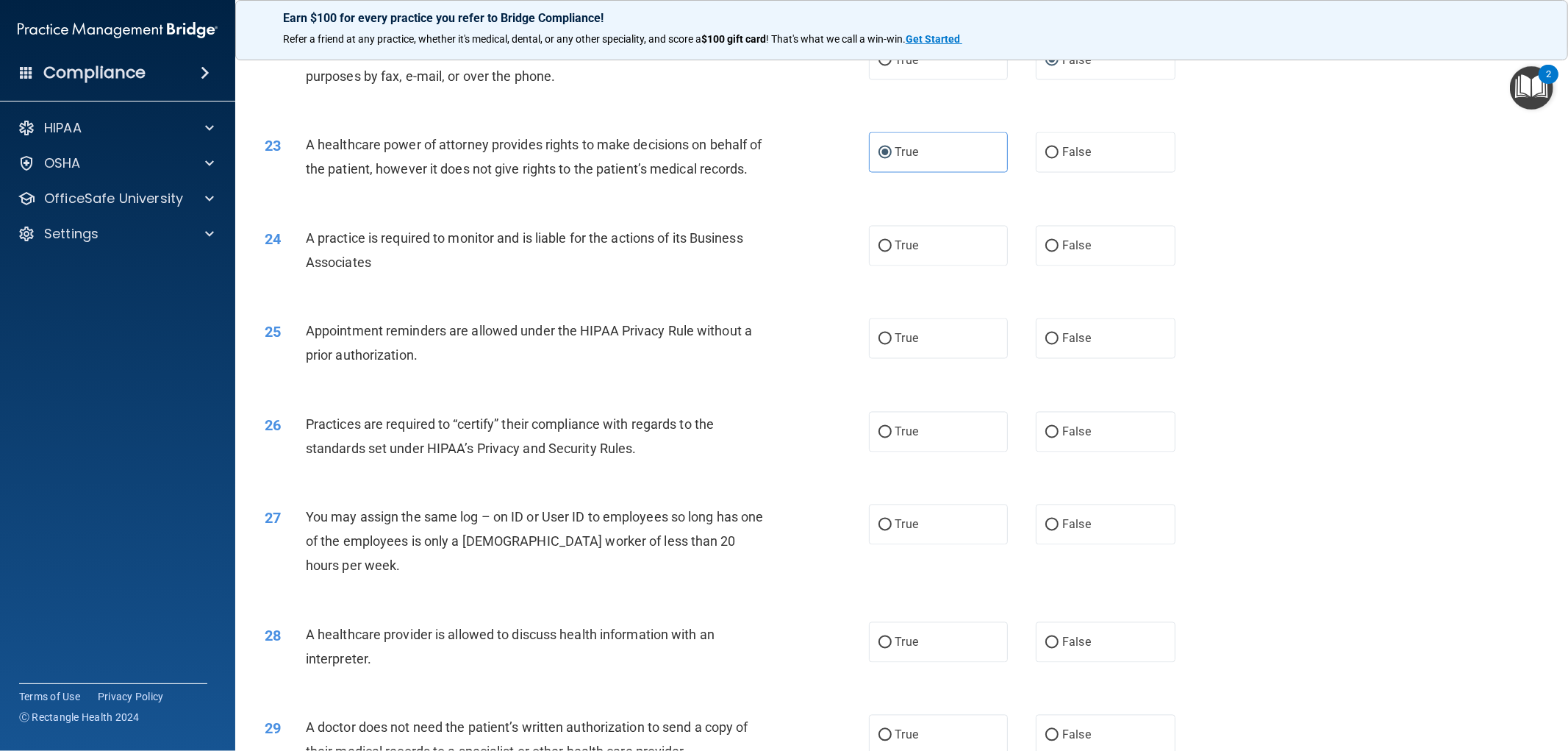
scroll to position [2314, 0]
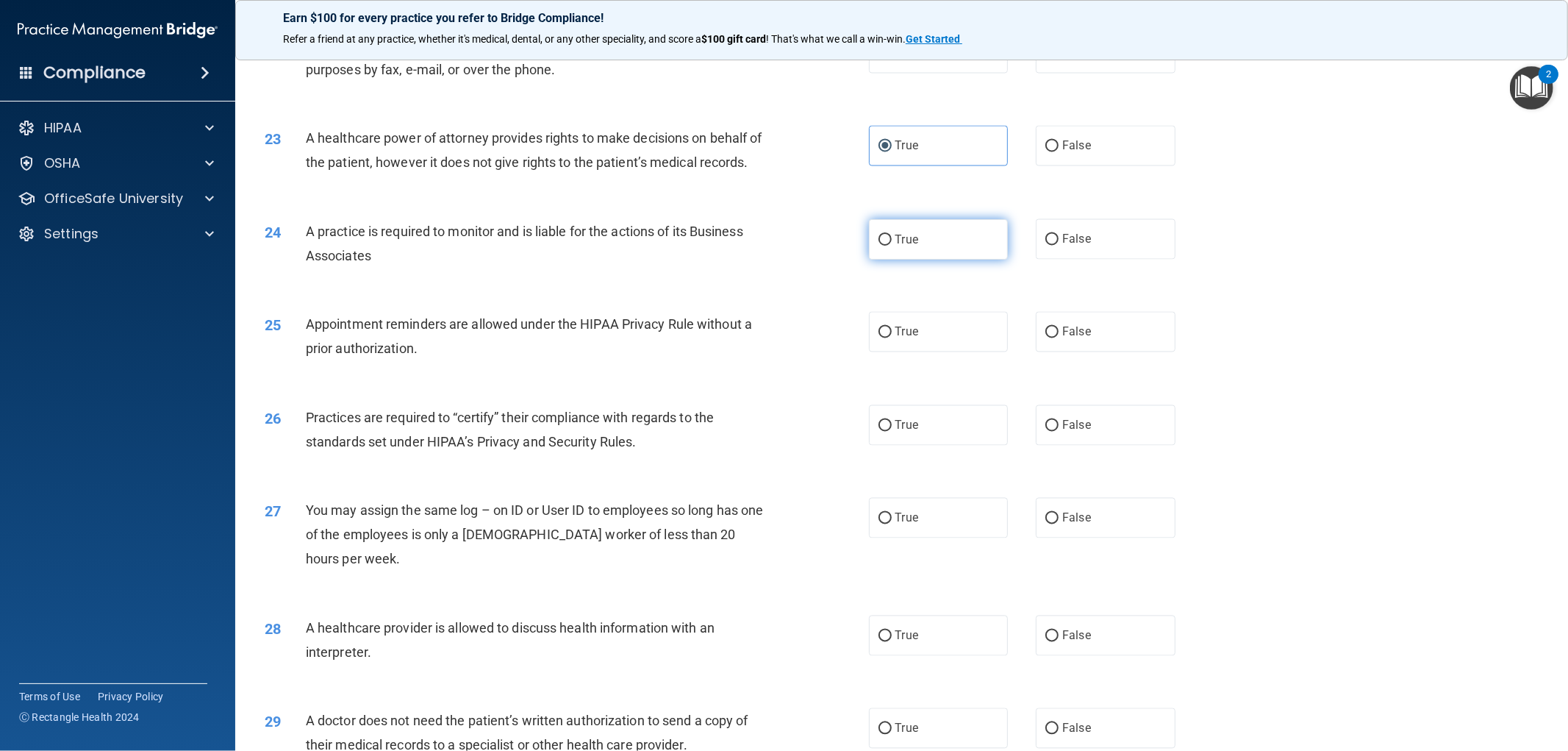
click at [930, 260] on label "True" at bounding box center [938, 239] width 139 height 40
click at [892, 245] on input "True" at bounding box center [885, 239] width 13 height 11
radio input "true"
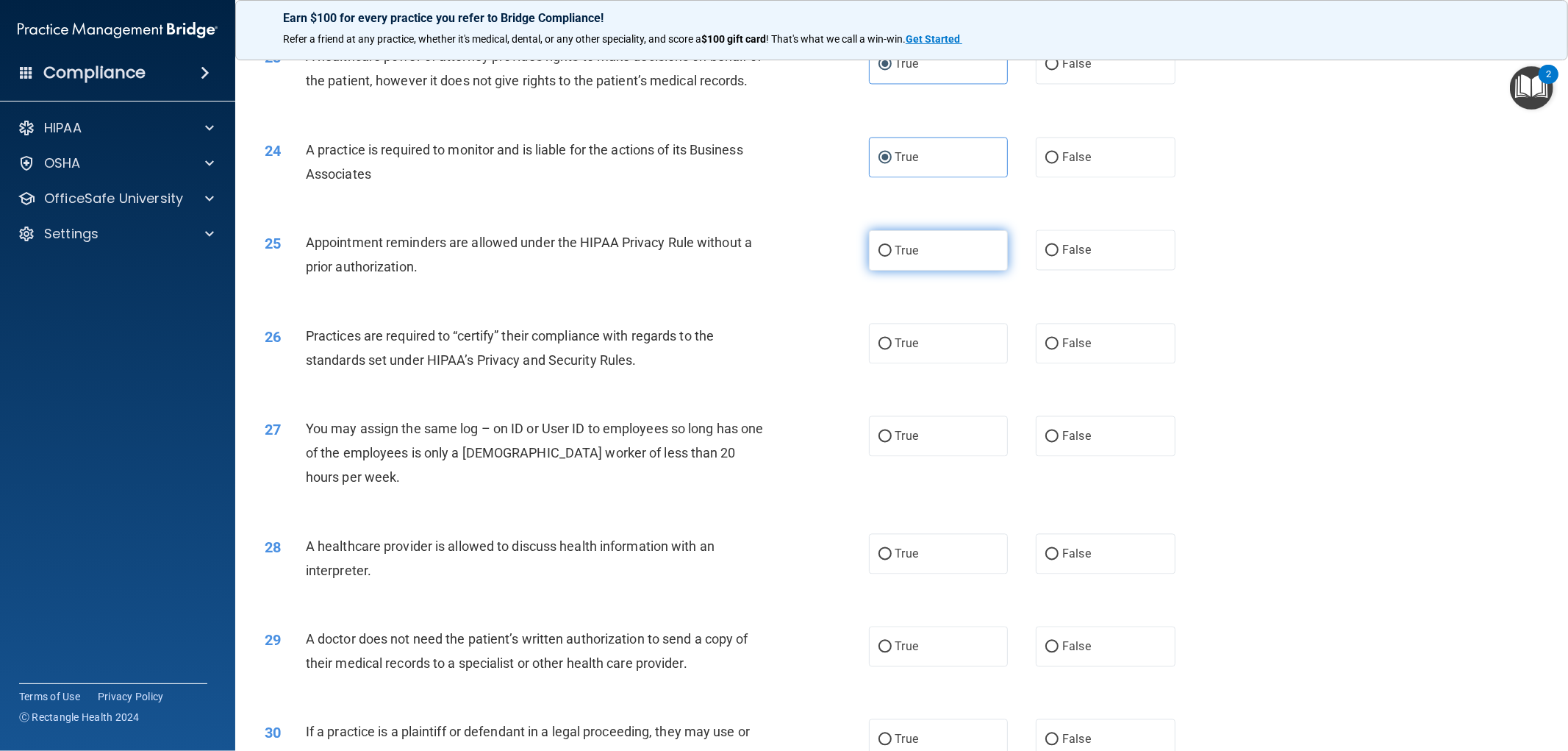
click at [951, 270] on label "True" at bounding box center [938, 250] width 139 height 40
click at [892, 257] on input "True" at bounding box center [885, 250] width 13 height 11
radio input "true"
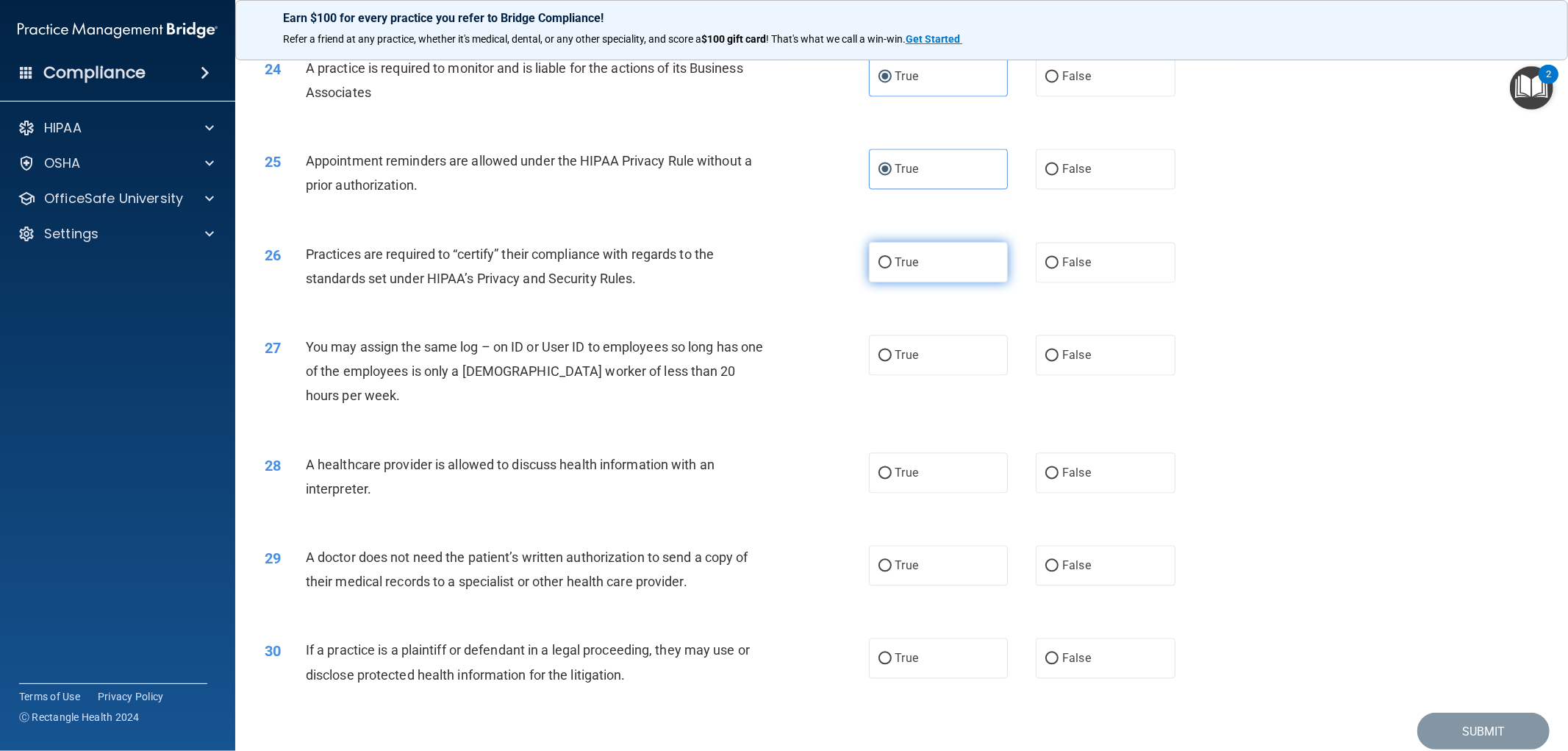
click at [914, 281] on label "True" at bounding box center [938, 262] width 139 height 40
click at [892, 269] on input "True" at bounding box center [885, 262] width 13 height 11
radio input "true"
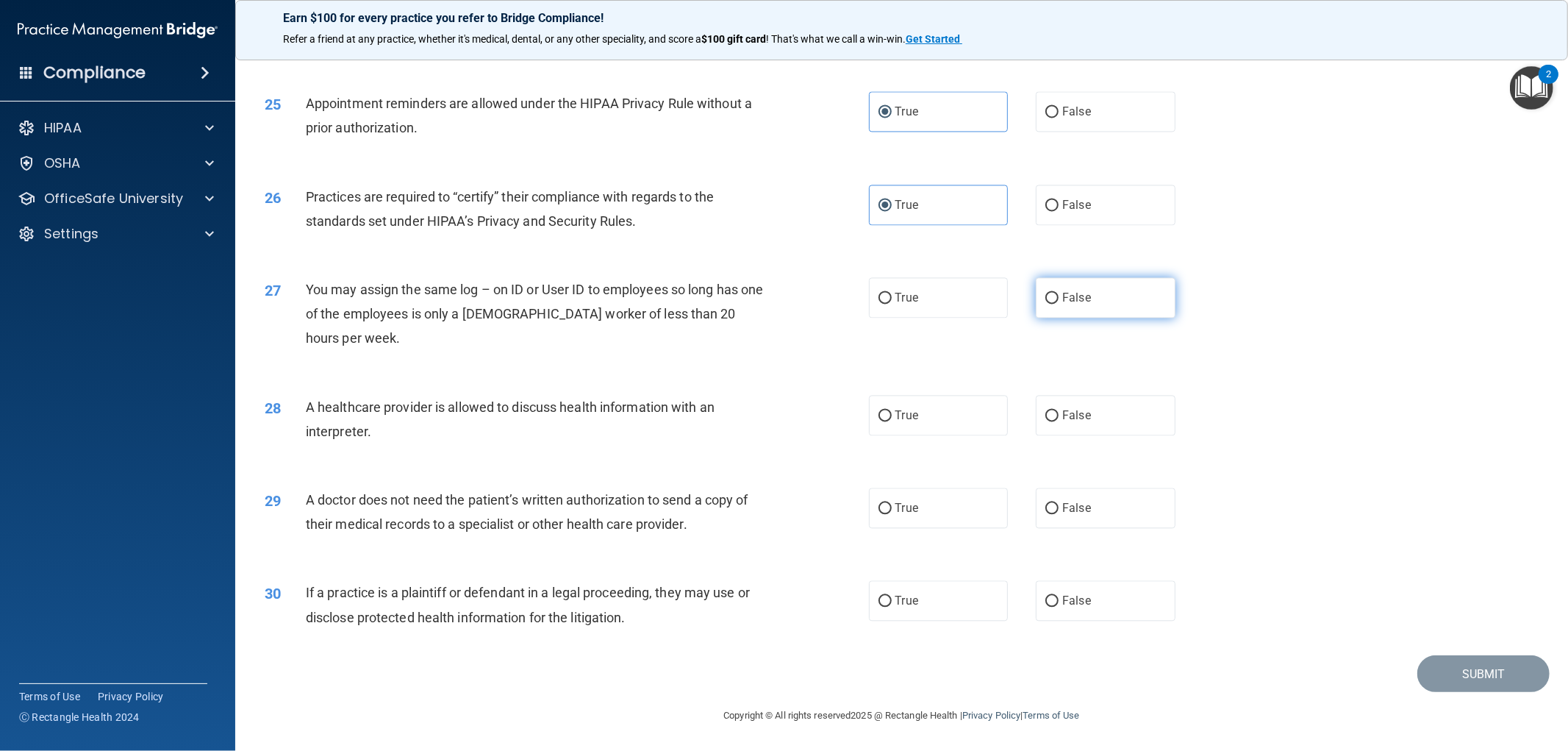
click at [1105, 301] on label "False" at bounding box center [1105, 297] width 139 height 40
click at [1058, 301] on input "False" at bounding box center [1052, 298] width 13 height 11
radio input "true"
click at [886, 422] on label "True" at bounding box center [938, 415] width 139 height 40
click at [886, 421] on input "True" at bounding box center [885, 416] width 13 height 11
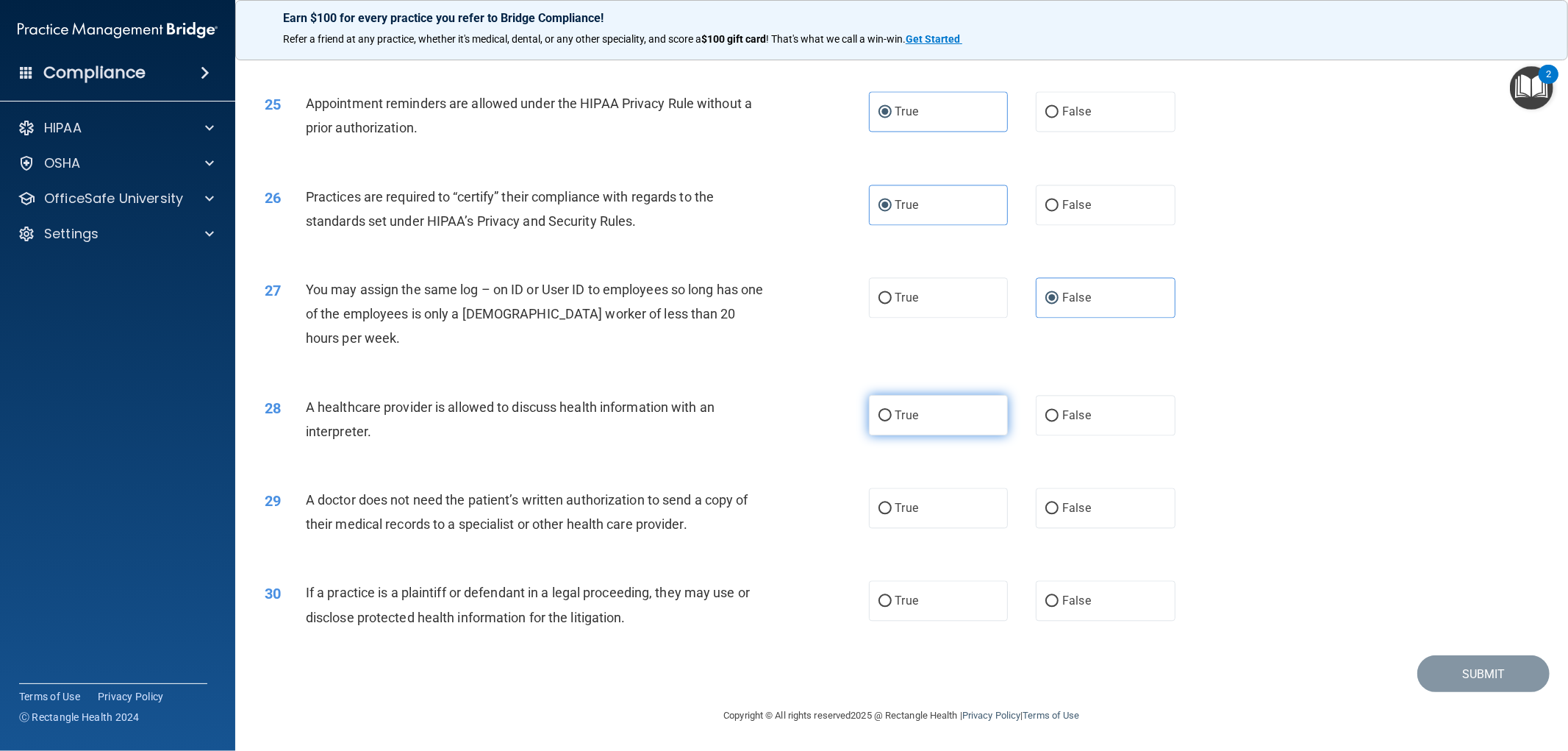
radio input "true"
click at [945, 516] on label "True" at bounding box center [938, 507] width 139 height 40
click at [892, 514] on input "True" at bounding box center [885, 508] width 13 height 11
radio input "true"
click at [896, 599] on span "True" at bounding box center [907, 600] width 23 height 14
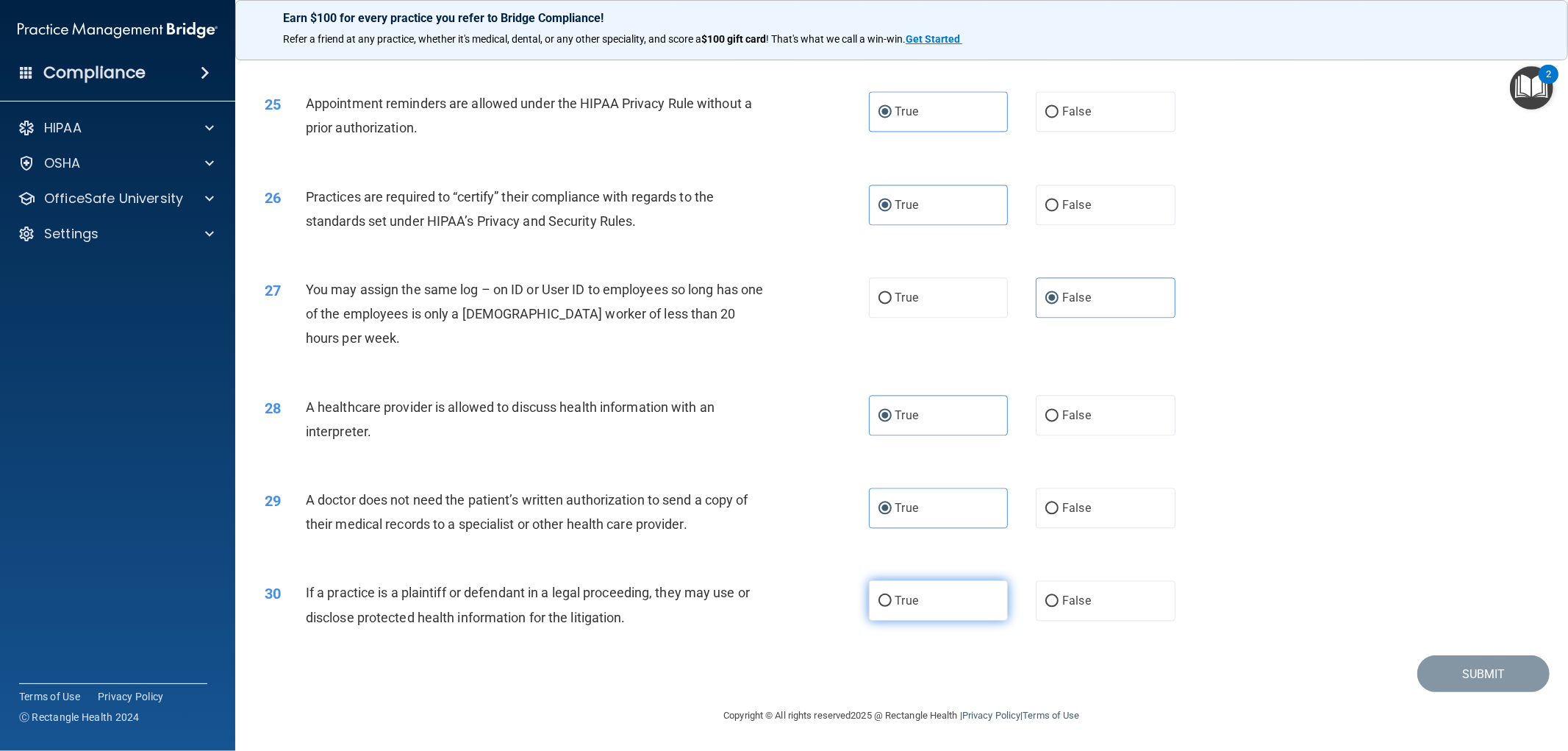
click at [891, 599] on input "True" at bounding box center [885, 601] width 13 height 11
radio input "true"
click at [1525, 685] on button "Submit" at bounding box center [1483, 673] width 133 height 38
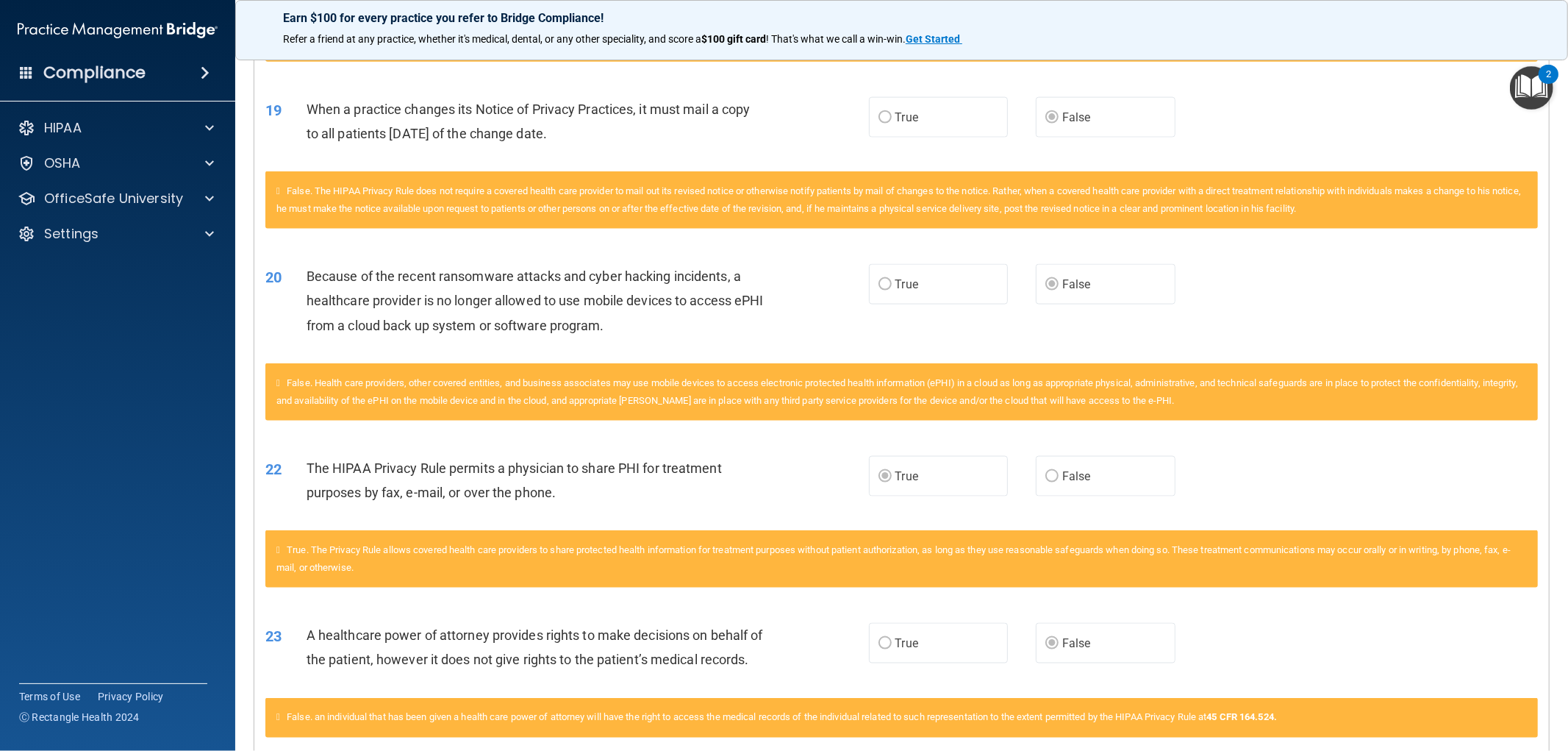
scroll to position [1471, 0]
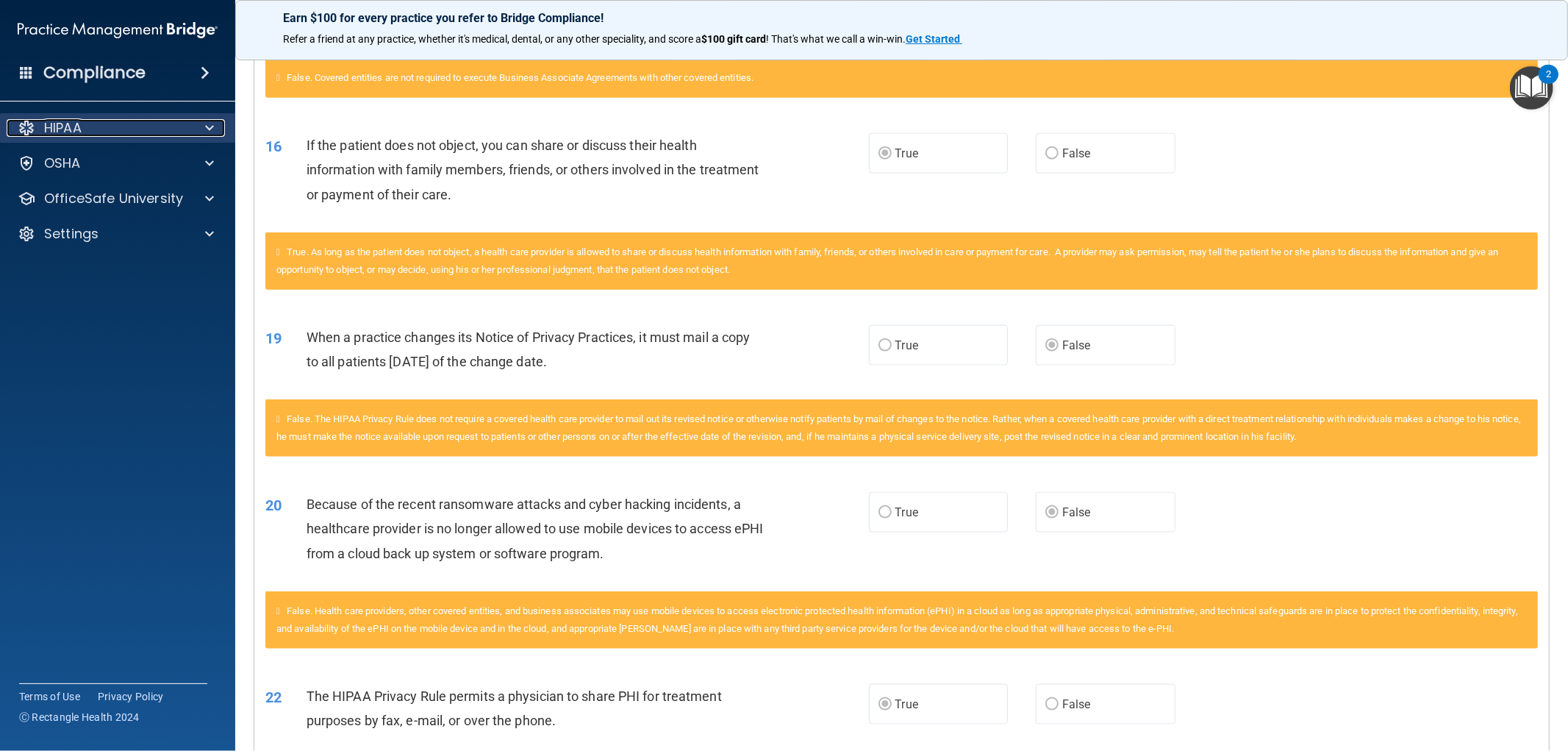
click at [84, 126] on div "HIPAA" at bounding box center [98, 128] width 183 height 18
click at [84, 129] on div "HIPAA" at bounding box center [98, 128] width 183 height 18
click at [93, 134] on div "HIPAA" at bounding box center [98, 128] width 183 height 18
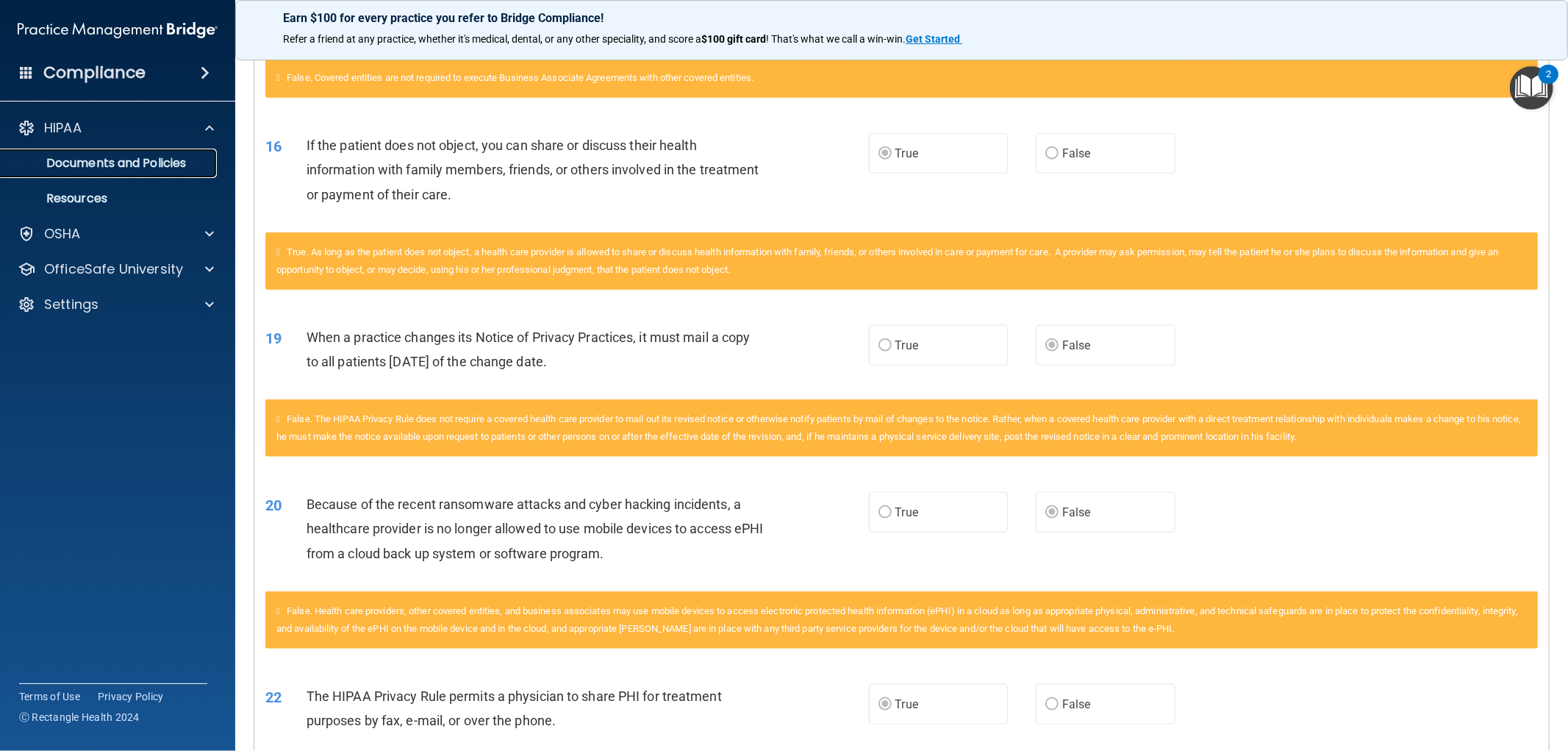
click at [133, 159] on p "Documents and Policies" at bounding box center [109, 164] width 201 height 15
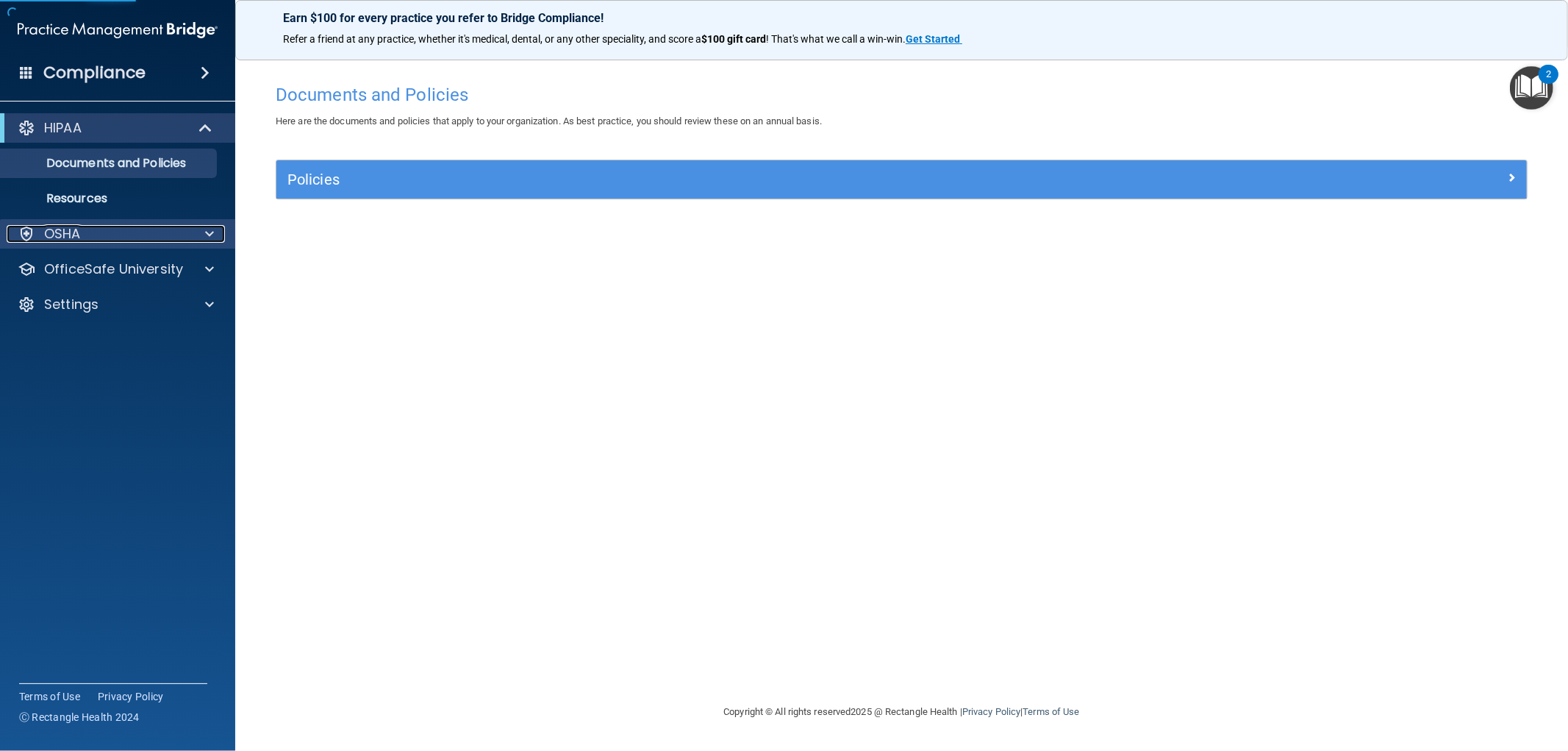
click at [98, 240] on div "OSHA" at bounding box center [98, 234] width 183 height 18
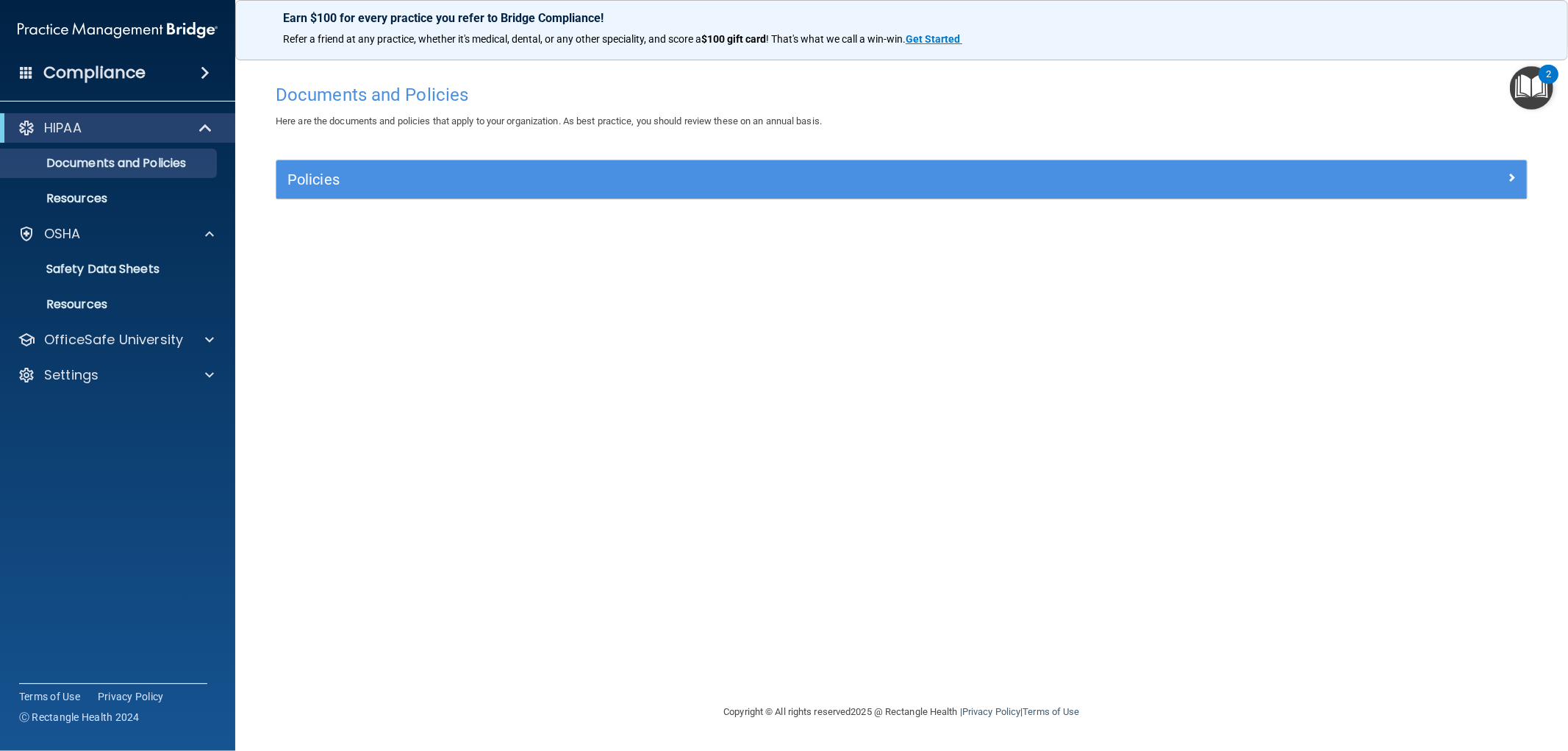
click at [201, 71] on span at bounding box center [205, 73] width 9 height 18
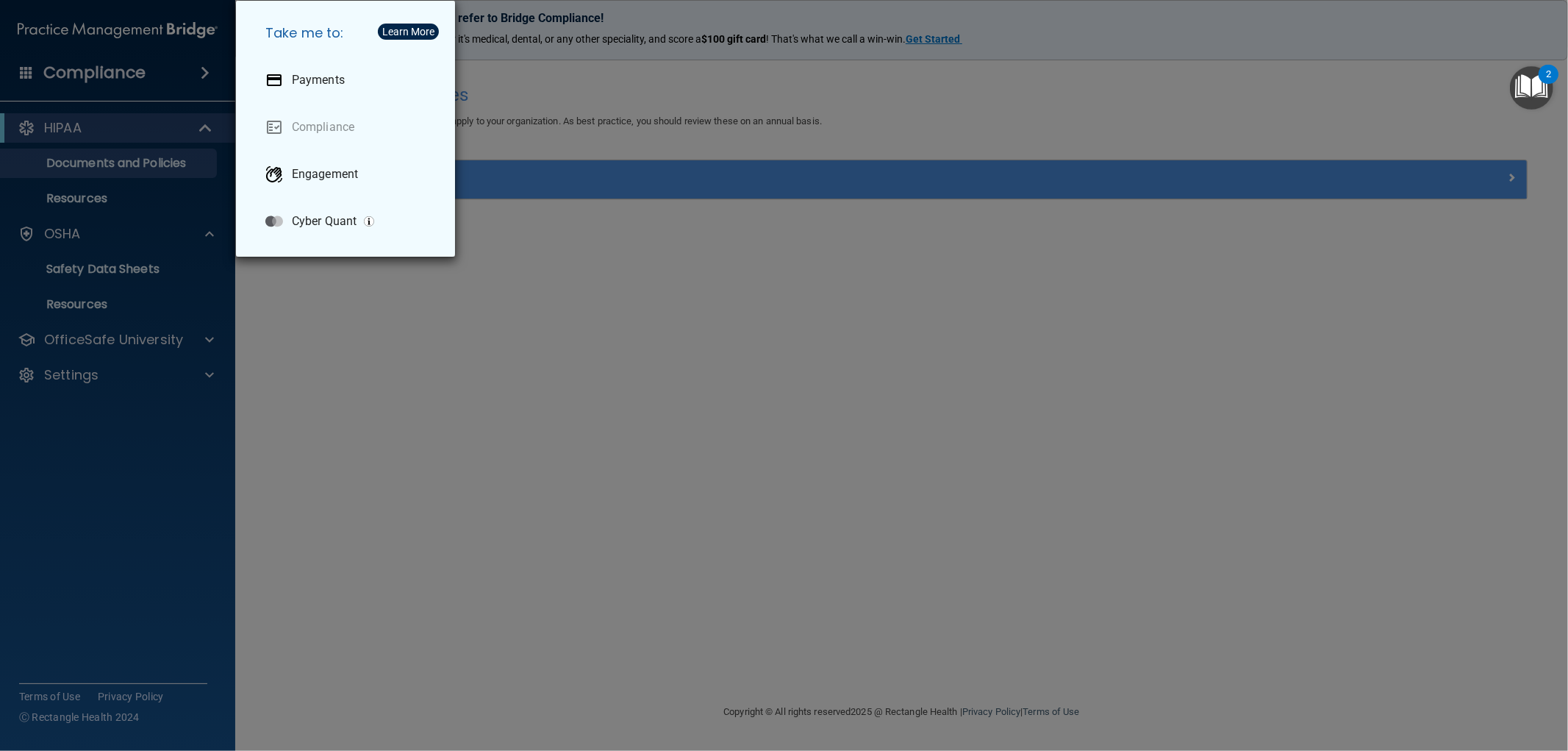
click at [155, 23] on div "Take me to: Payments Compliance Engagement Cyber Quant" at bounding box center [784, 376] width 1568 height 751
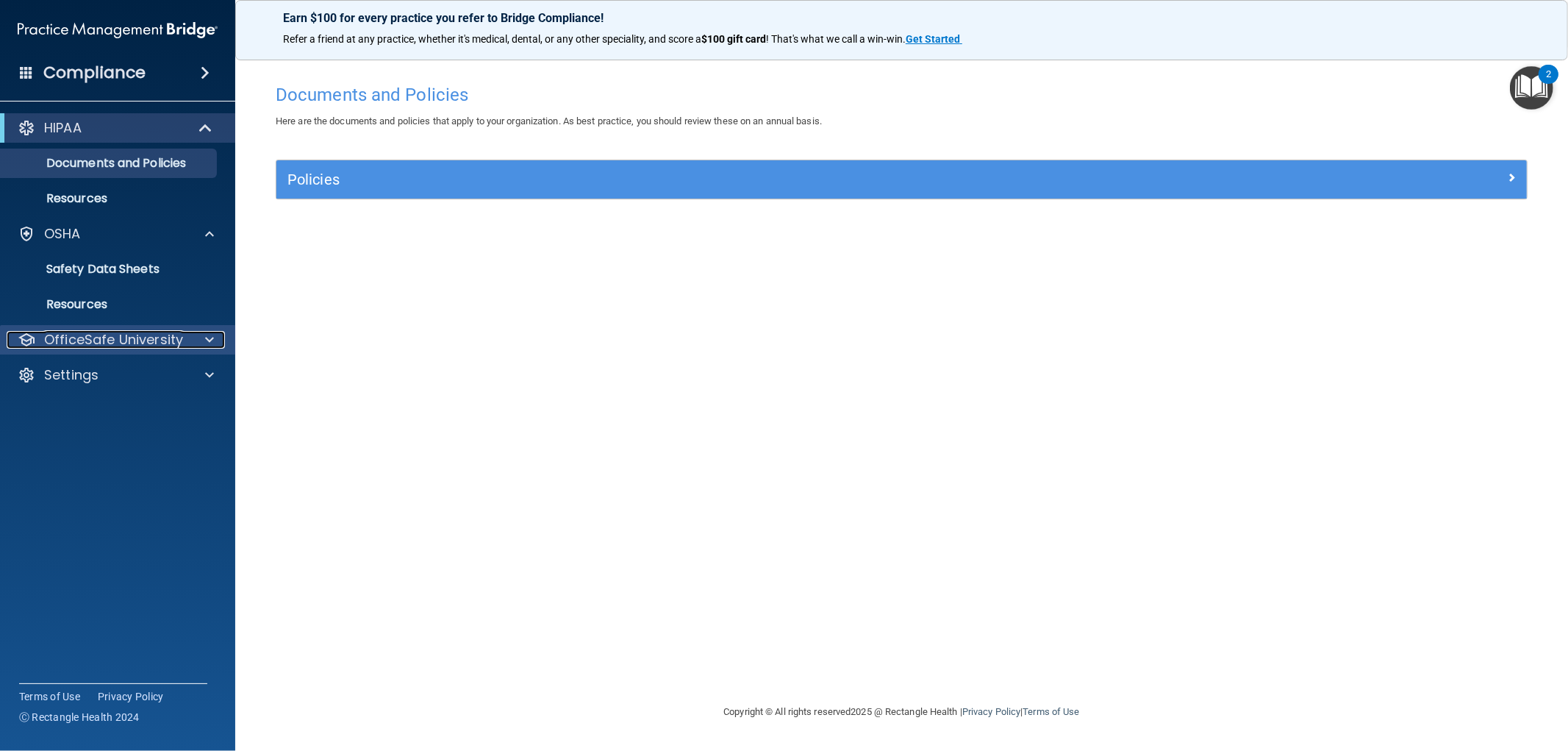
click at [153, 338] on p "OfficeSafe University" at bounding box center [113, 340] width 139 height 18
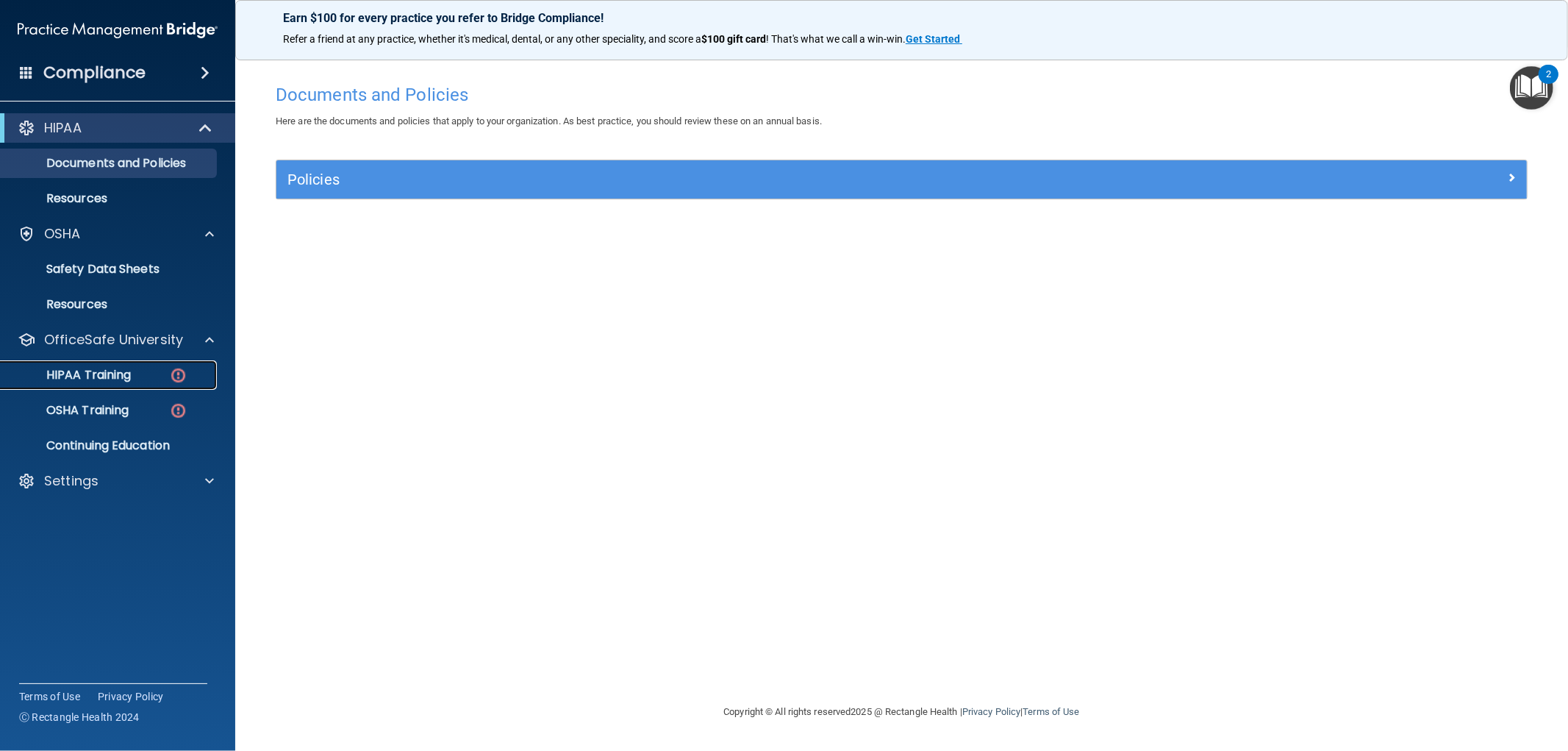
click at [136, 361] on link "HIPAA Training" at bounding box center [101, 375] width 232 height 29
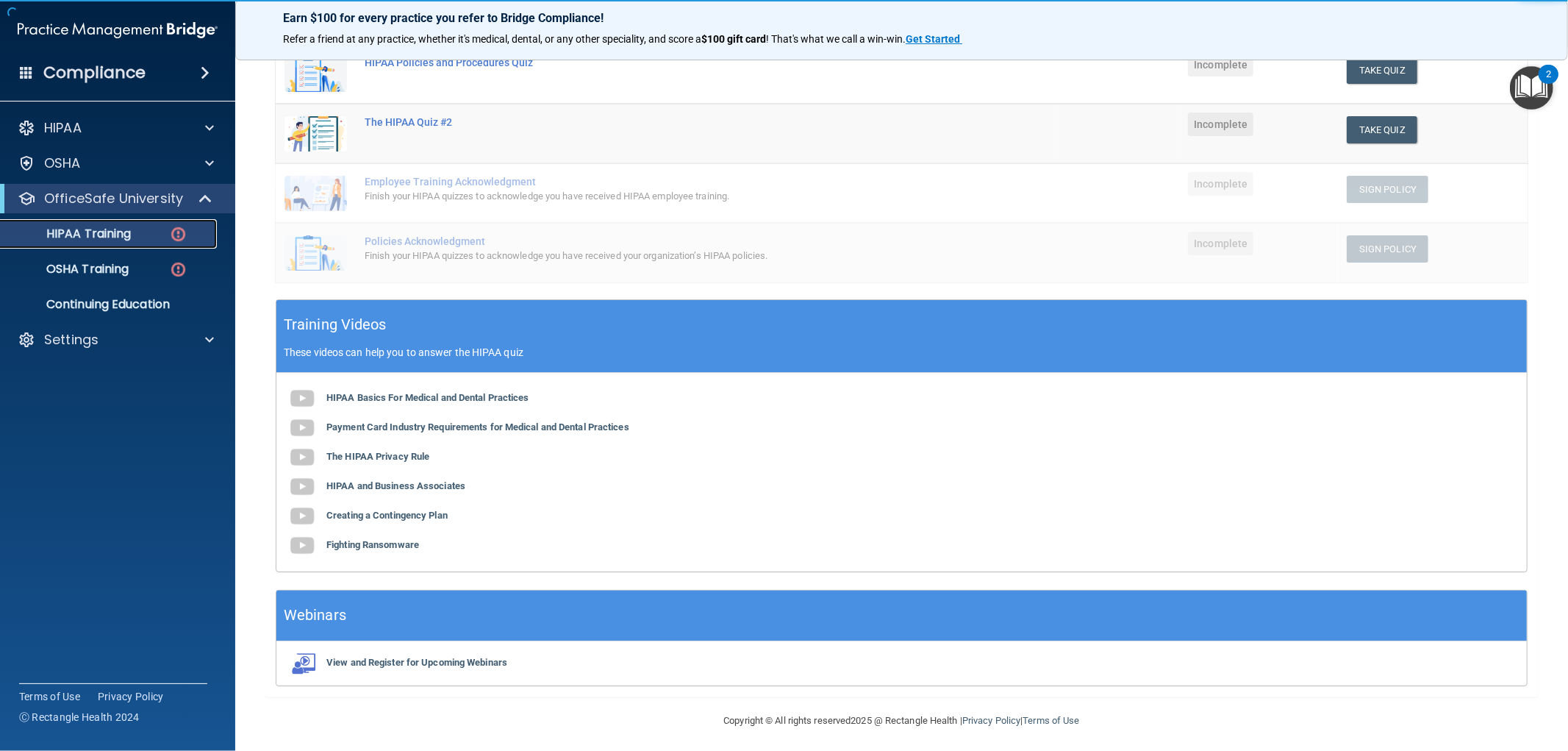
scroll to position [277, 0]
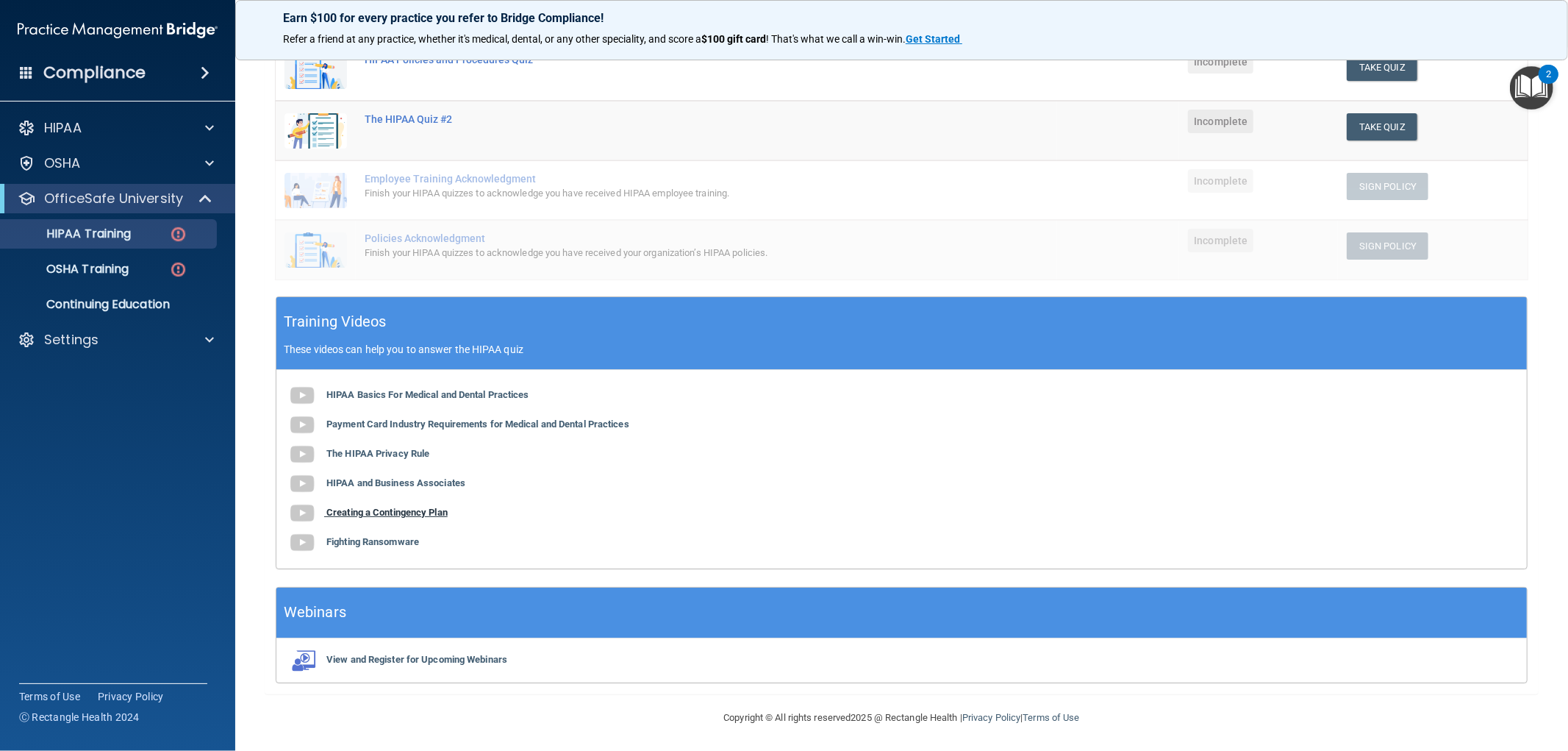
click at [377, 512] on b "Creating a Contingency Plan" at bounding box center [386, 512] width 121 height 11
